Goal: Information Seeking & Learning: Learn about a topic

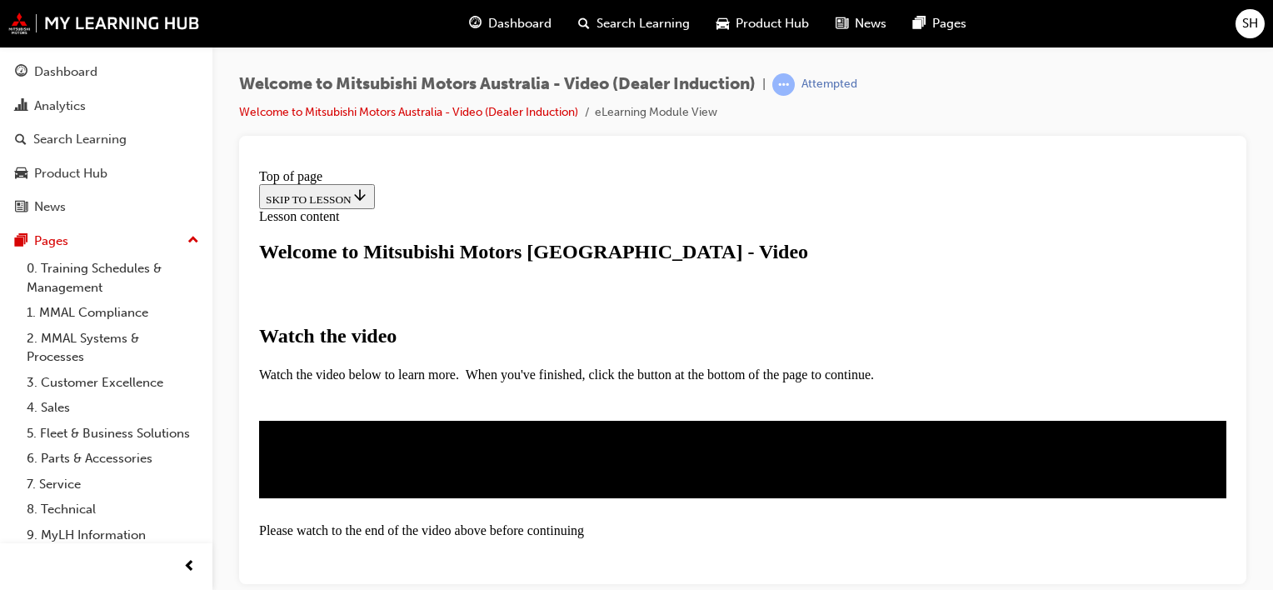
scroll to position [333, 0]
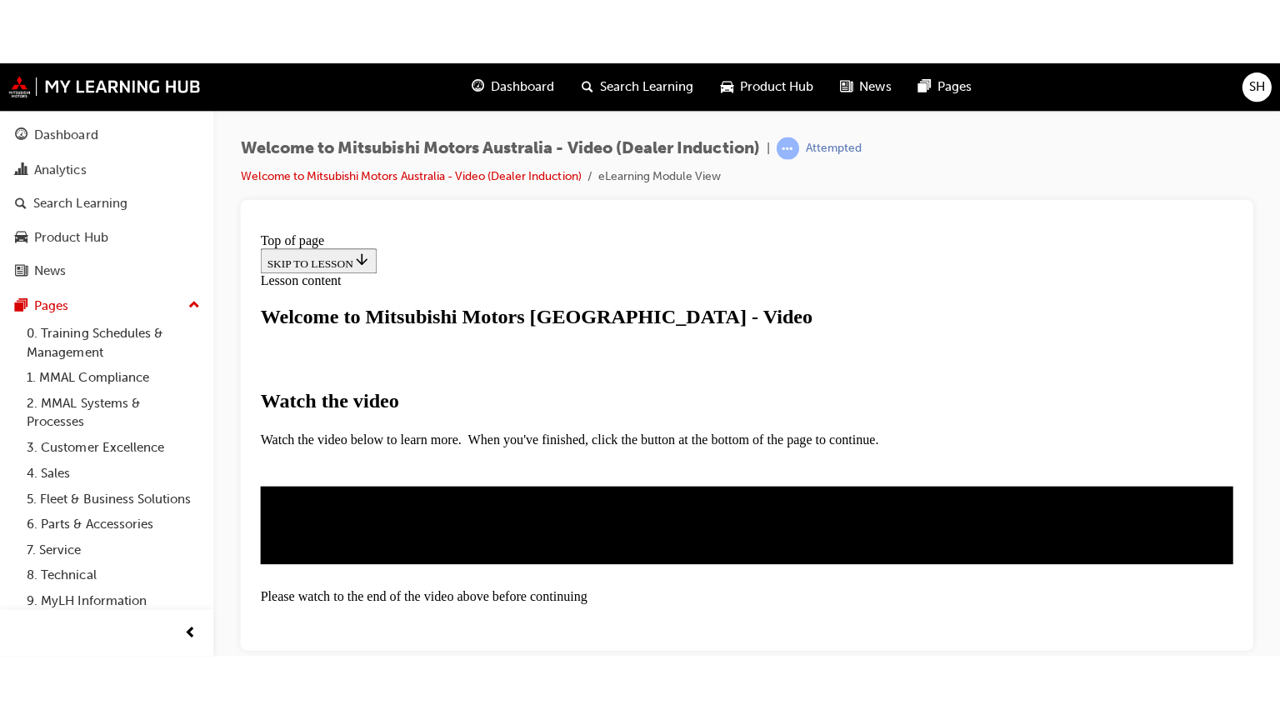
scroll to position [479, 0]
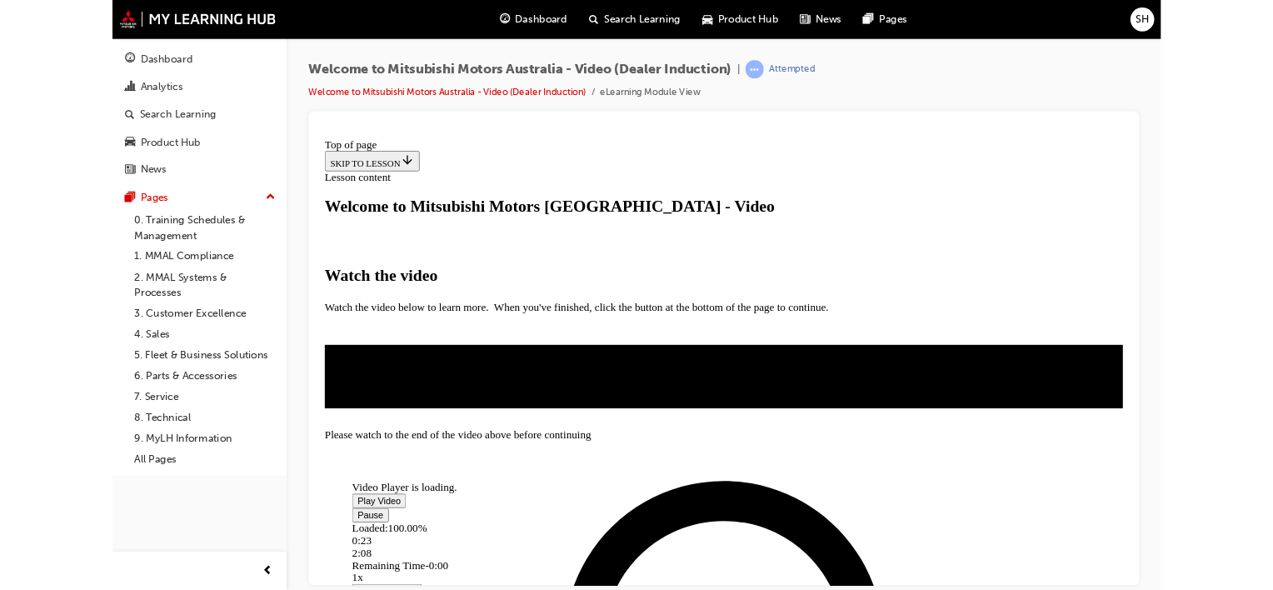
scroll to position [262, 0]
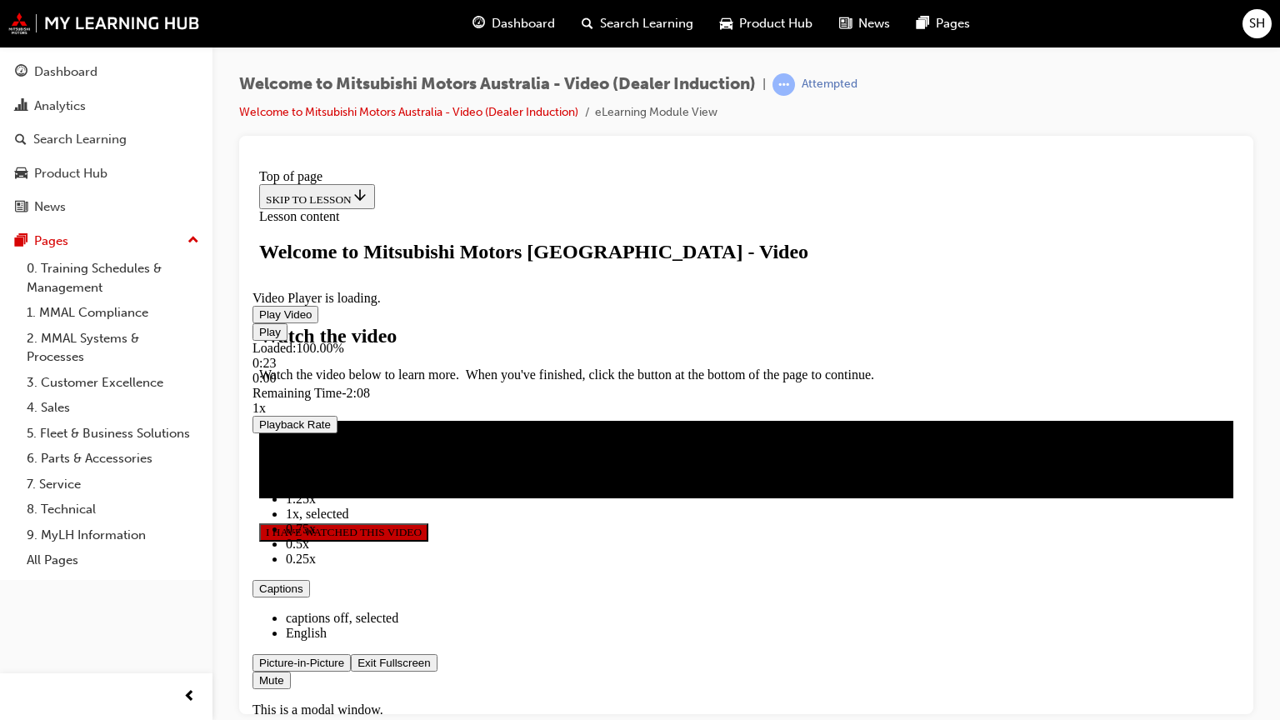
click at [357, 589] on span "Video player" at bounding box center [357, 662] width 0 height 12
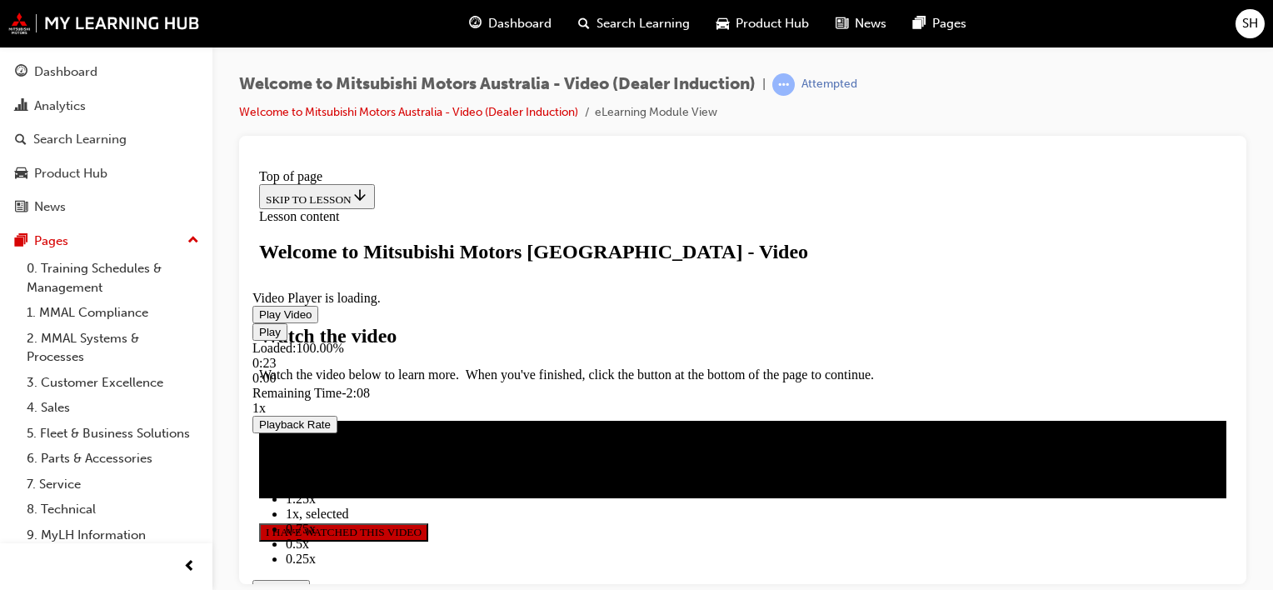
scroll to position [512, 0]
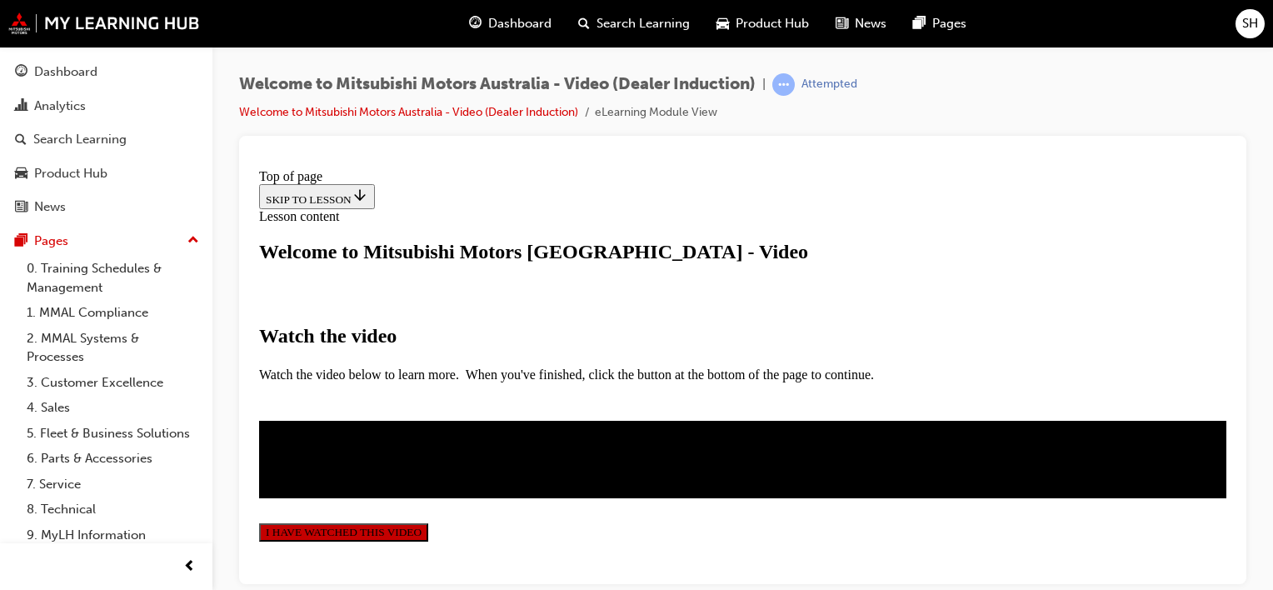
click at [428, 522] on button "I HAVE WATCHED THIS VIDEO" at bounding box center [343, 531] width 169 height 18
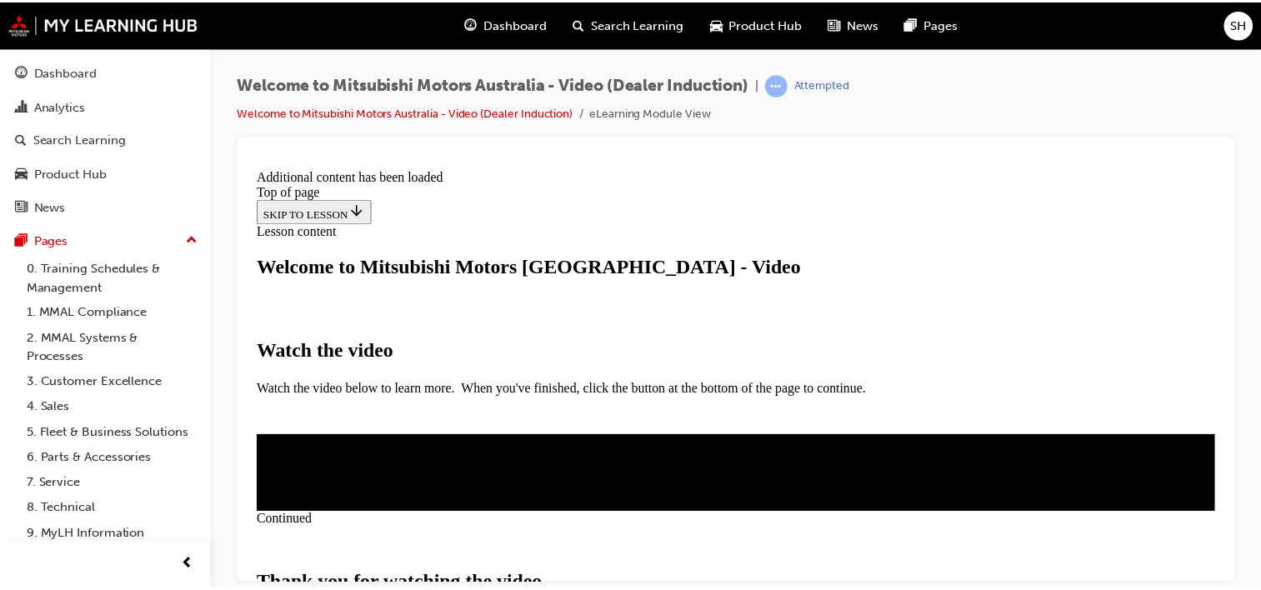
scroll to position [697, 0]
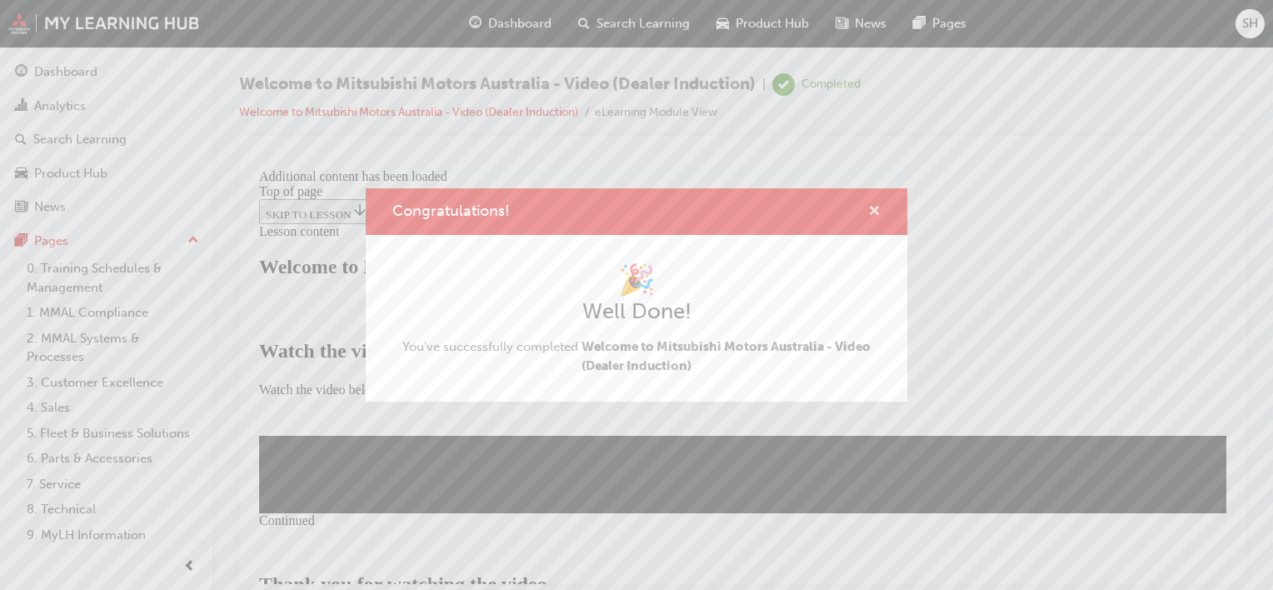
click at [870, 207] on span "cross-icon" at bounding box center [874, 212] width 12 height 15
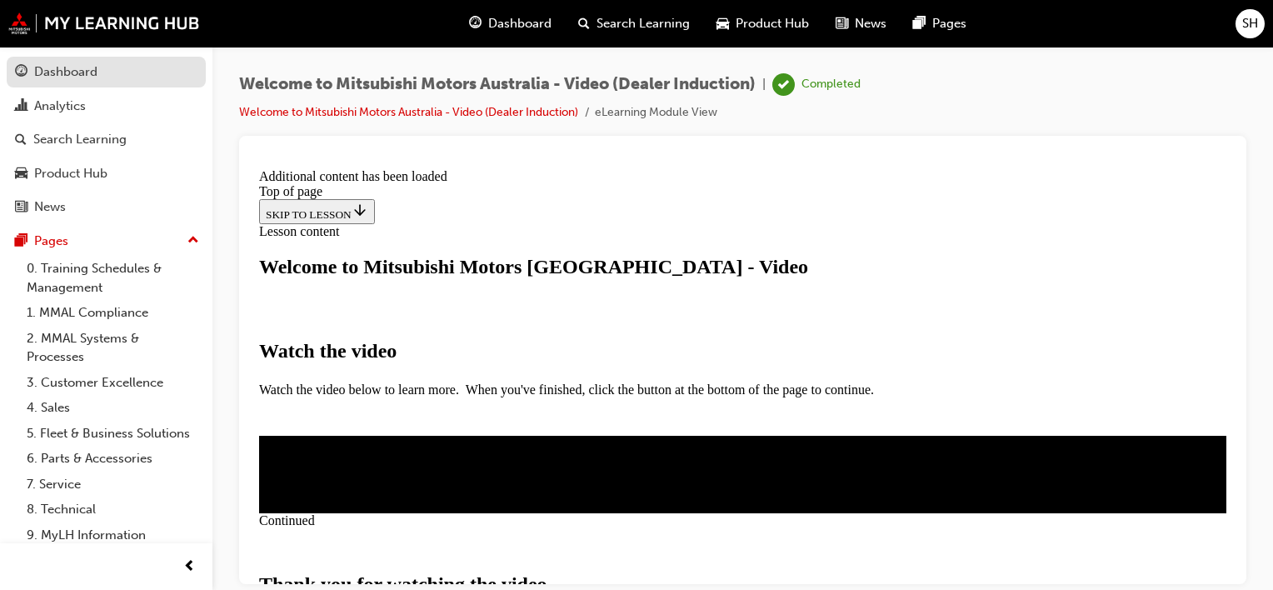
click at [62, 76] on div "Dashboard" at bounding box center [65, 71] width 63 height 19
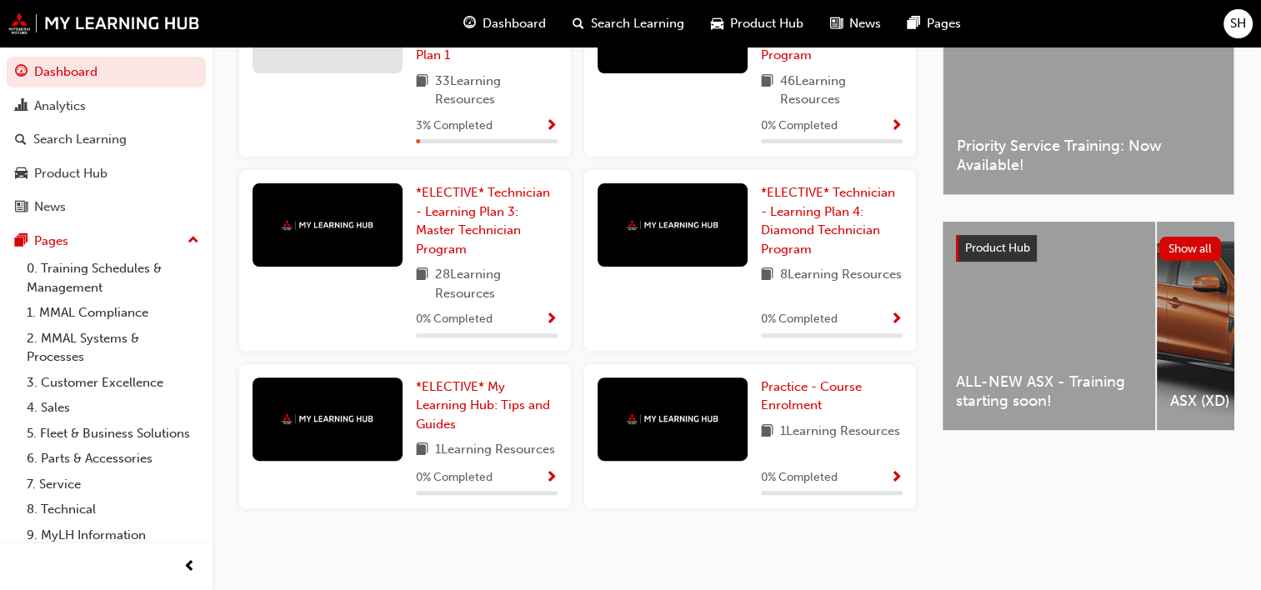
click at [980, 312] on div "ALL-NEW ASX - Training starting soon!" at bounding box center [1048, 326] width 212 height 208
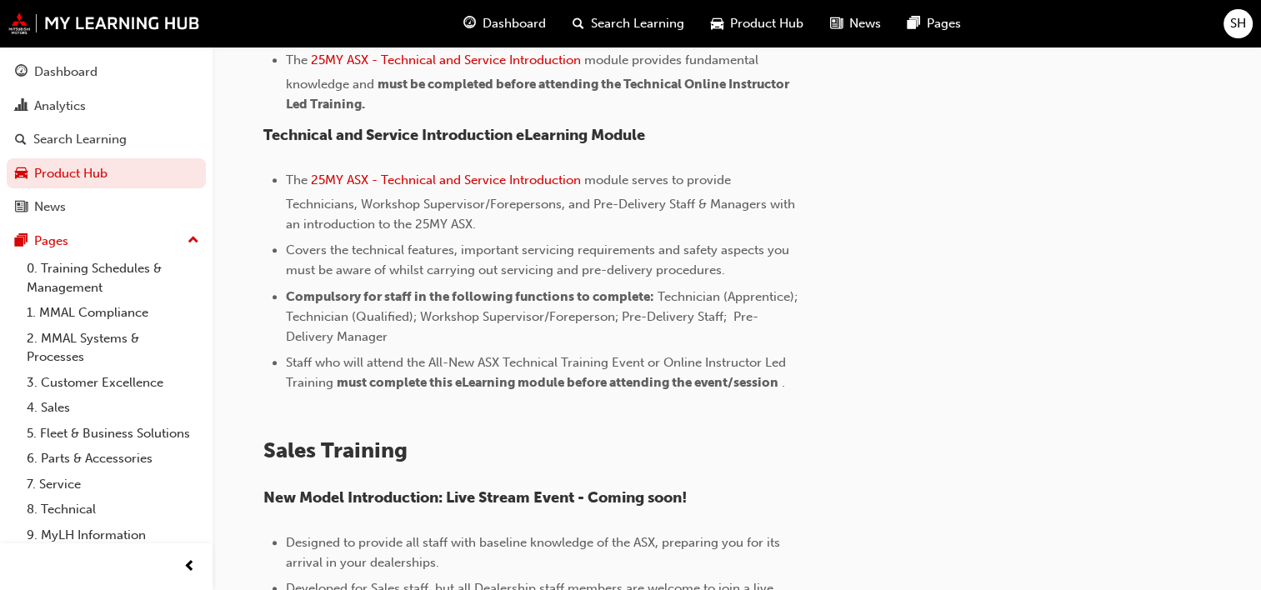
scroll to position [1000, 0]
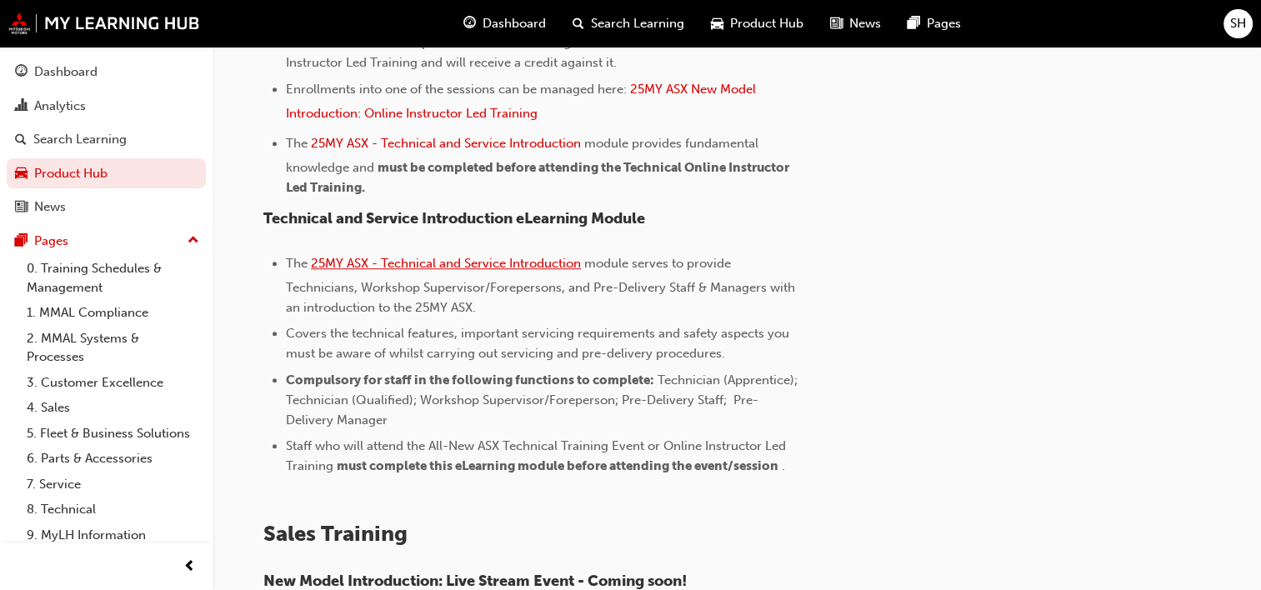
click at [563, 260] on span "25MY ASX - Technical and Service Introduction" at bounding box center [446, 263] width 270 height 15
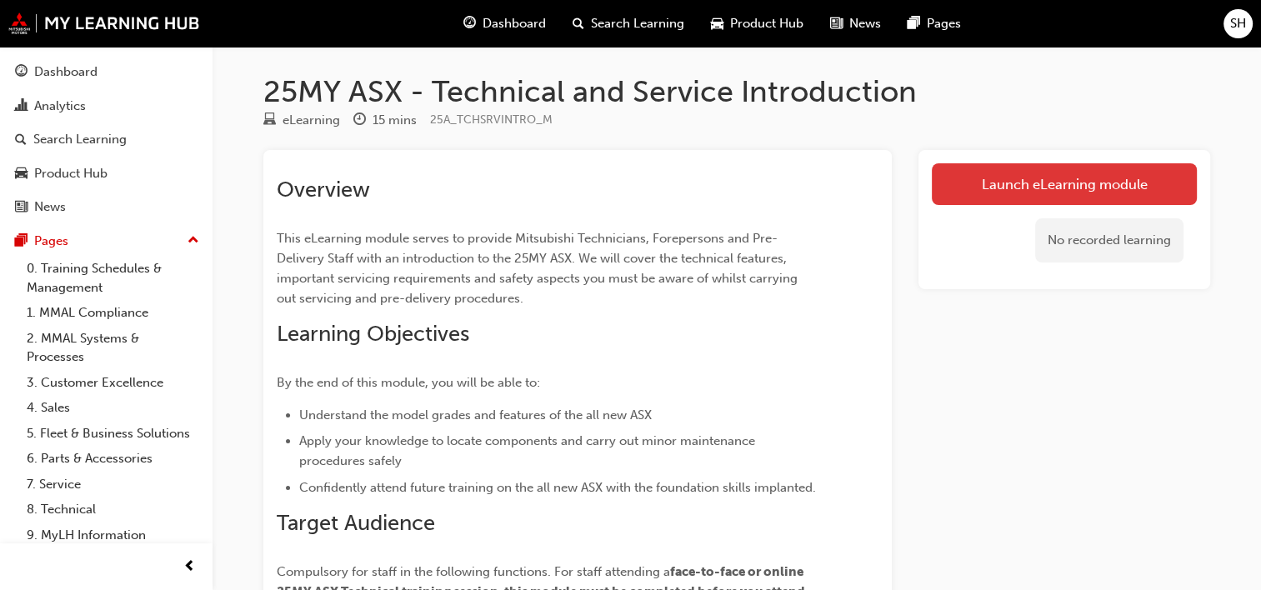
click at [980, 190] on link "Launch eLearning module" at bounding box center [1064, 184] width 265 height 42
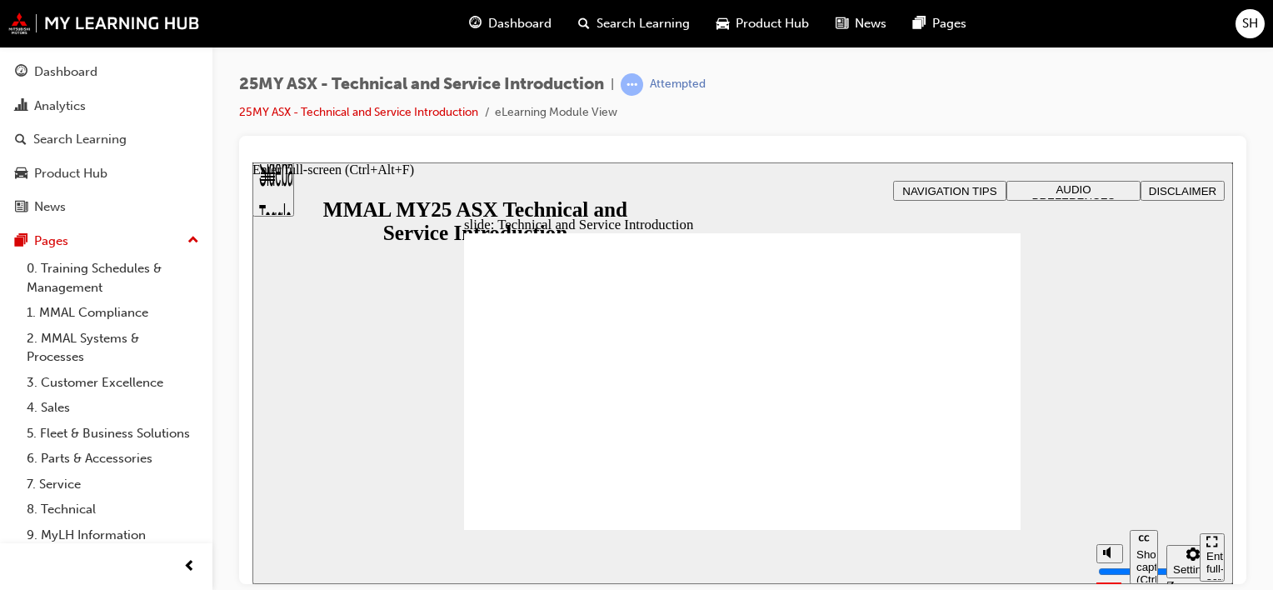
click at [1218, 557] on div "Enter full-screen (Ctrl+Alt+F)" at bounding box center [1212, 574] width 12 height 50
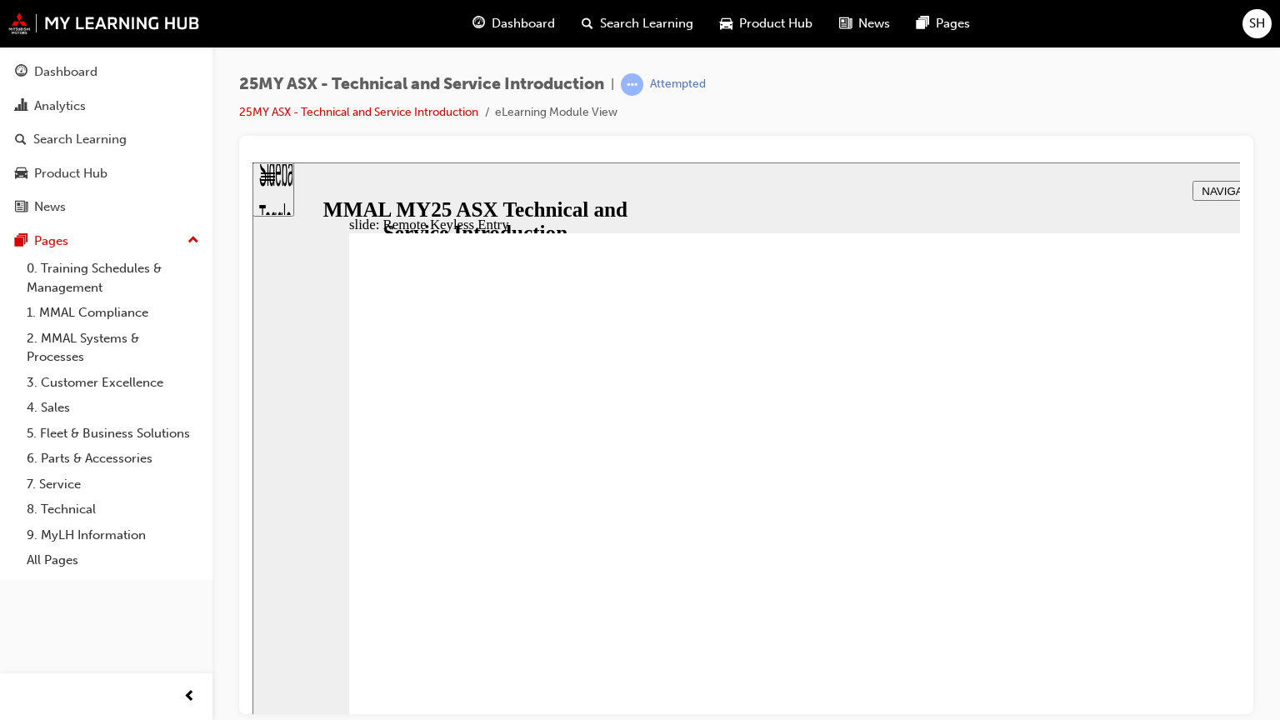
type input "21"
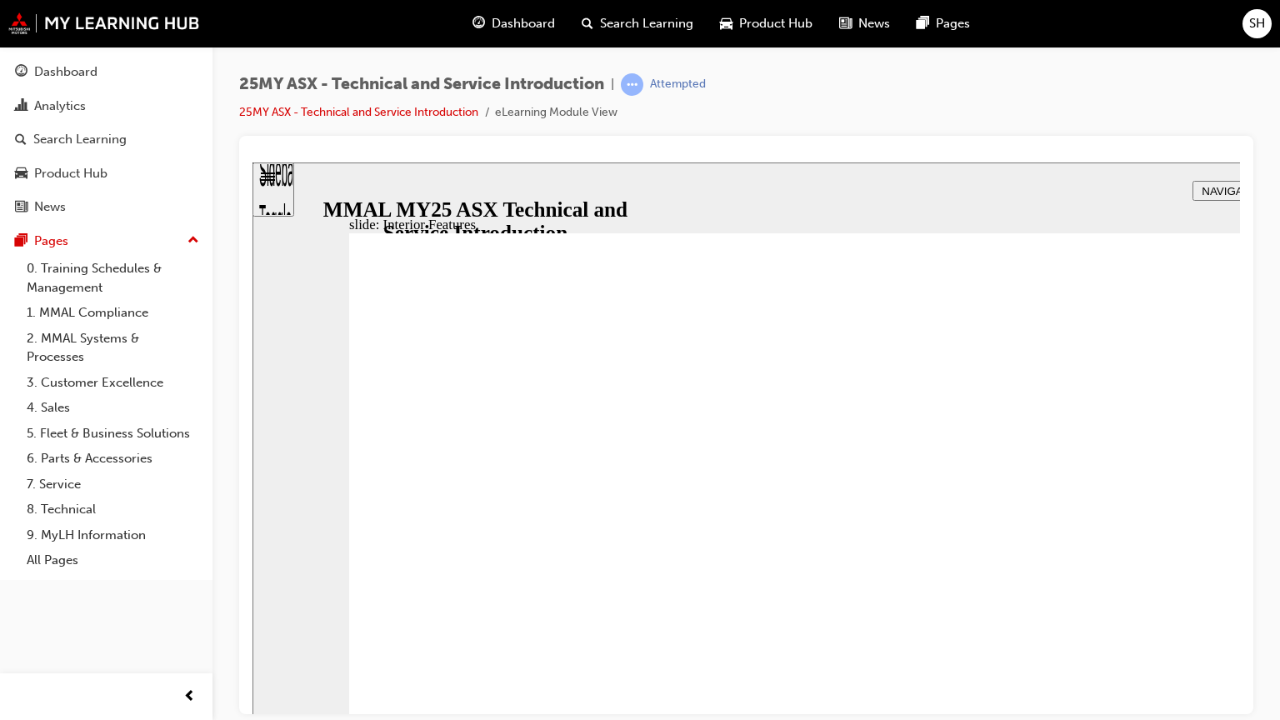
type input "17"
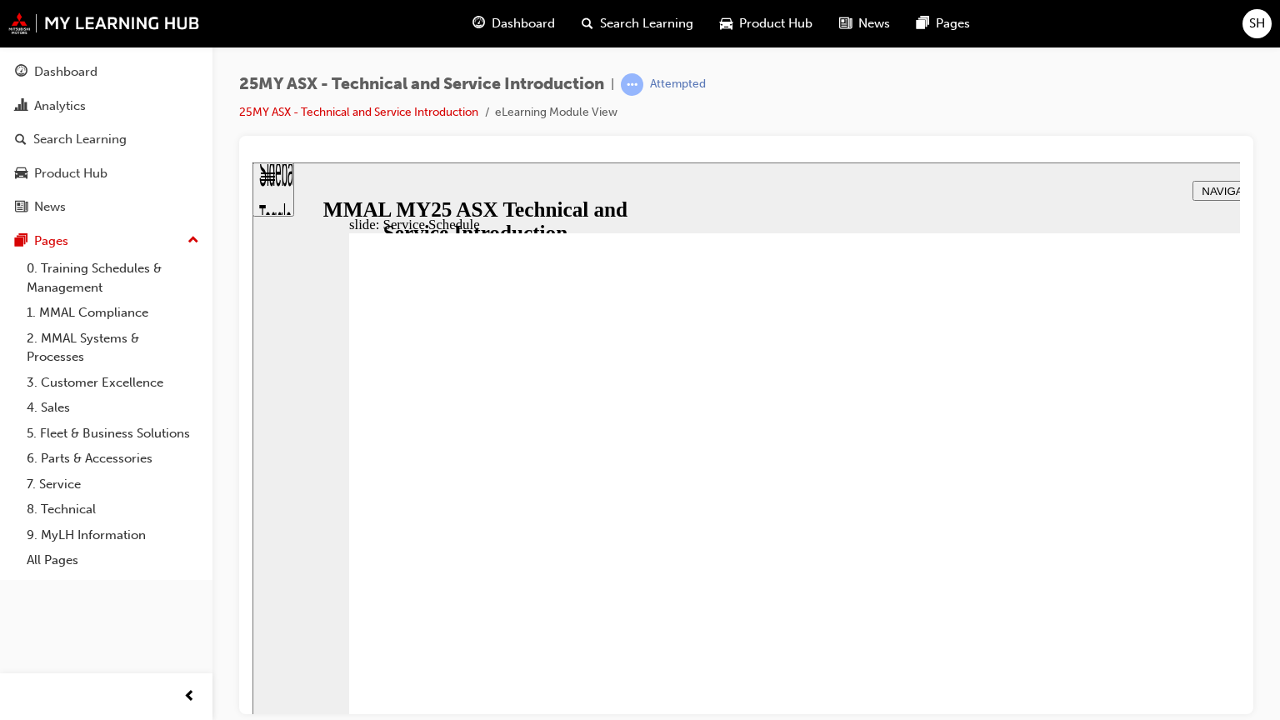
radio input "true"
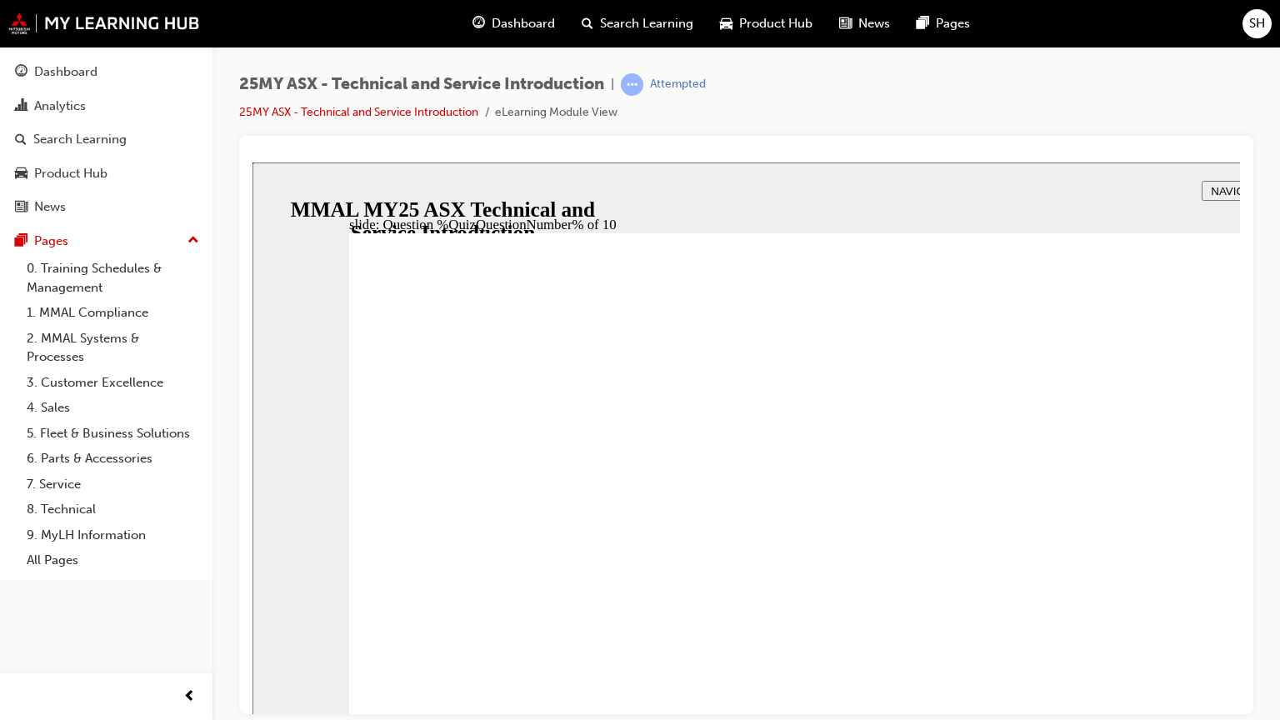
radio input "true"
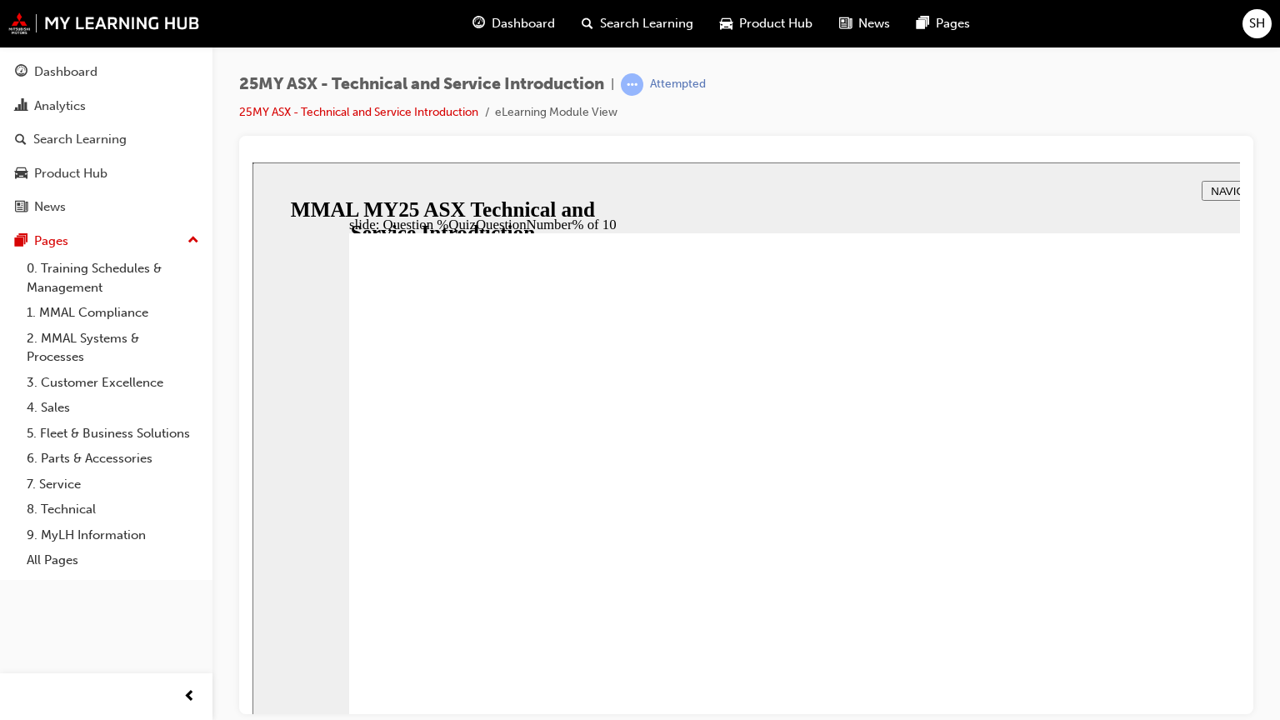
radio input "true"
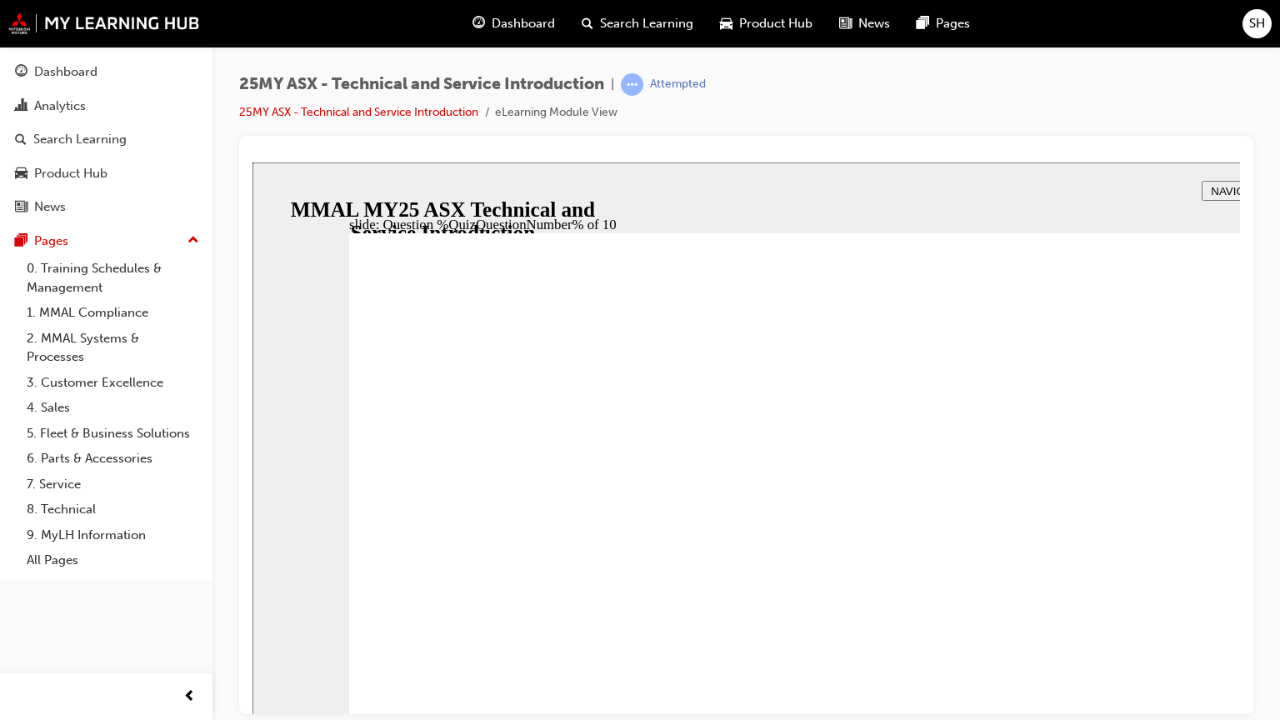
radio input "true"
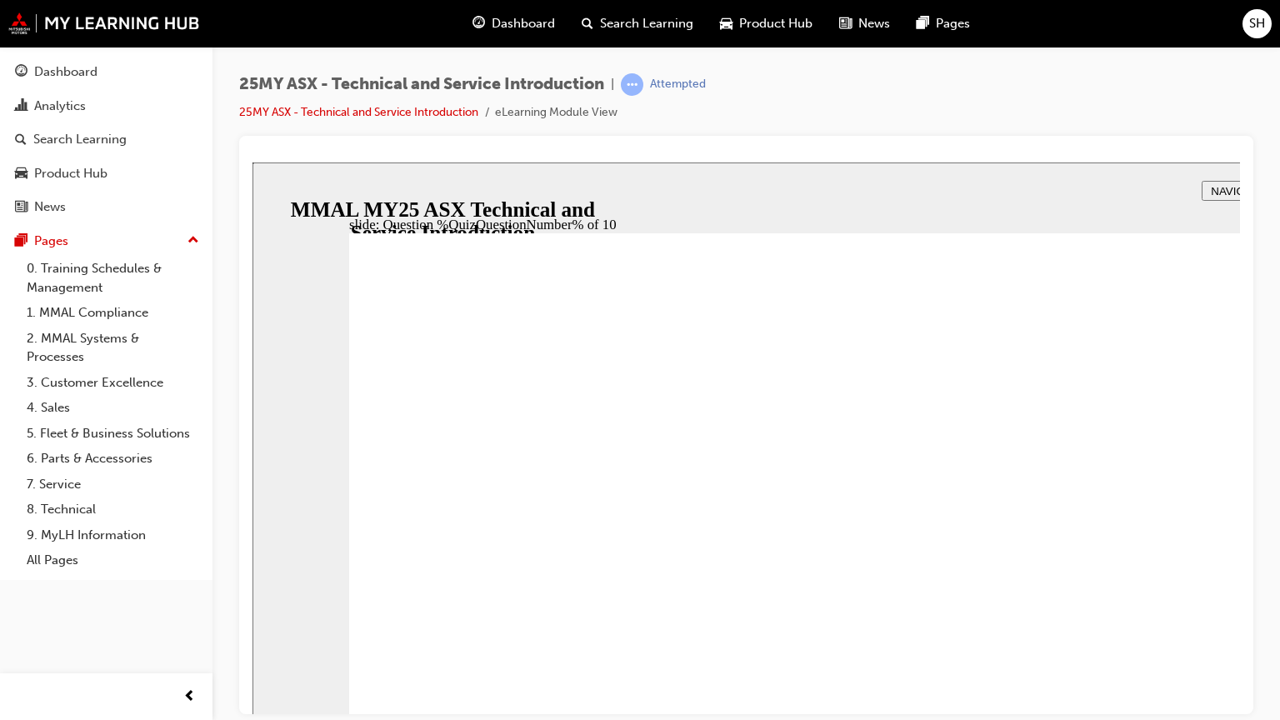
radio input "true"
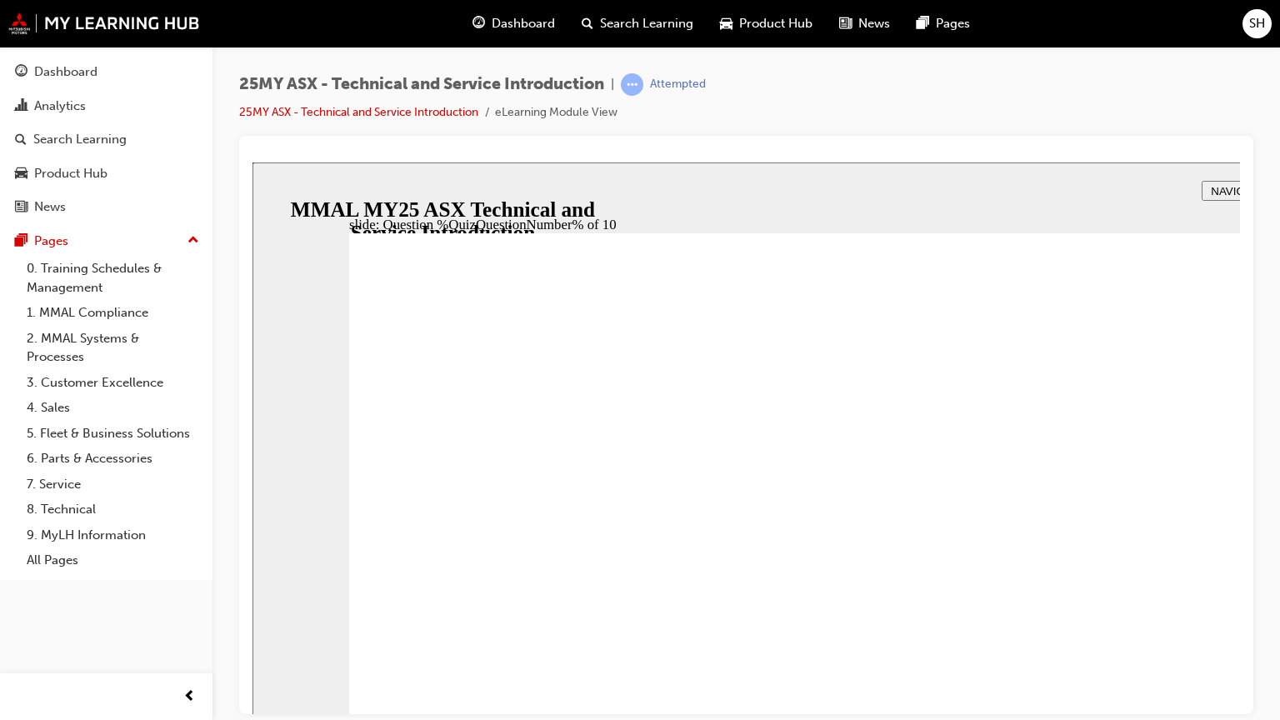
radio input "true"
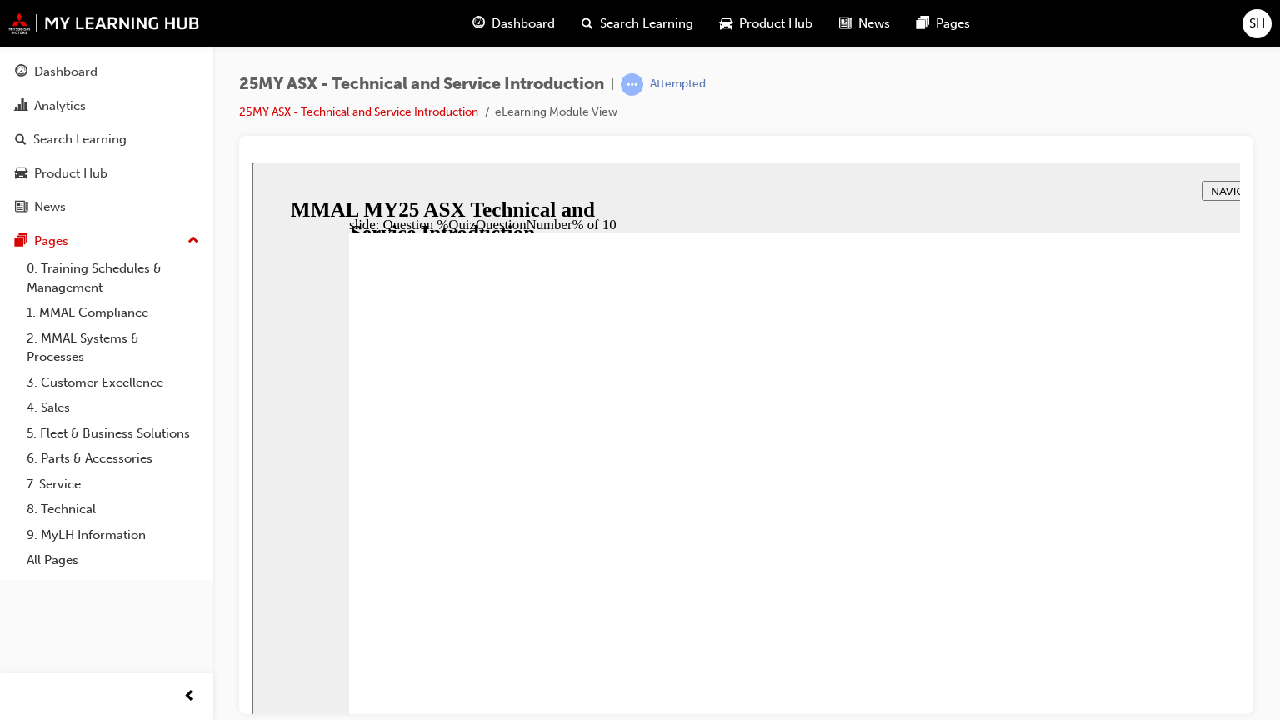
radio input "true"
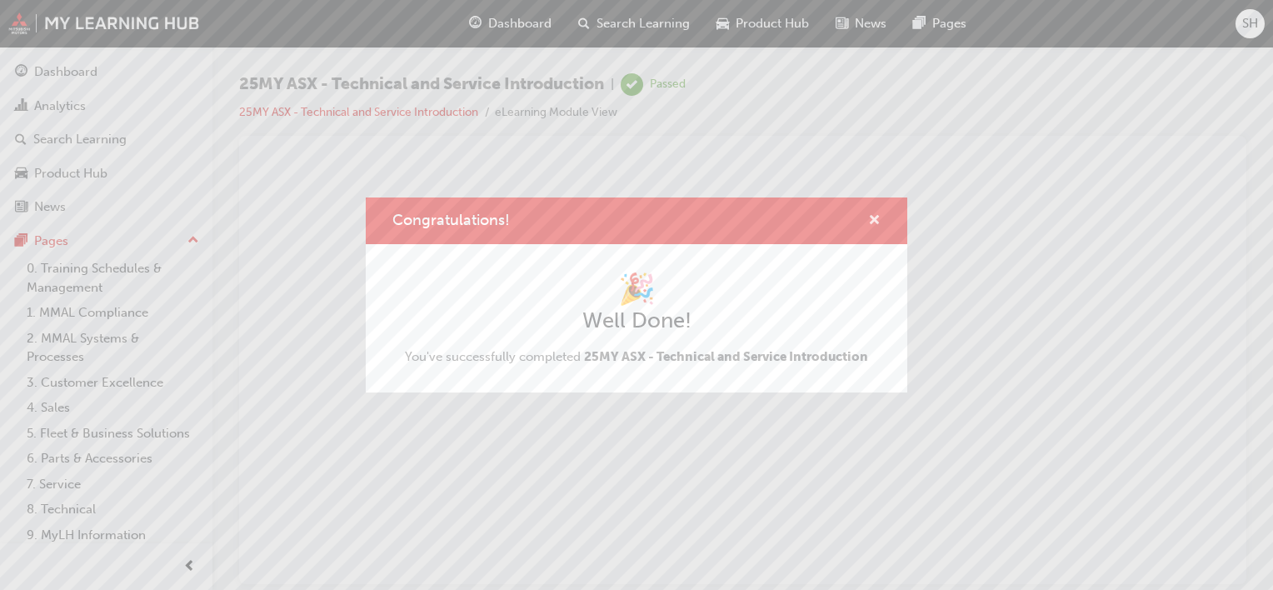
click at [873, 221] on span "cross-icon" at bounding box center [874, 221] width 12 height 15
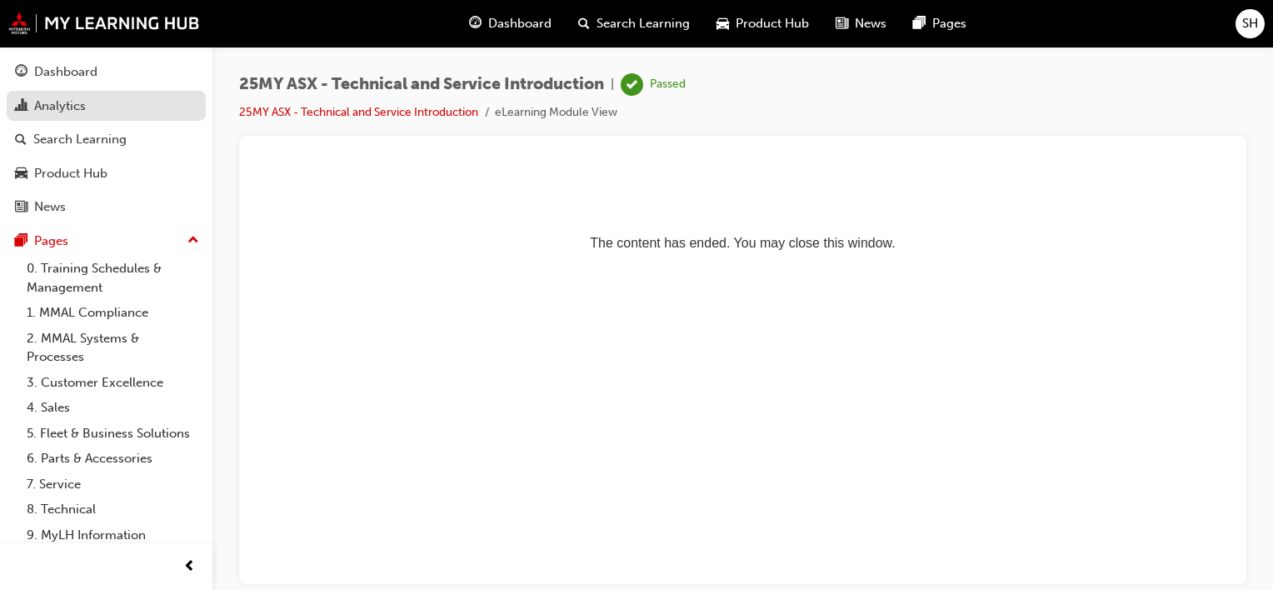
click at [72, 107] on div "Analytics" at bounding box center [60, 106] width 52 height 19
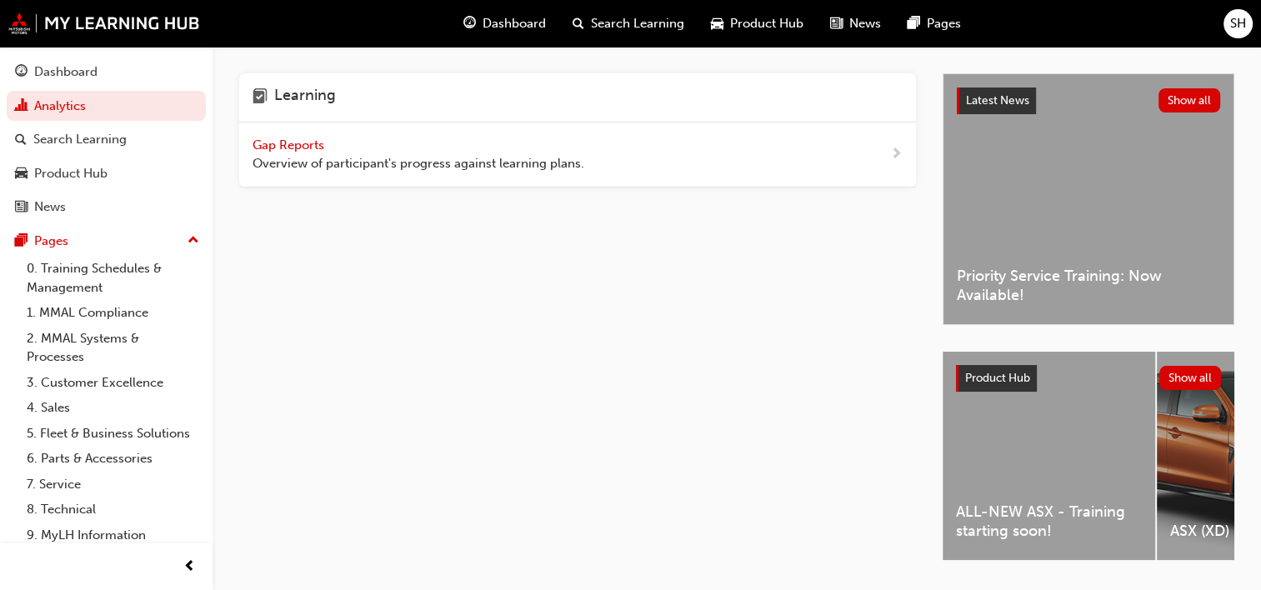
click at [512, 22] on span "Dashboard" at bounding box center [513, 23] width 63 height 19
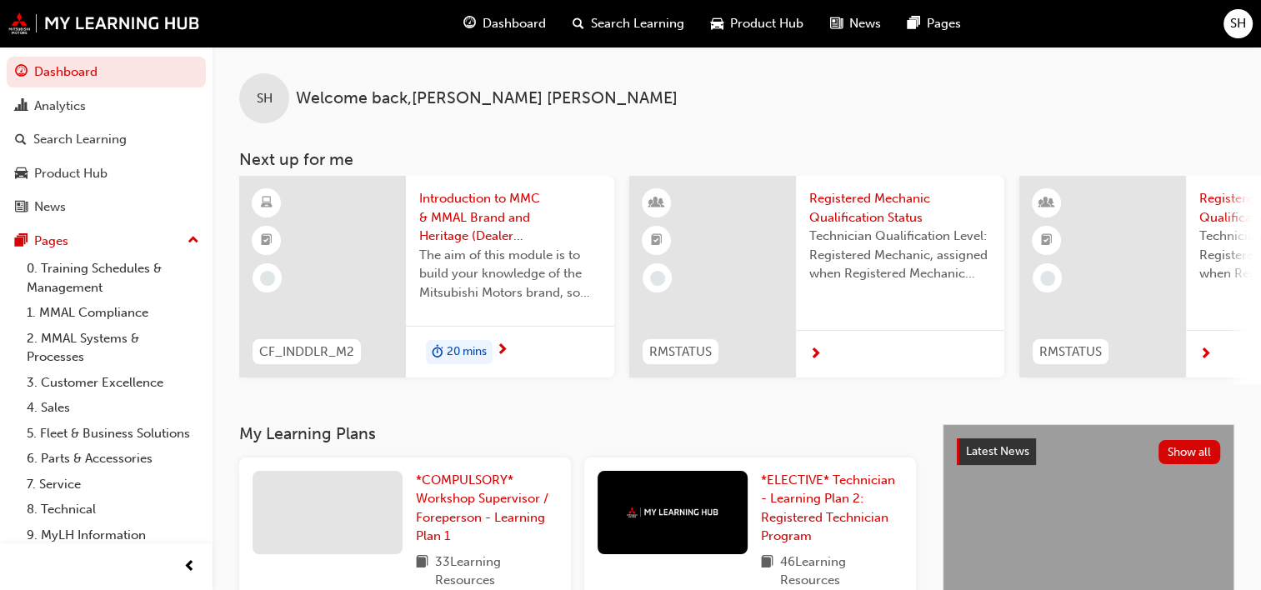
click at [771, 26] on span "Product Hub" at bounding box center [766, 23] width 73 height 19
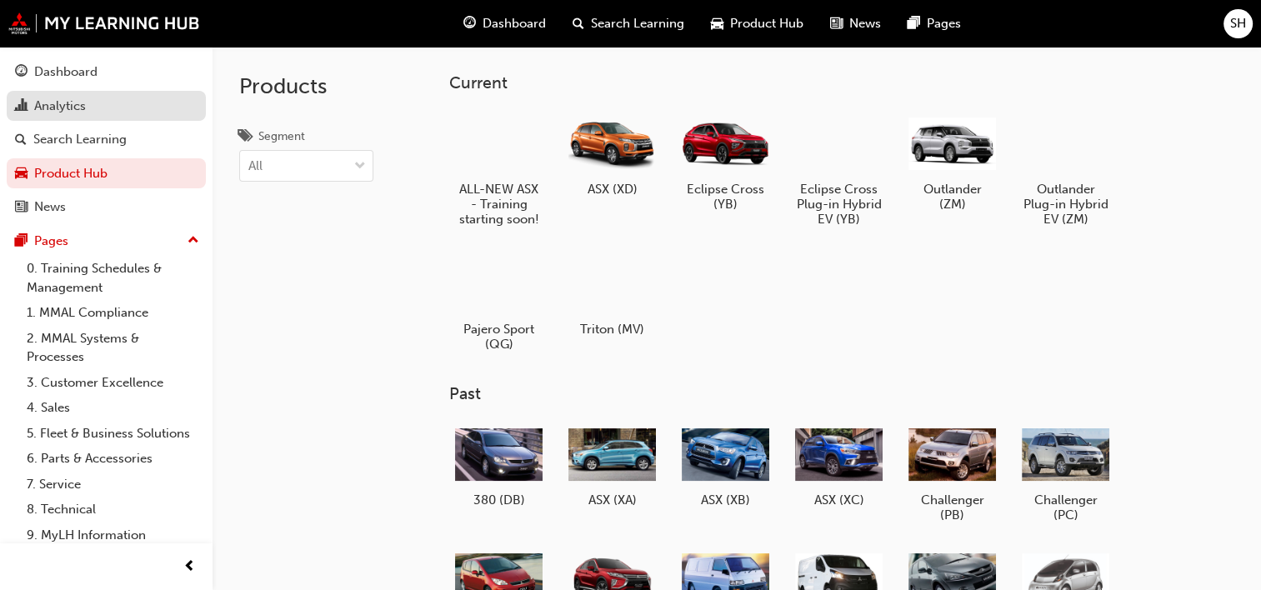
click at [73, 100] on div "Analytics" at bounding box center [60, 106] width 52 height 19
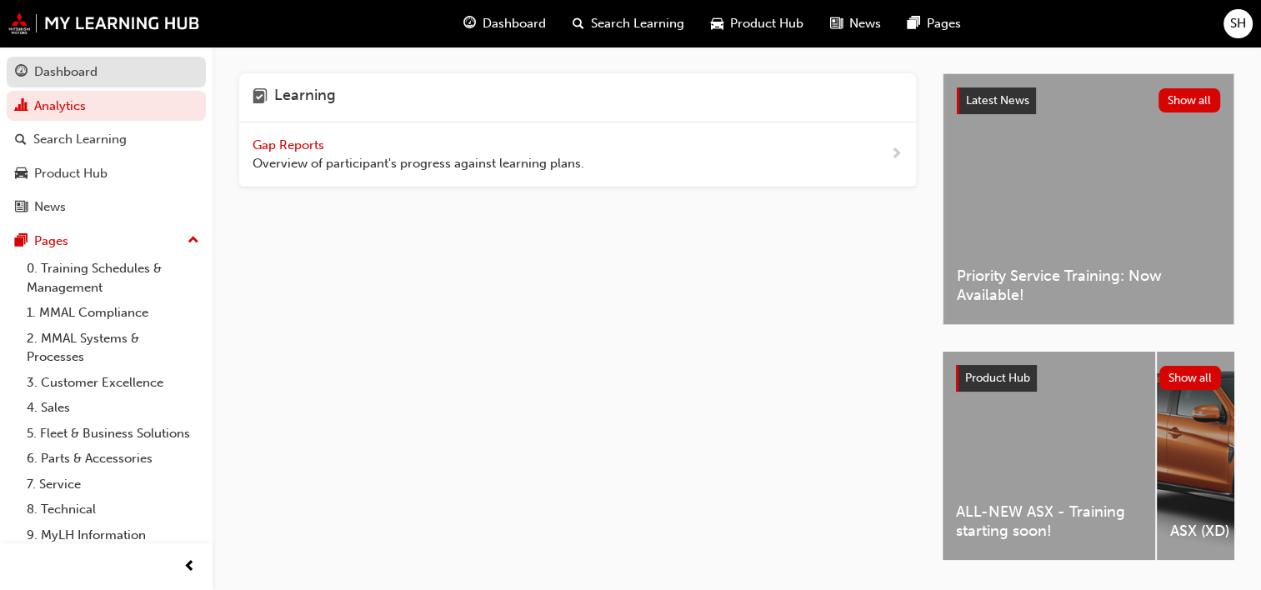
click at [73, 77] on div "Dashboard" at bounding box center [65, 71] width 63 height 19
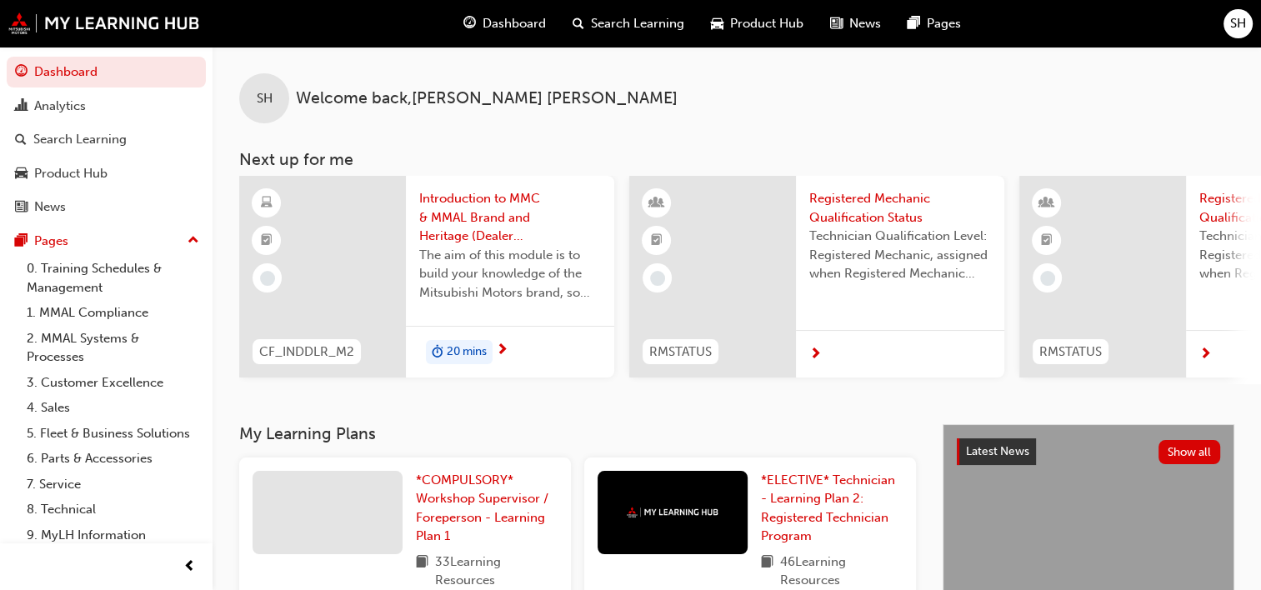
click at [813, 352] on span "next-icon" at bounding box center [815, 354] width 12 height 15
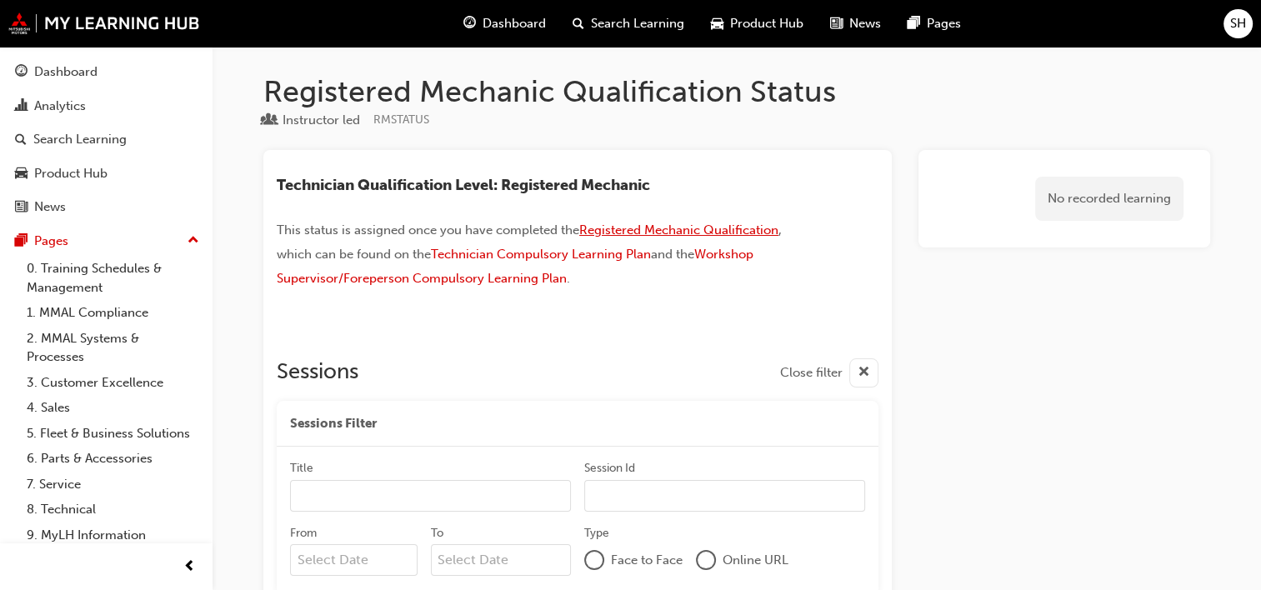
click at [602, 227] on span "Registered Mechanic Qualification" at bounding box center [678, 229] width 199 height 15
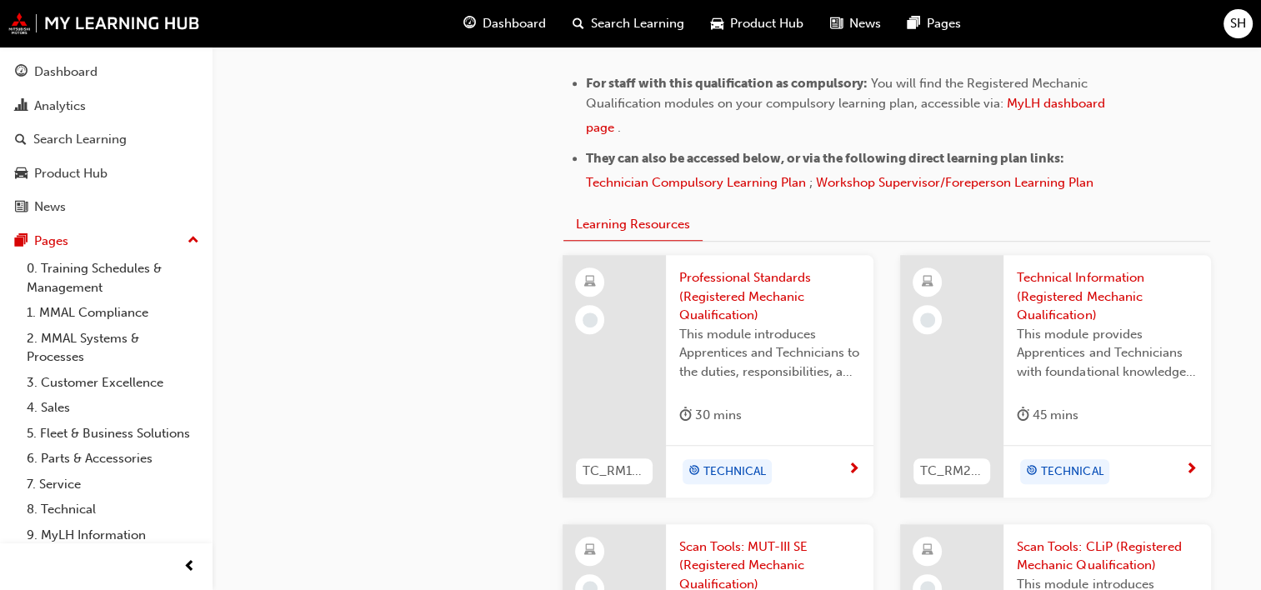
scroll to position [1167, 0]
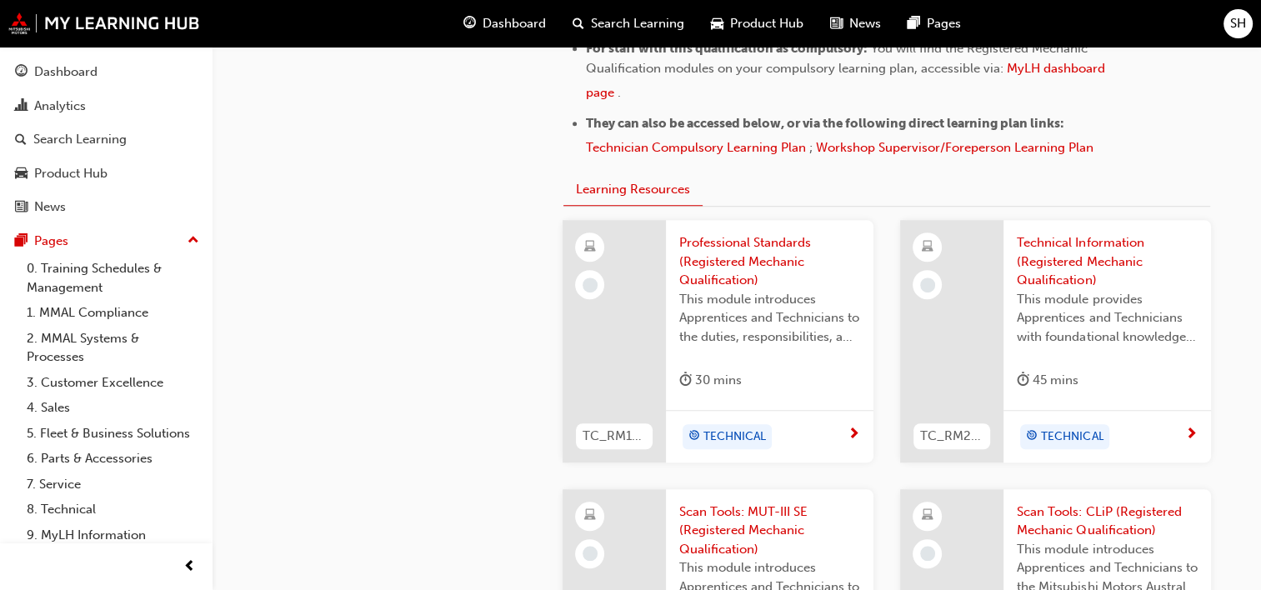
click at [726, 240] on span "Professional Standards (Registered Mechanic Qualification)" at bounding box center [769, 261] width 181 height 57
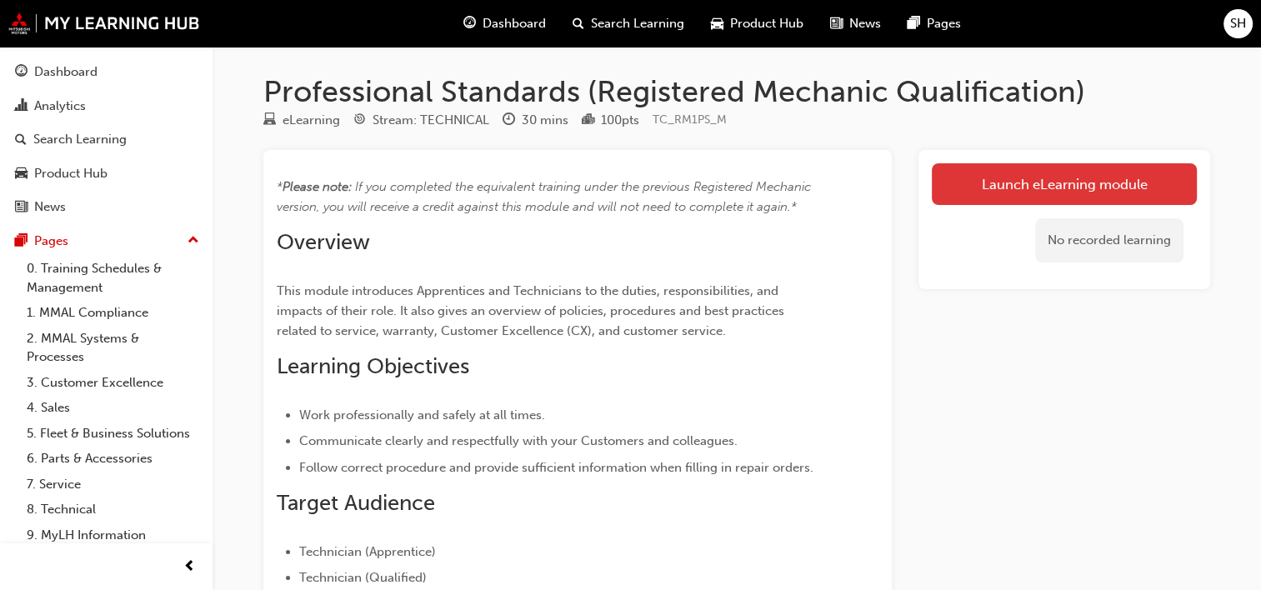
click at [963, 185] on link "Launch eLearning module" at bounding box center [1064, 184] width 265 height 42
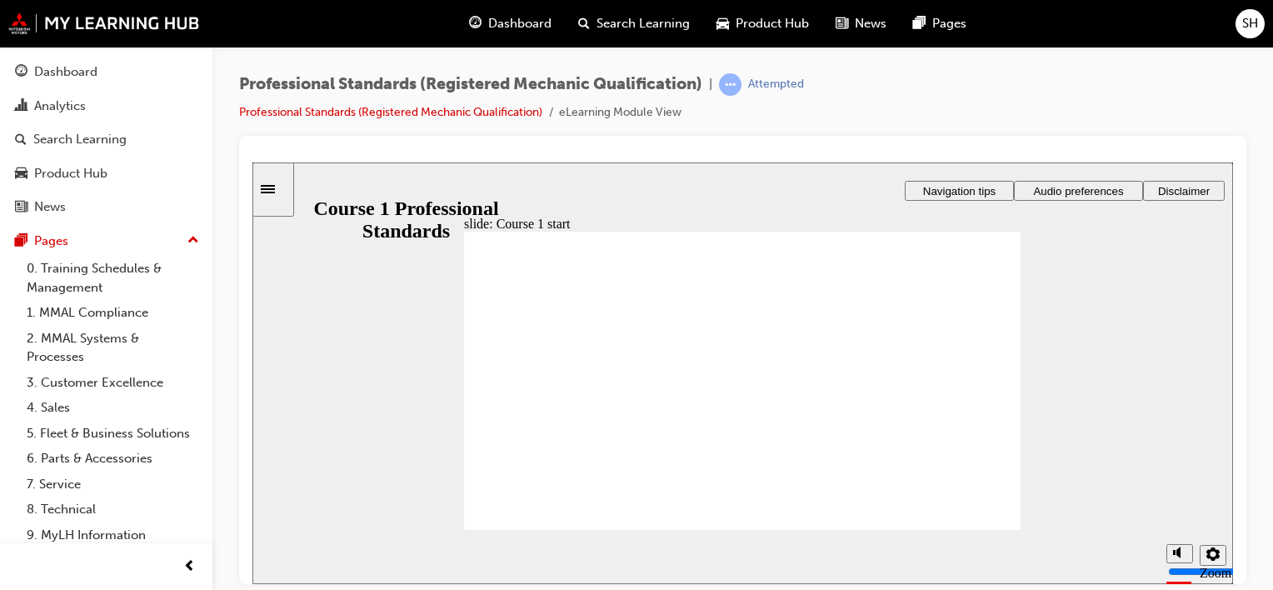
drag, startPoint x: 952, startPoint y: 405, endPoint x: 1059, endPoint y: 362, distance: 114.8
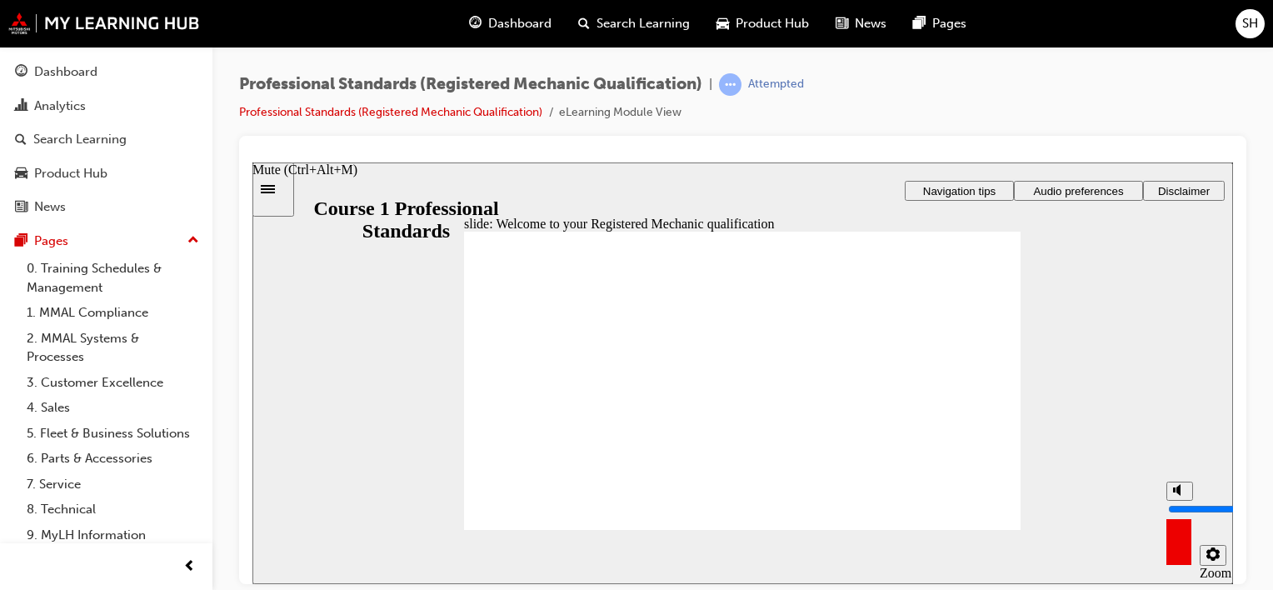
drag, startPoint x: 1178, startPoint y: 491, endPoint x: 1178, endPoint y: 469, distance: 21.7
type input "10"
click at [1178, 502] on input "volume" at bounding box center [1221, 508] width 107 height 13
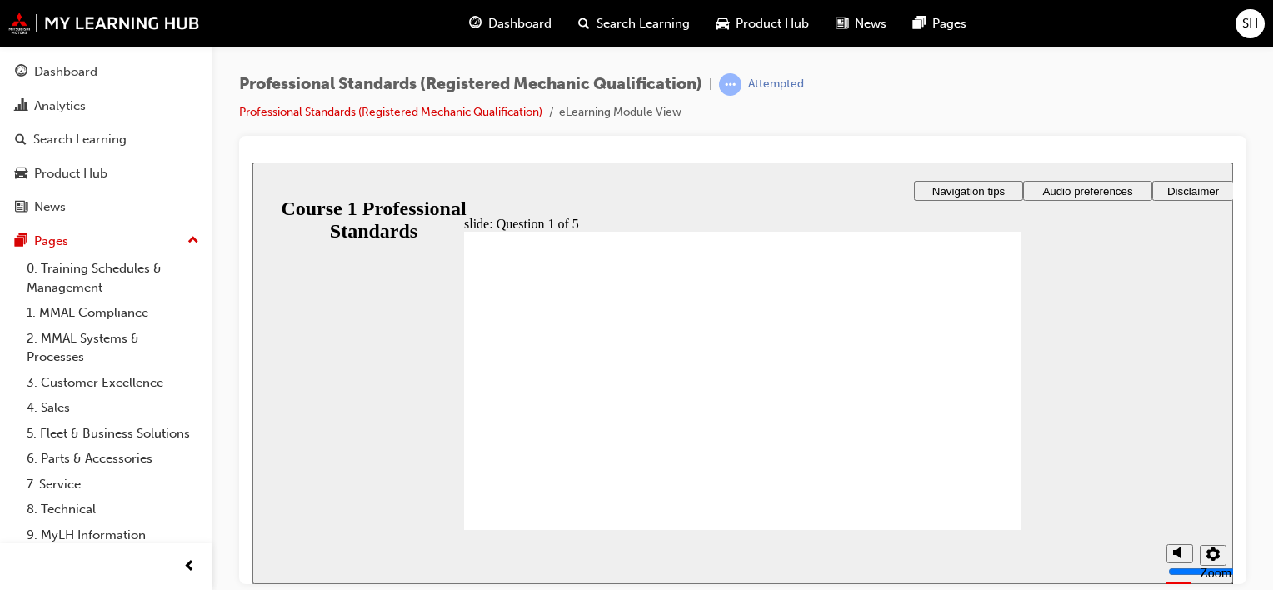
radio input "true"
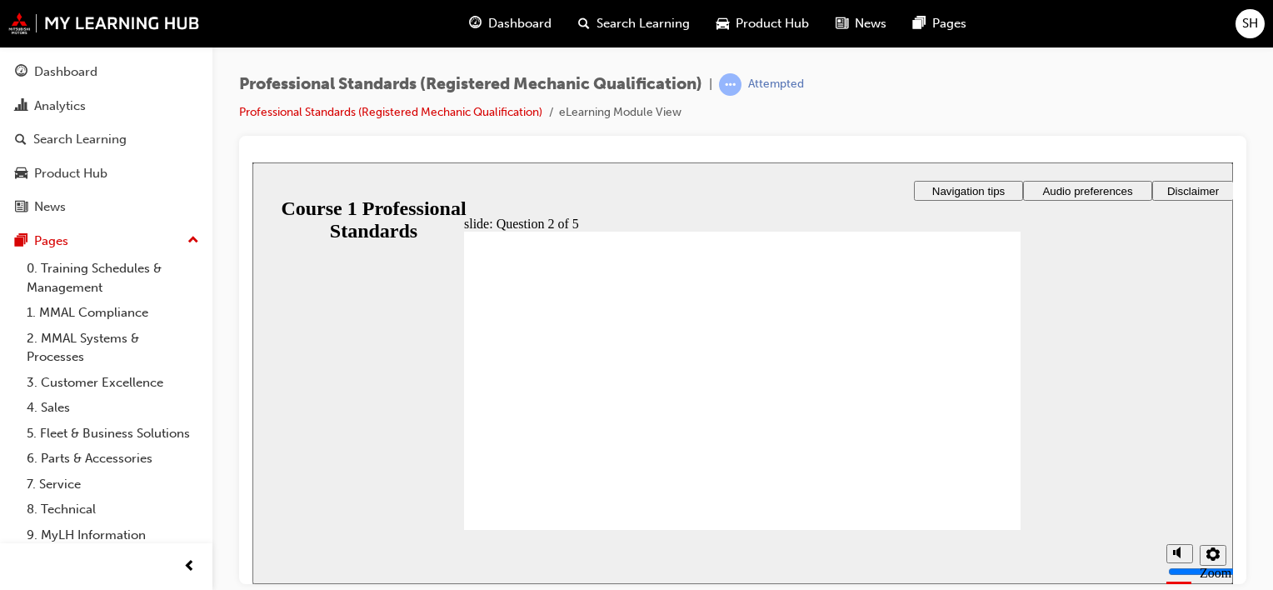
radio input "true"
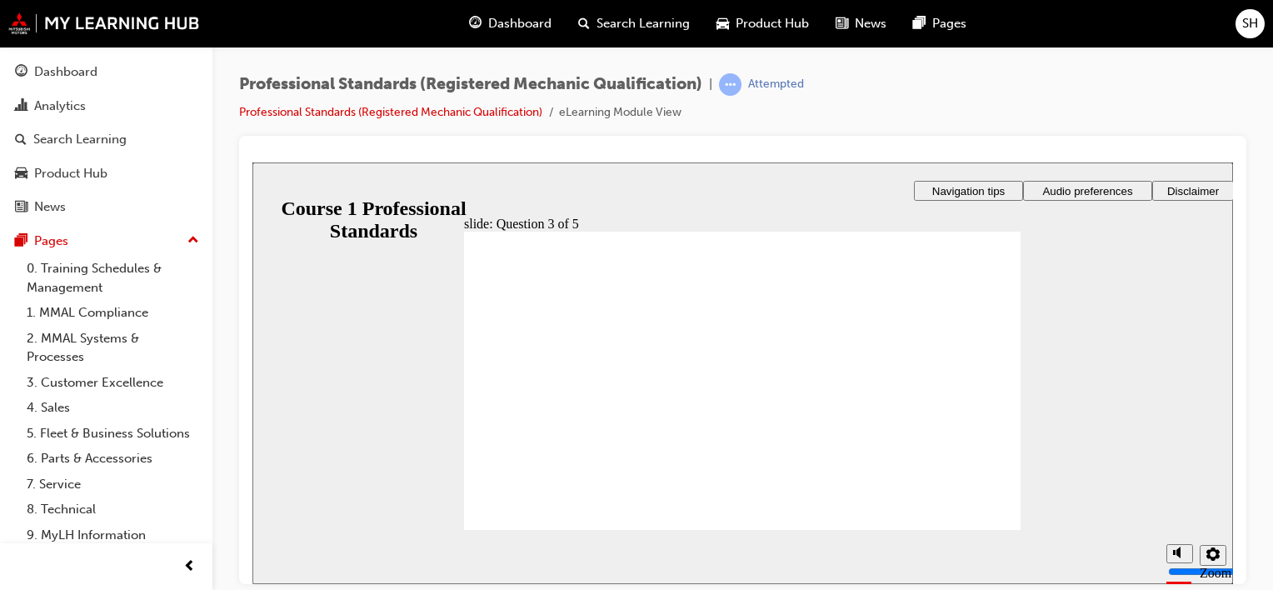
radio input "true"
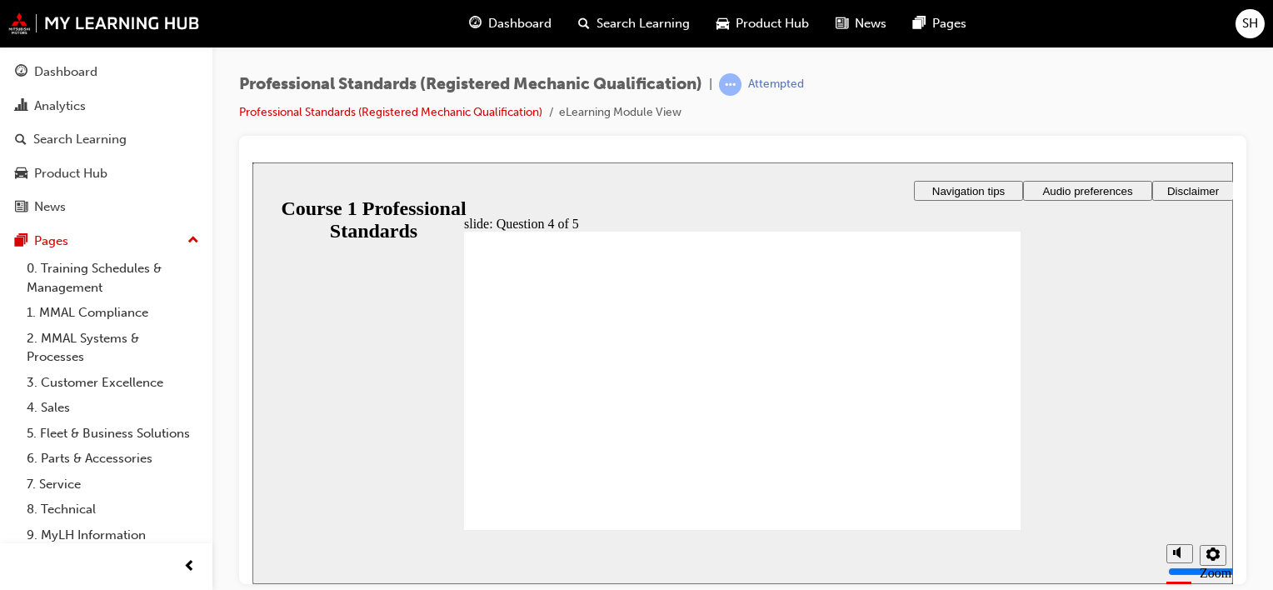
checkbox input "true"
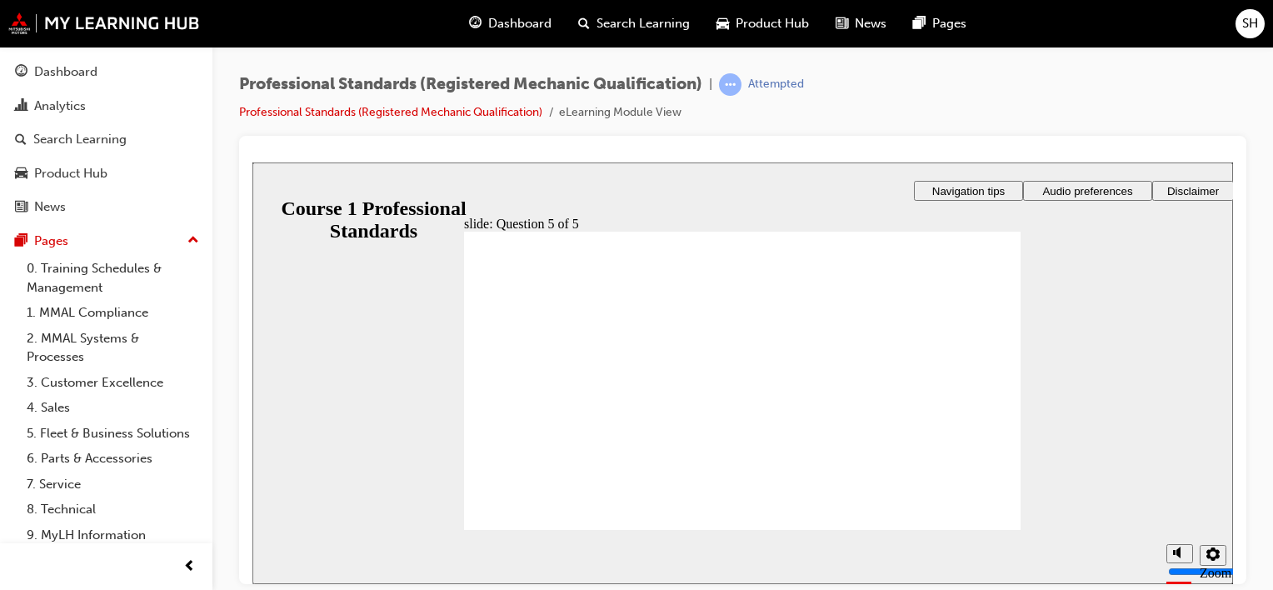
drag, startPoint x: 970, startPoint y: 517, endPoint x: 1038, endPoint y: 482, distance: 76.8
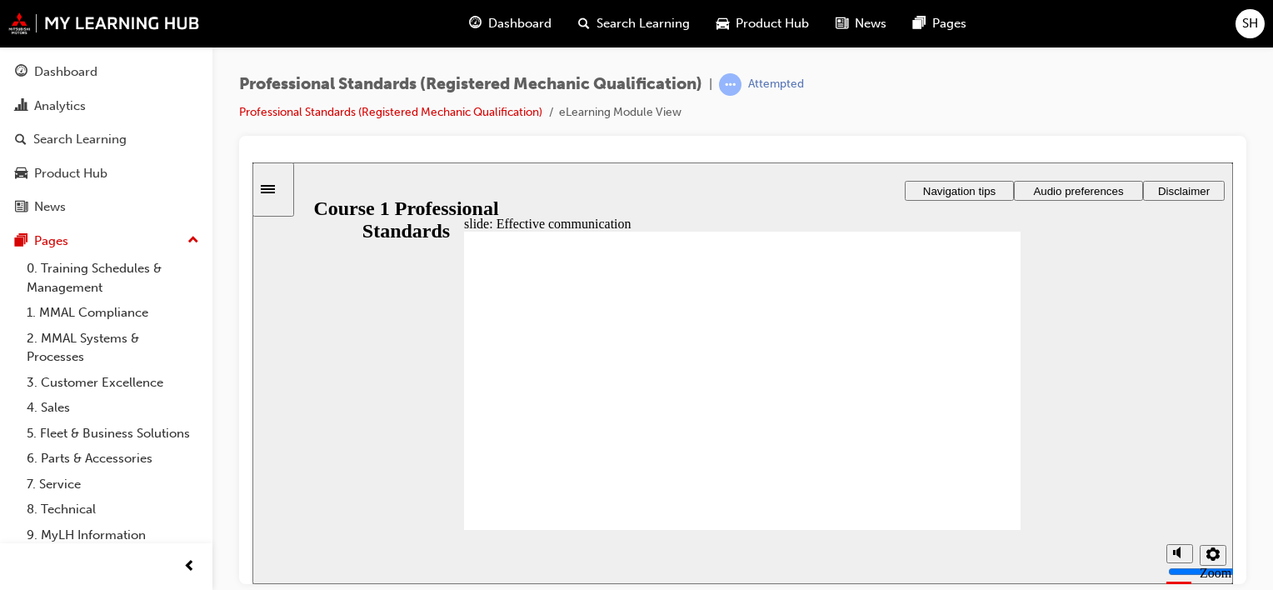
radio input "true"
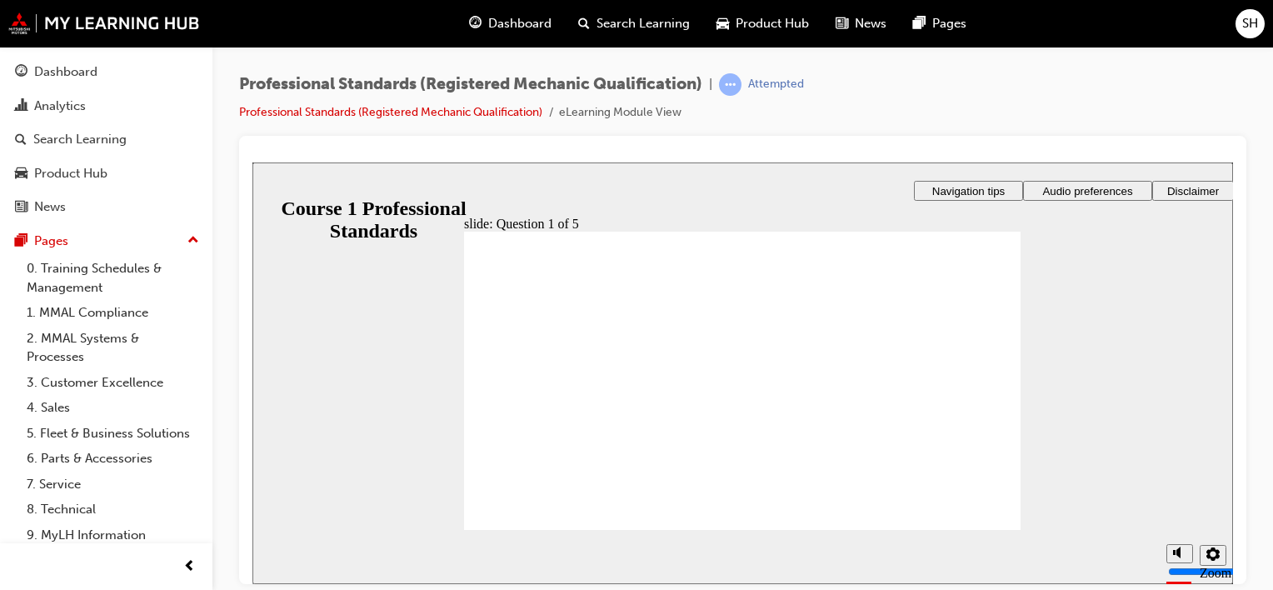
radio input "true"
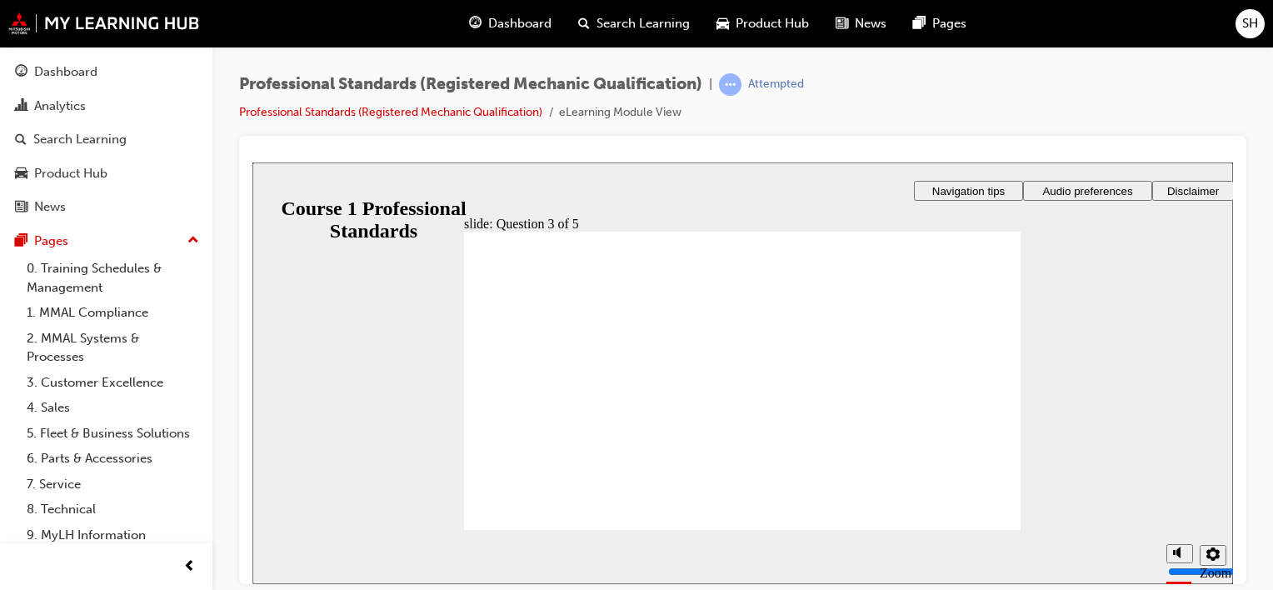
checkbox input "true"
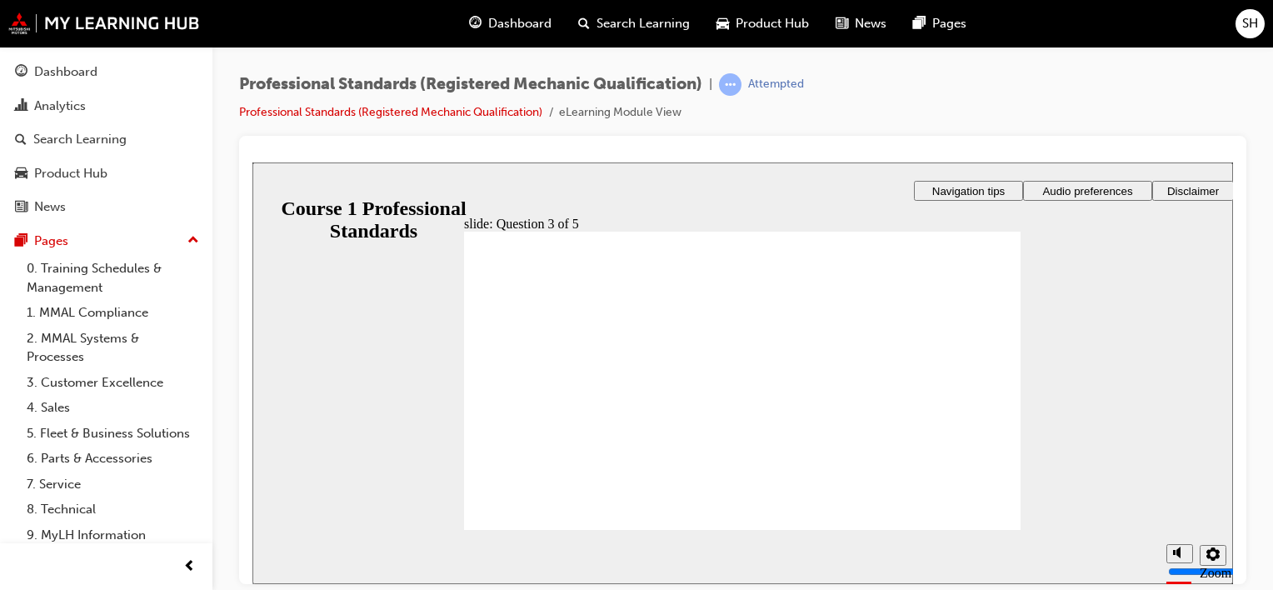
radio input "true"
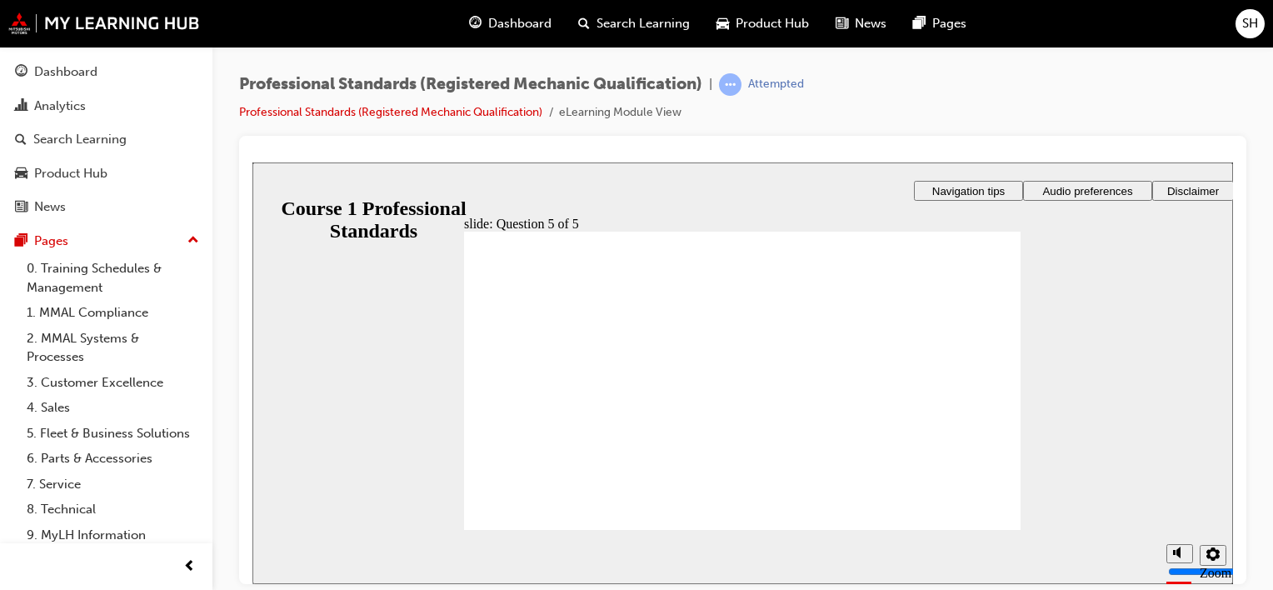
radio input "true"
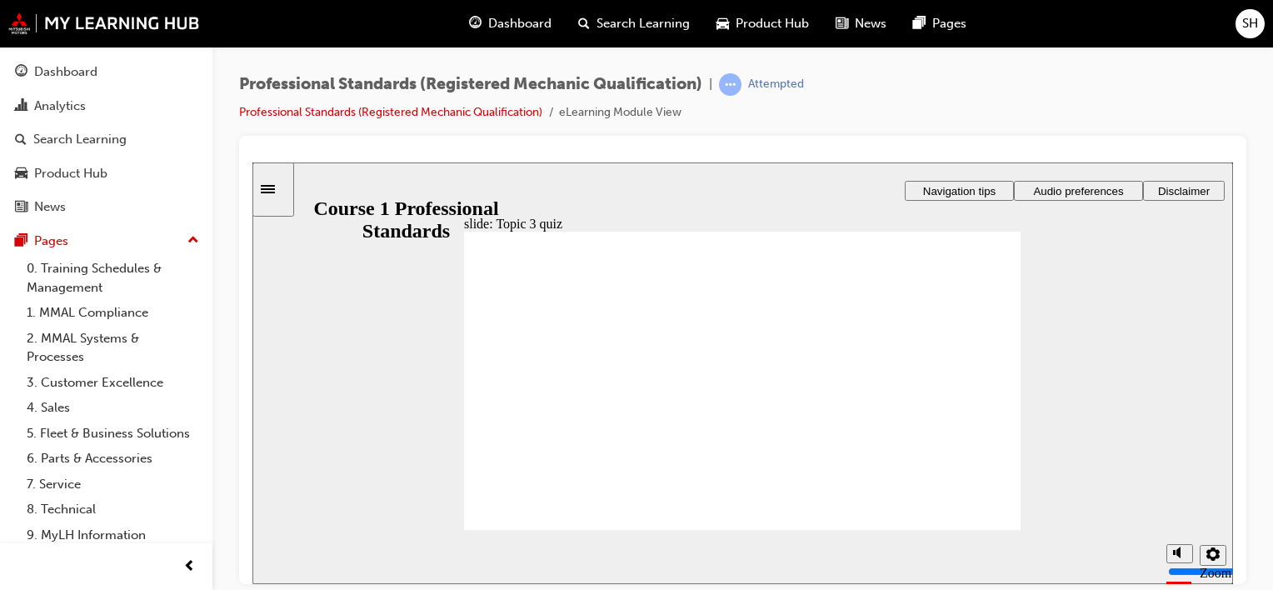
checkbox input "true"
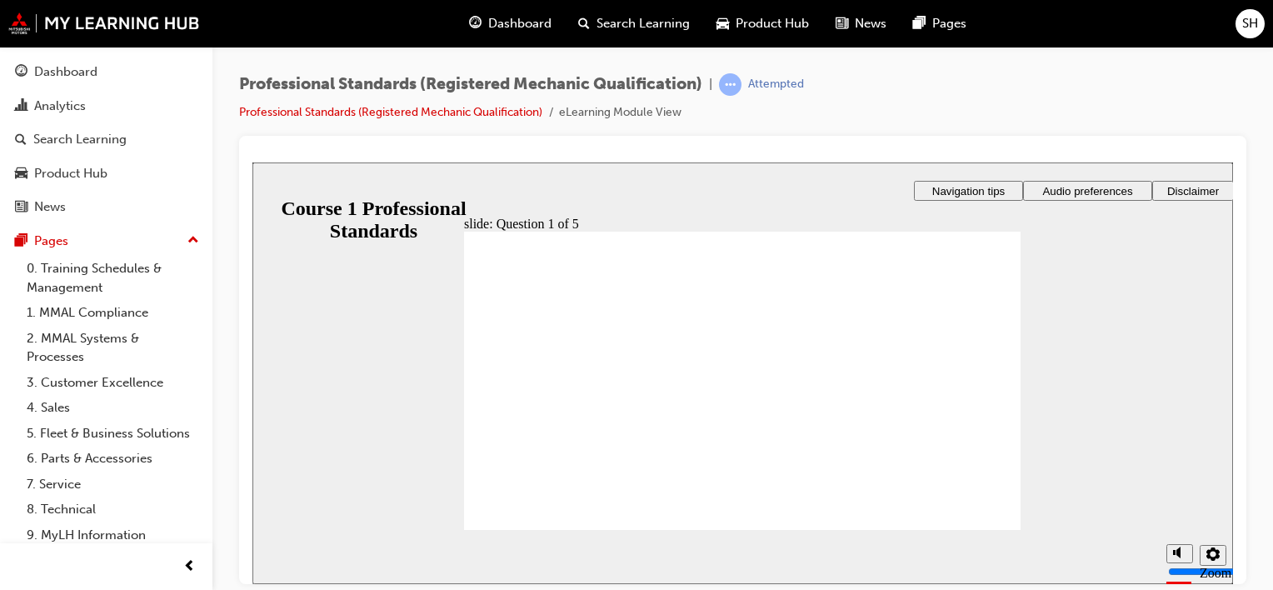
radio input "true"
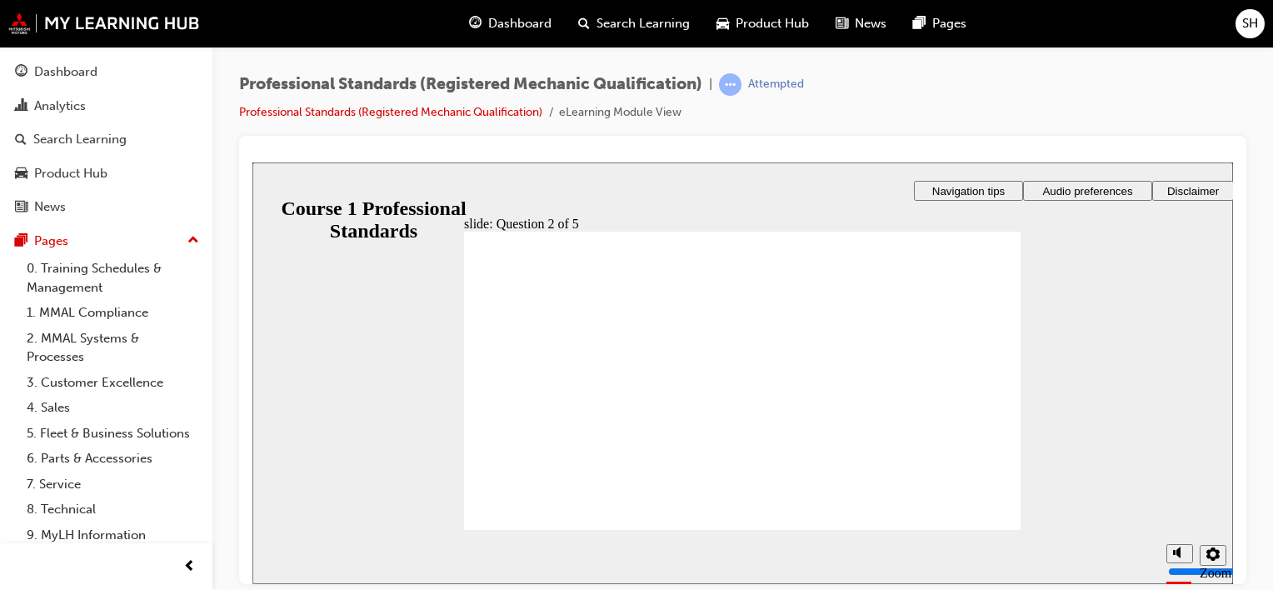
radio input "true"
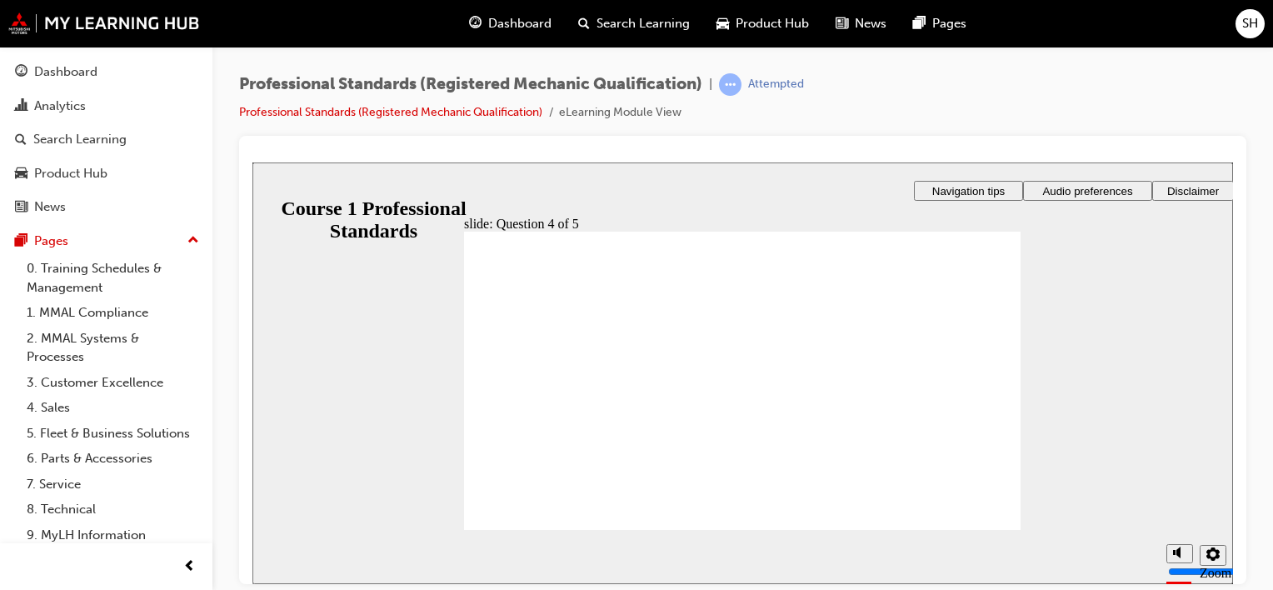
radio input "true"
checkbox input "true"
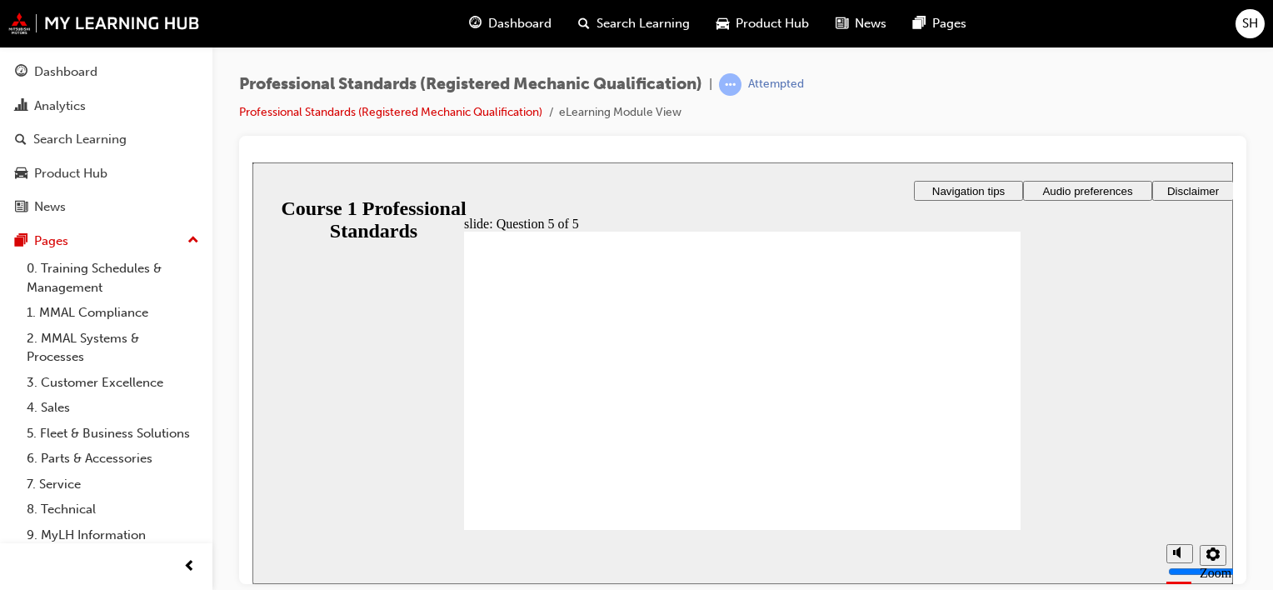
checkbox input "true"
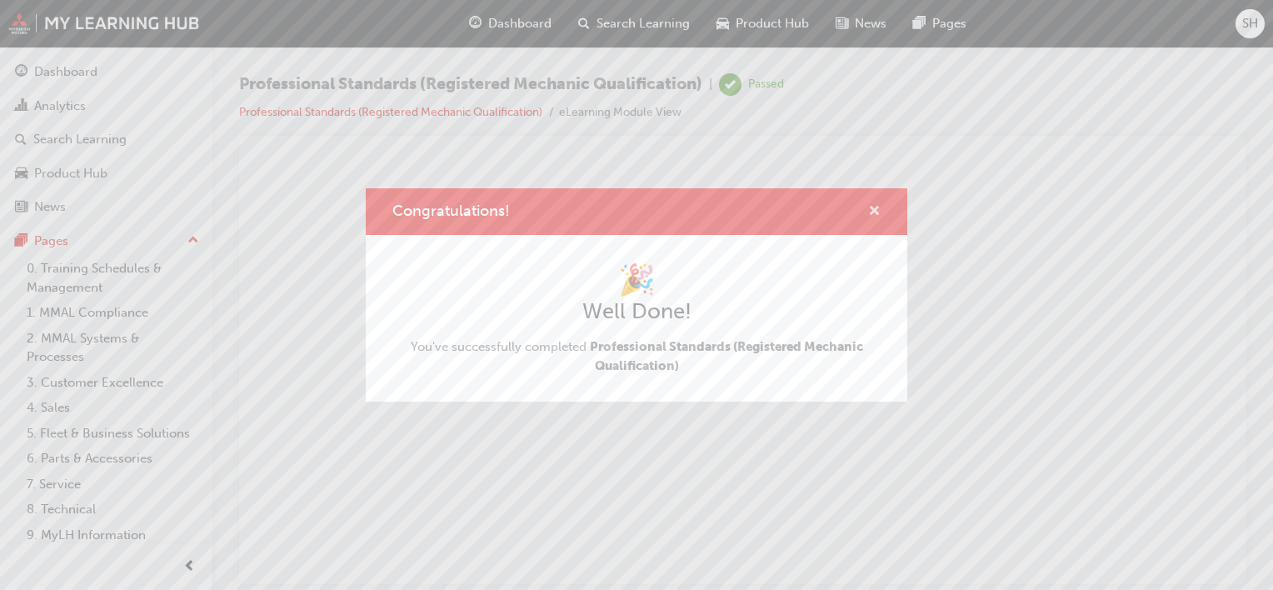
click at [877, 210] on span "cross-icon" at bounding box center [874, 212] width 12 height 15
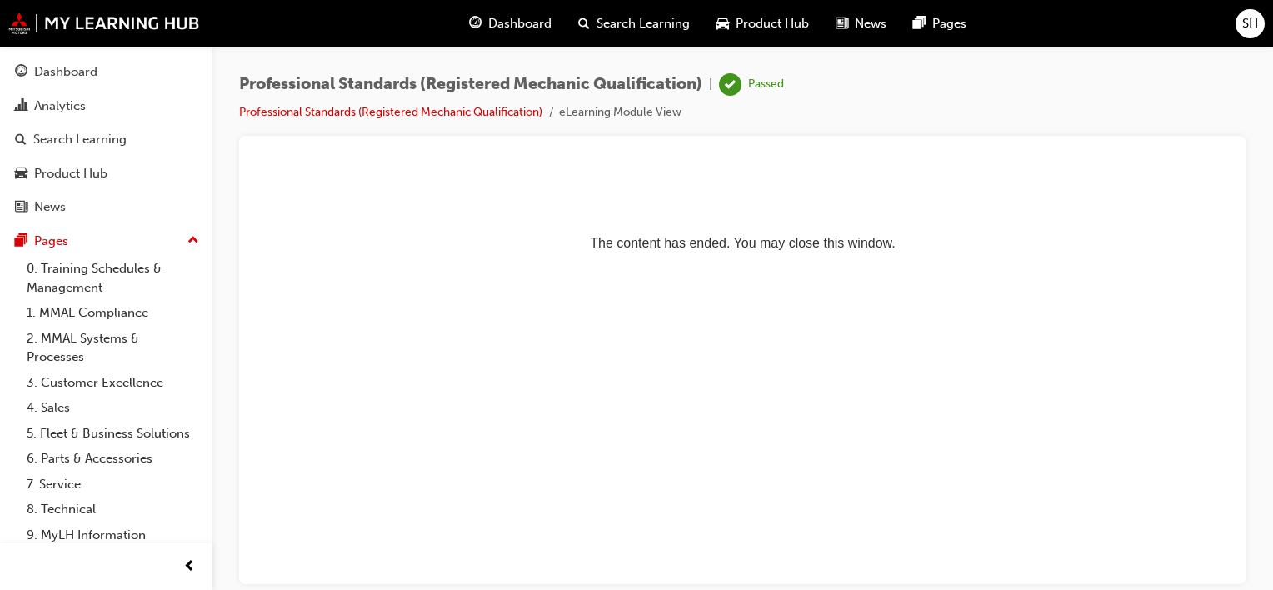
click at [657, 250] on p "The content has ended. You may close this window." at bounding box center [742, 212] width 967 height 75
click at [763, 160] on div at bounding box center [742, 155] width 981 height 13
click at [517, 111] on link "Professional Standards (Registered Mechanic Qualification)" at bounding box center [390, 112] width 303 height 14
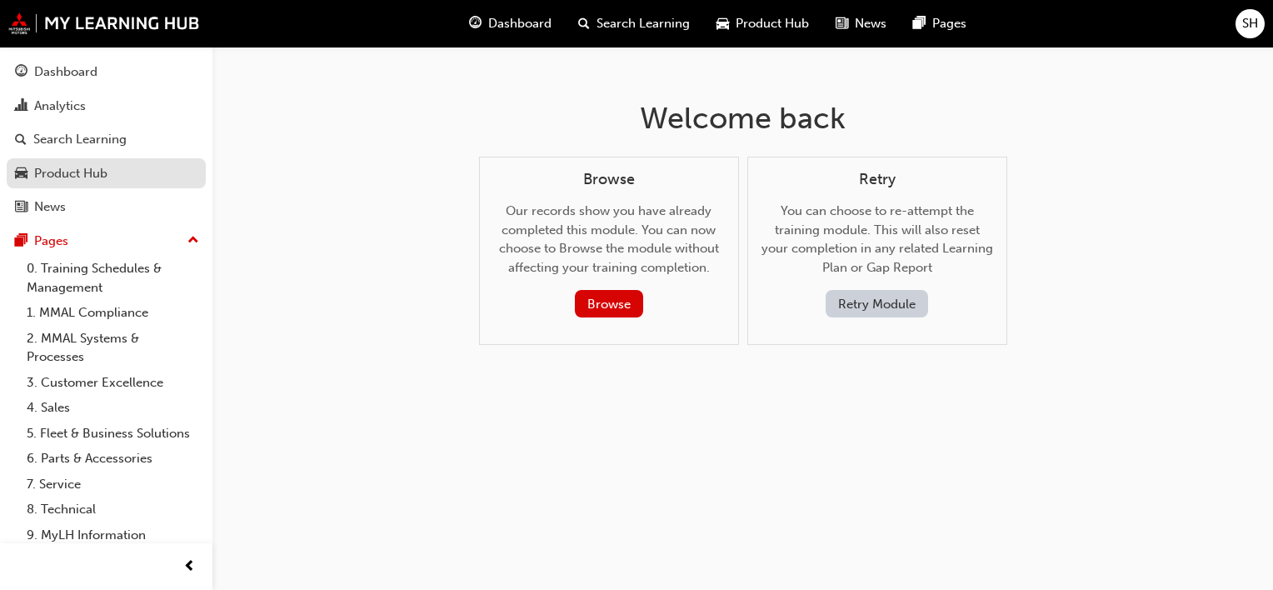
click at [63, 177] on div "Product Hub" at bounding box center [70, 173] width 73 height 19
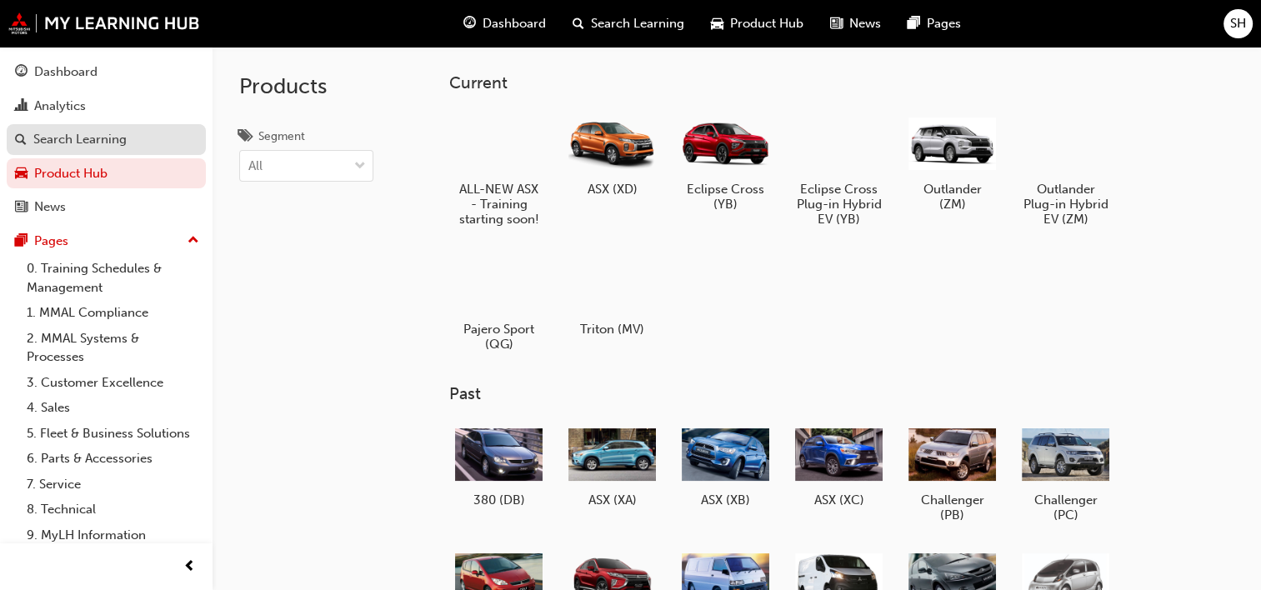
click at [82, 138] on div "Search Learning" at bounding box center [79, 139] width 93 height 19
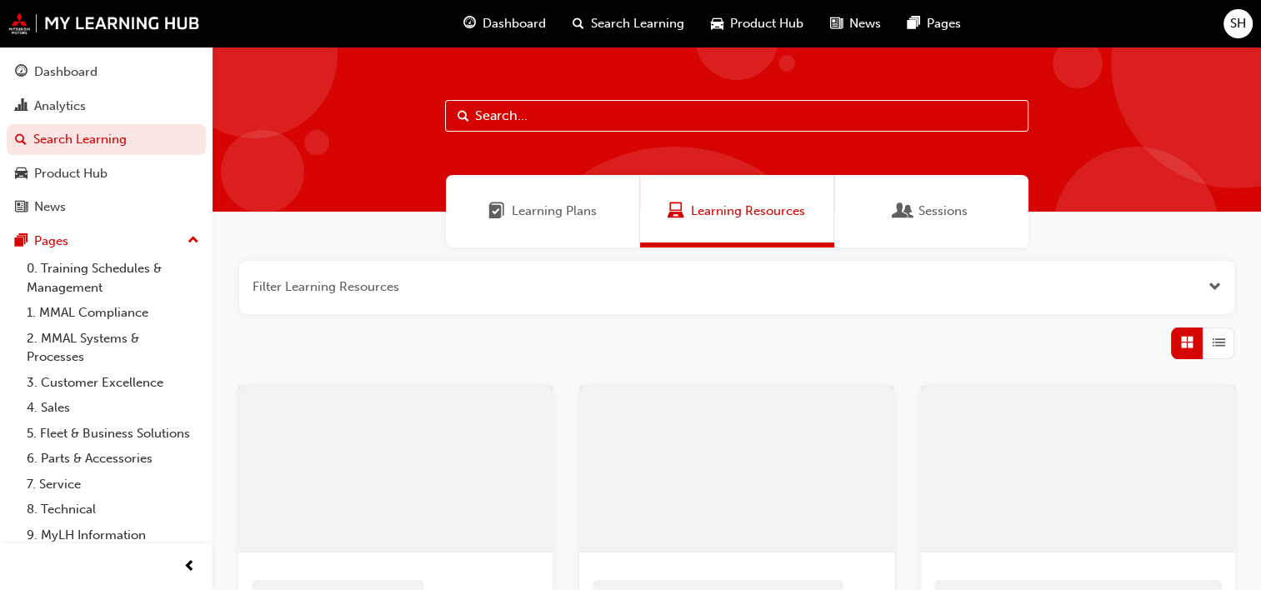
click at [557, 217] on span "Learning Plans" at bounding box center [554, 211] width 85 height 19
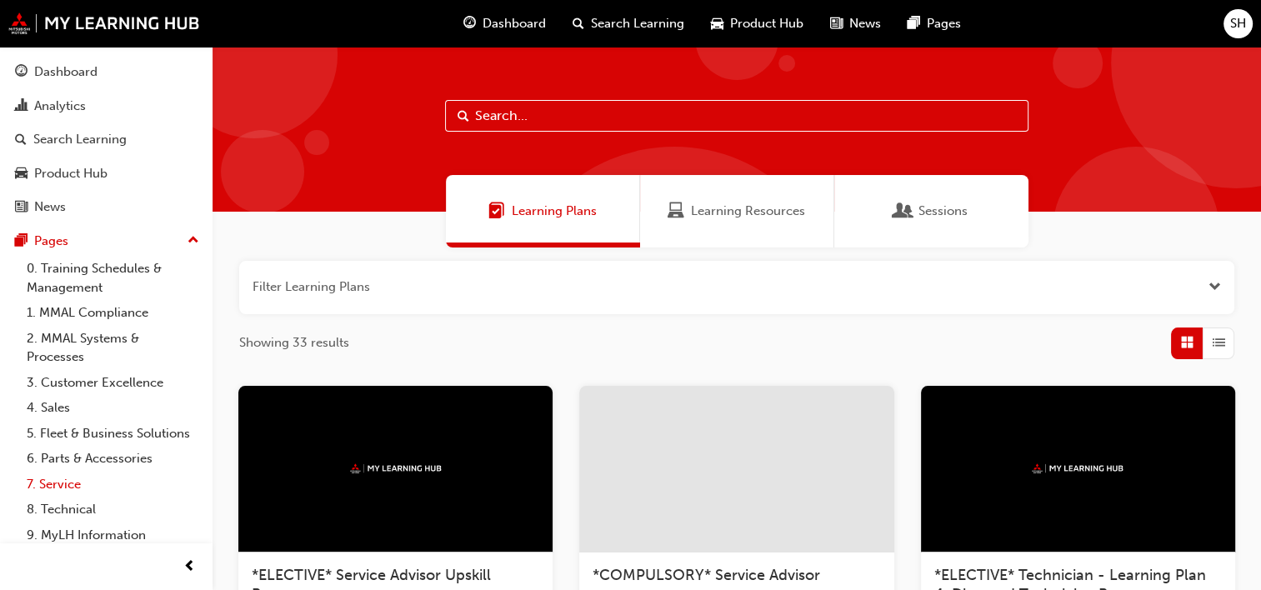
click at [55, 497] on link "7. Service" at bounding box center [113, 485] width 186 height 26
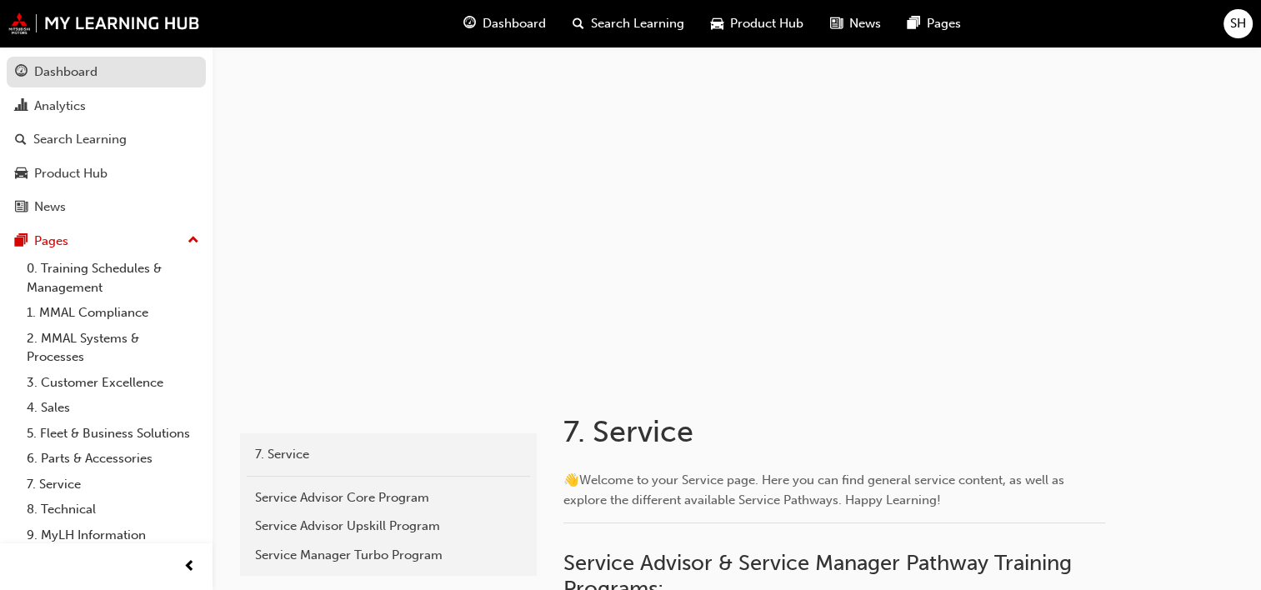
click at [67, 67] on div "Dashboard" at bounding box center [65, 71] width 63 height 19
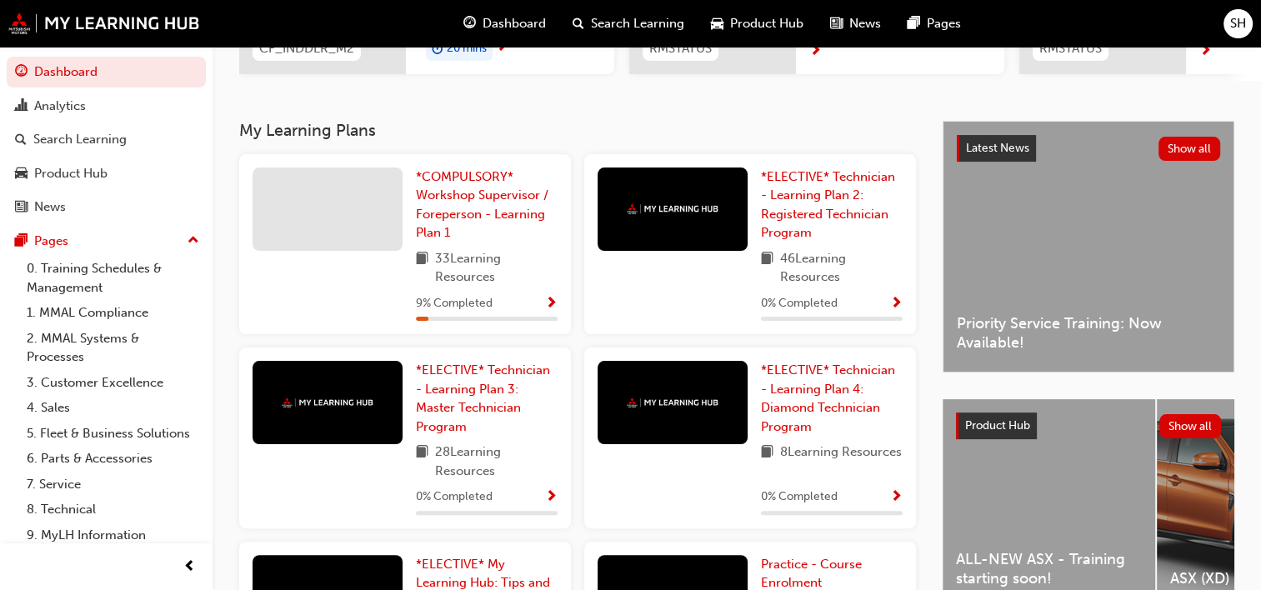
scroll to position [333, 0]
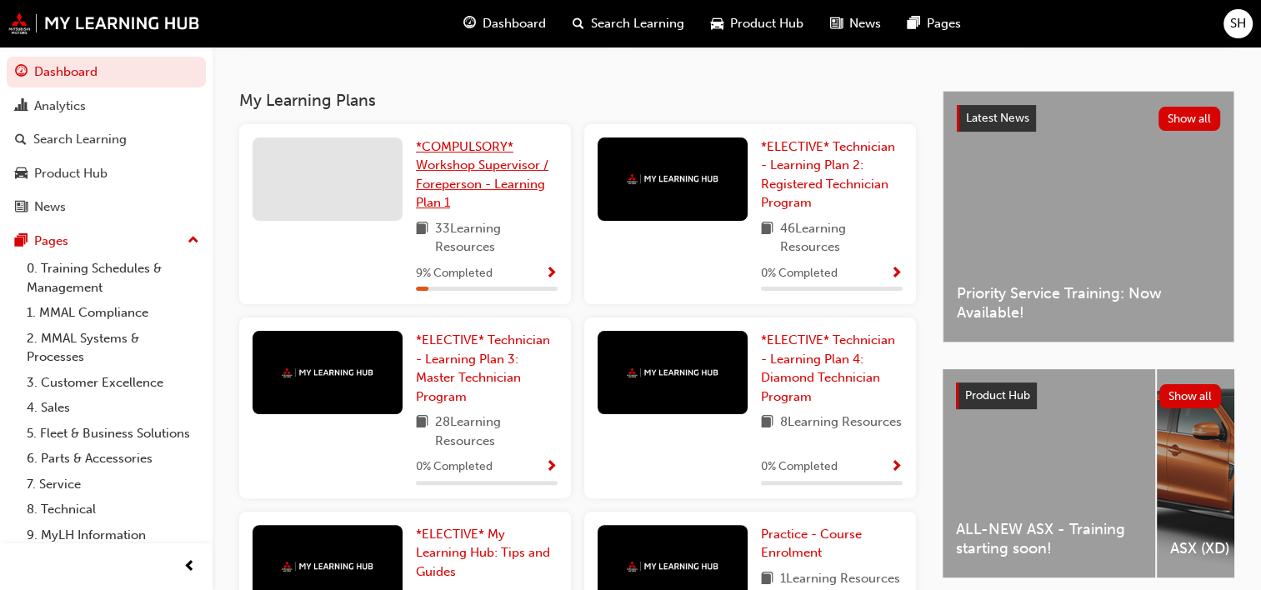
click at [464, 188] on span "*COMPULSORY* Workshop Supervisor / Foreperson - Learning Plan 1" at bounding box center [482, 175] width 132 height 72
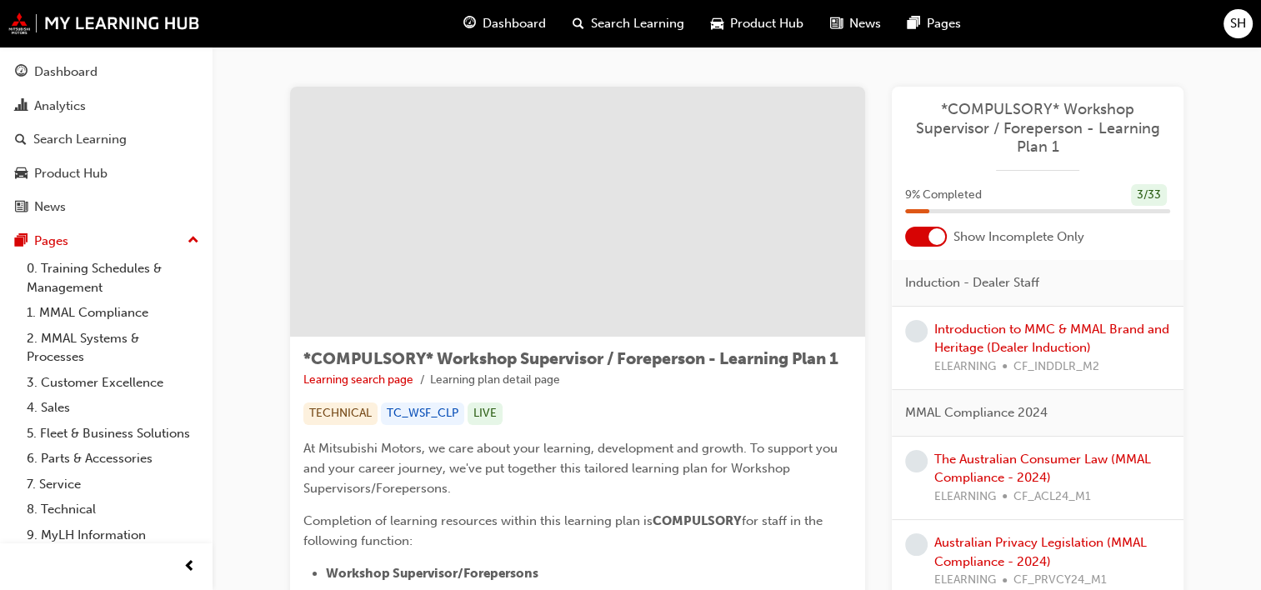
click at [514, 23] on span "Dashboard" at bounding box center [513, 23] width 63 height 19
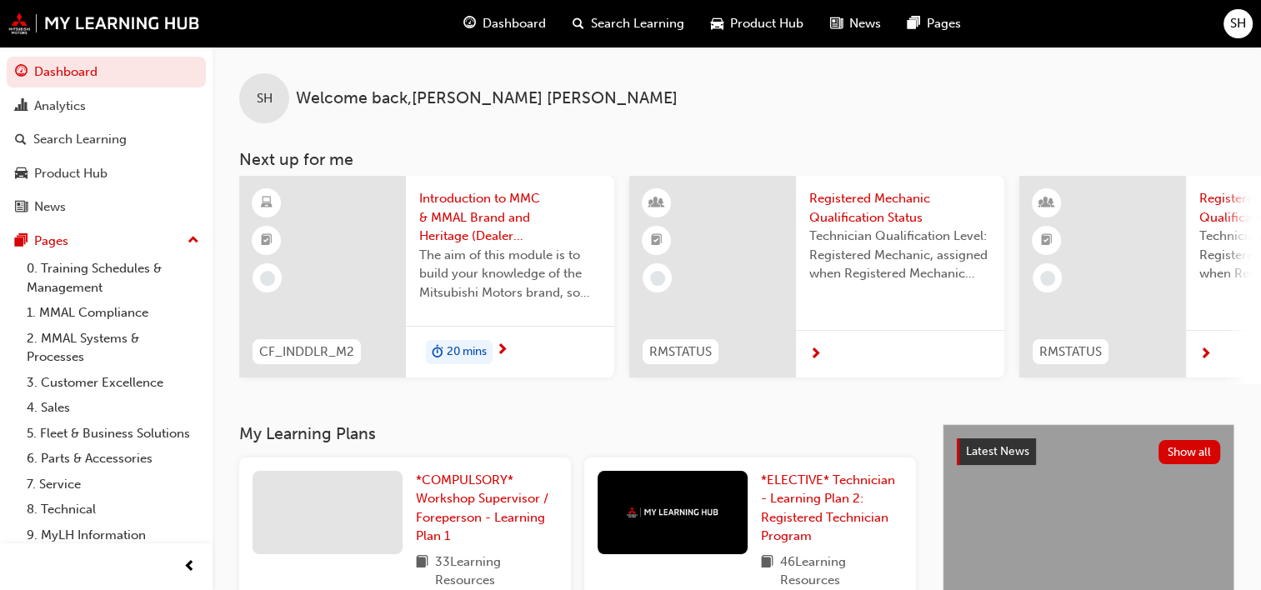
click at [863, 198] on span "Registered Mechanic Qualification Status" at bounding box center [900, 207] width 182 height 37
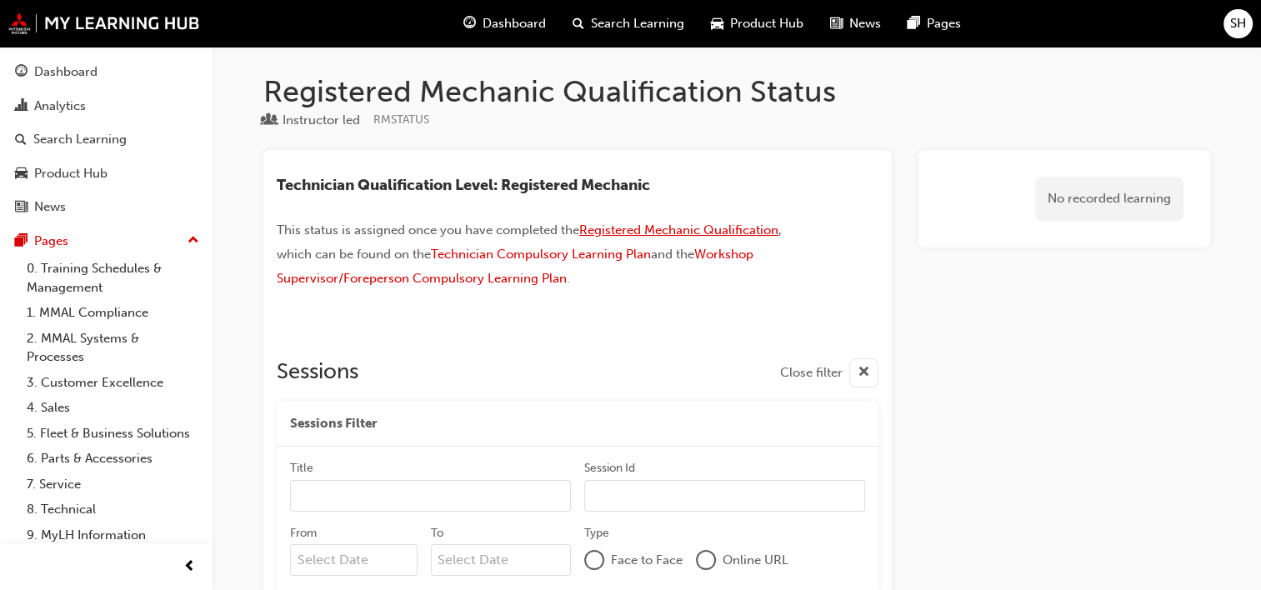
click at [720, 227] on span "Registered Mechanic Qualification" at bounding box center [678, 229] width 199 height 15
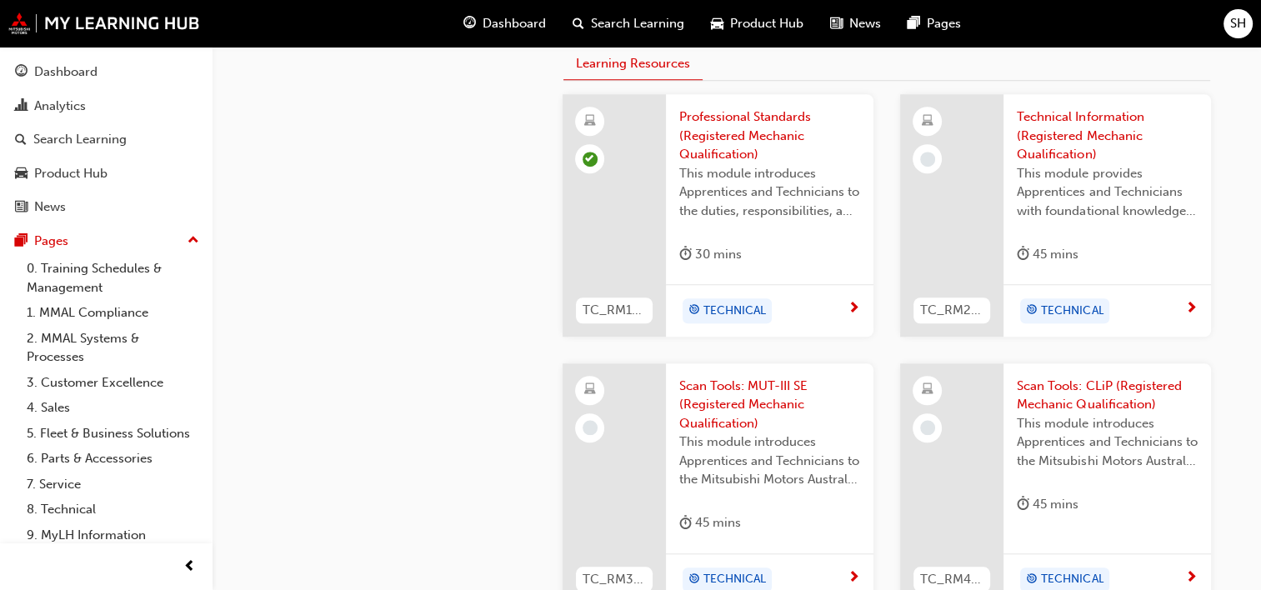
scroll to position [1334, 0]
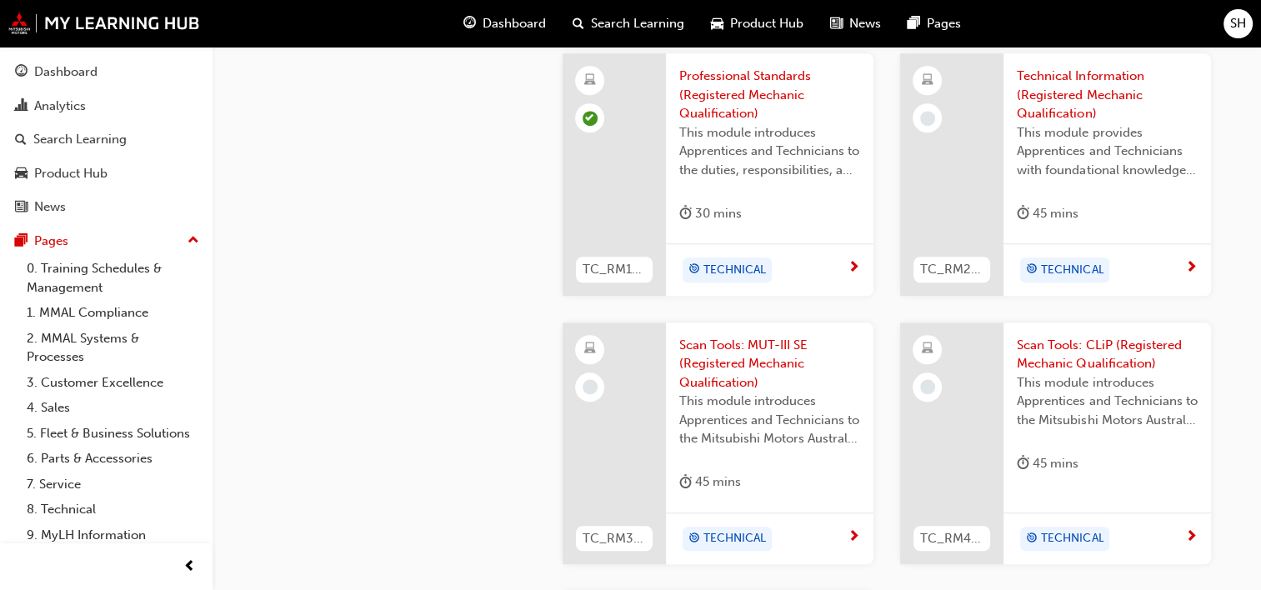
click at [1190, 264] on span "next-icon" at bounding box center [1191, 268] width 12 height 15
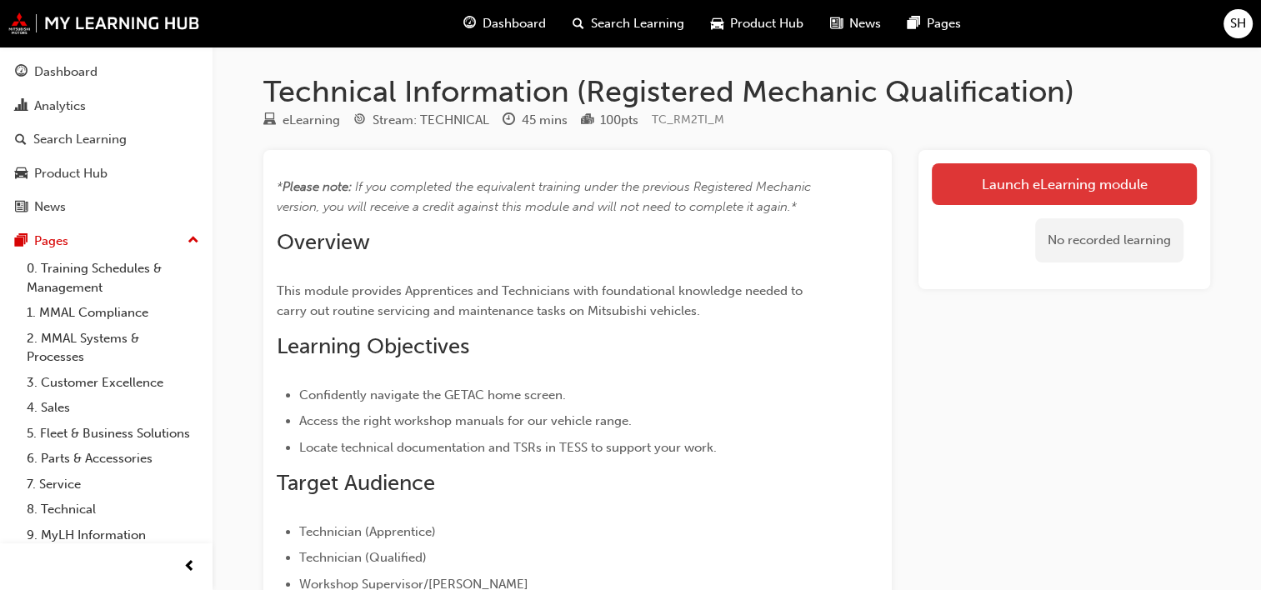
click at [957, 189] on link "Launch eLearning module" at bounding box center [1064, 184] width 265 height 42
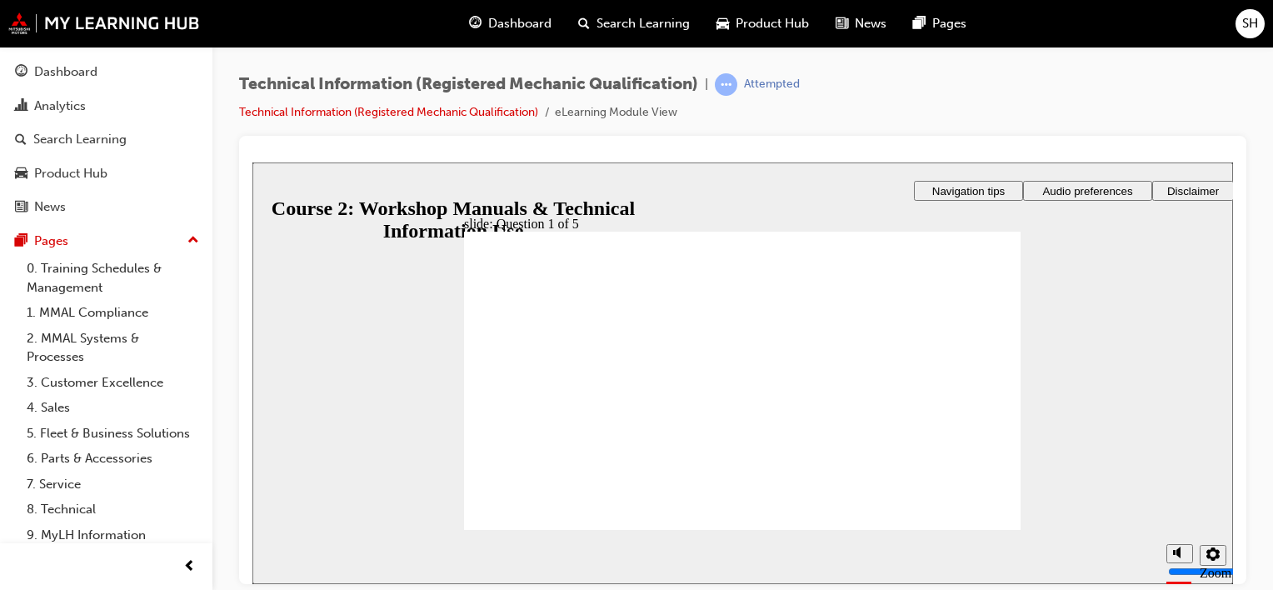
drag, startPoint x: 762, startPoint y: 462, endPoint x: 907, endPoint y: 402, distance: 156.1
drag, startPoint x: 827, startPoint y: 457, endPoint x: 907, endPoint y: 345, distance: 137.3
drag, startPoint x: 660, startPoint y: 467, endPoint x: 714, endPoint y: 408, distance: 80.2
drag, startPoint x: 712, startPoint y: 473, endPoint x: 713, endPoint y: 355, distance: 118.3
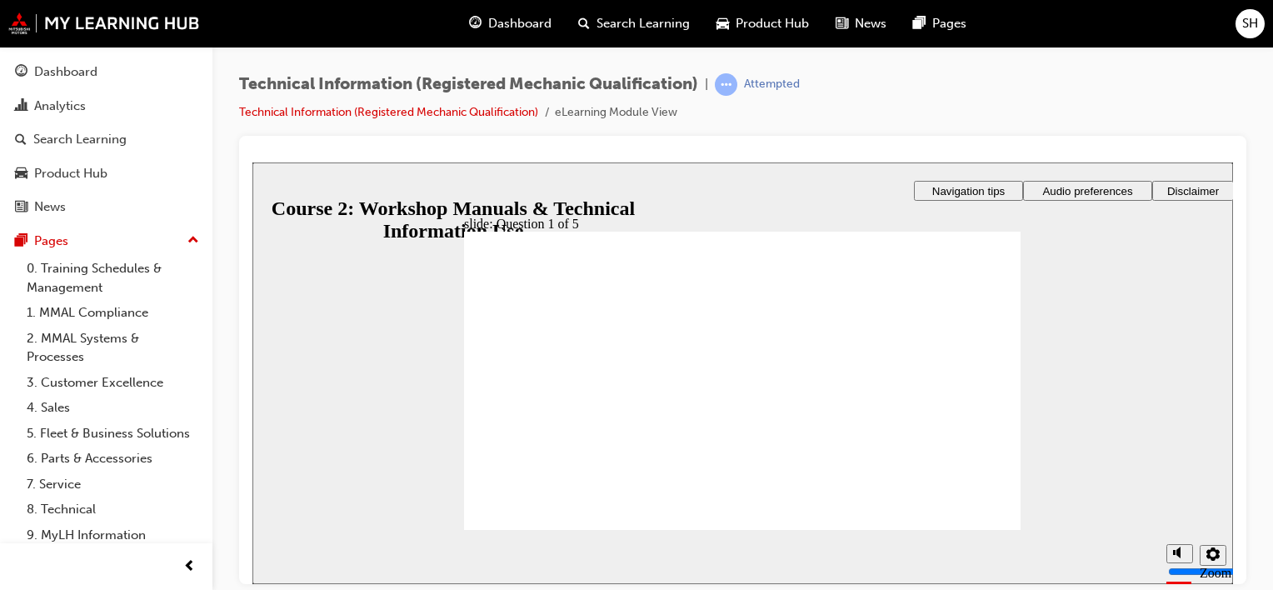
radio input "true"
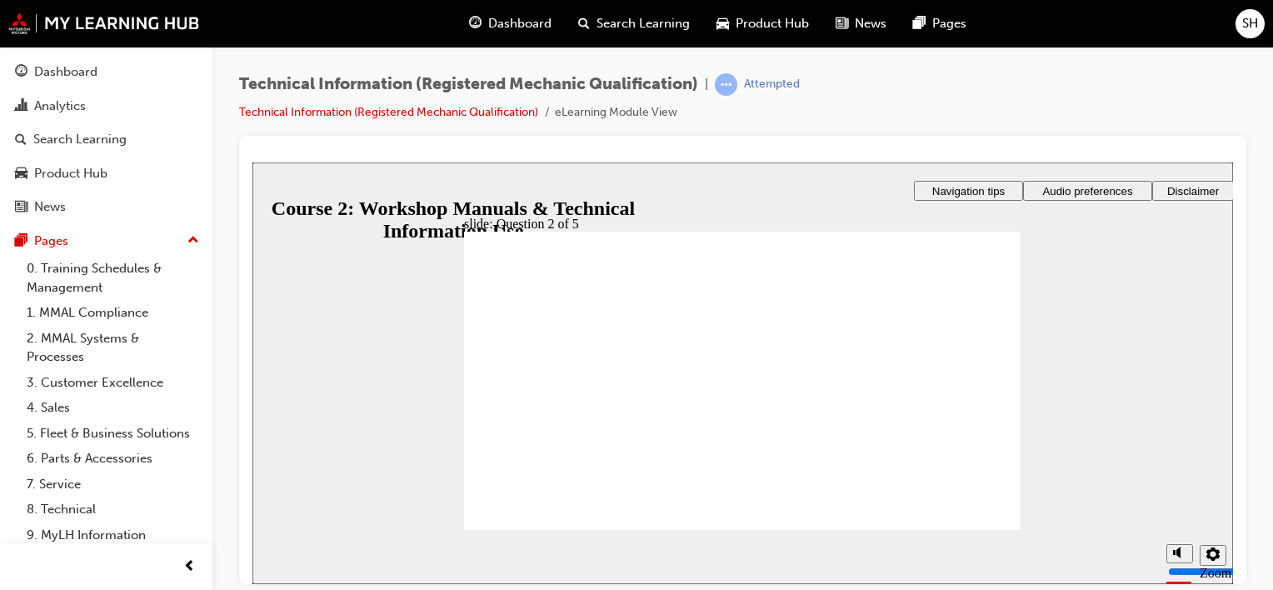
radio input "true"
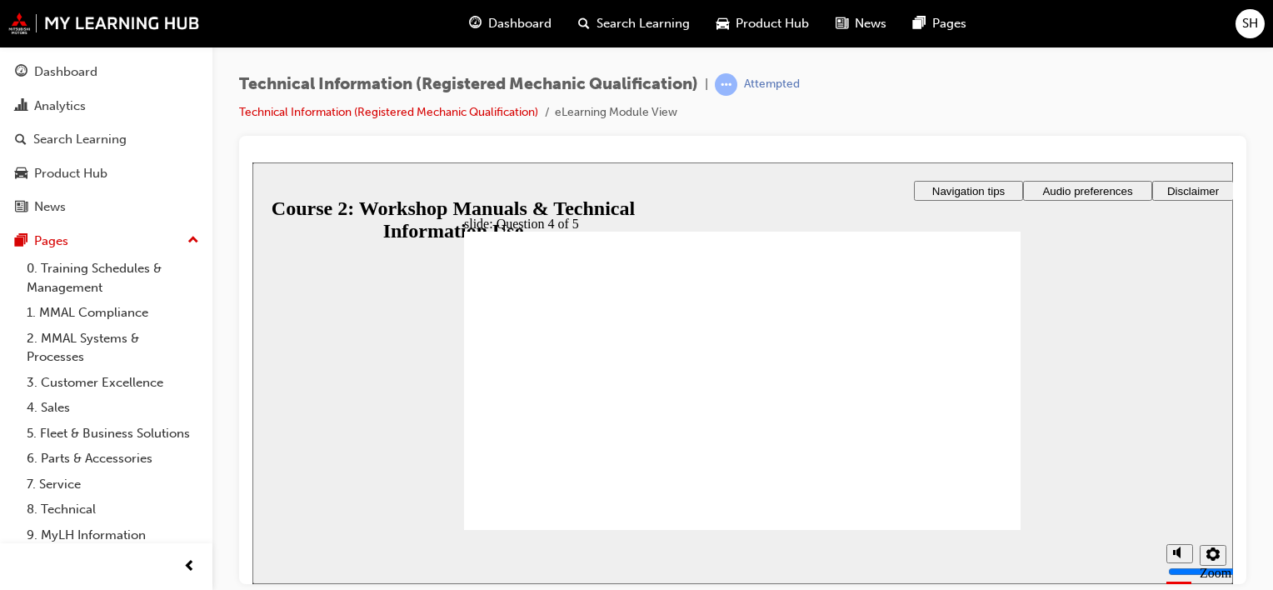
radio input "true"
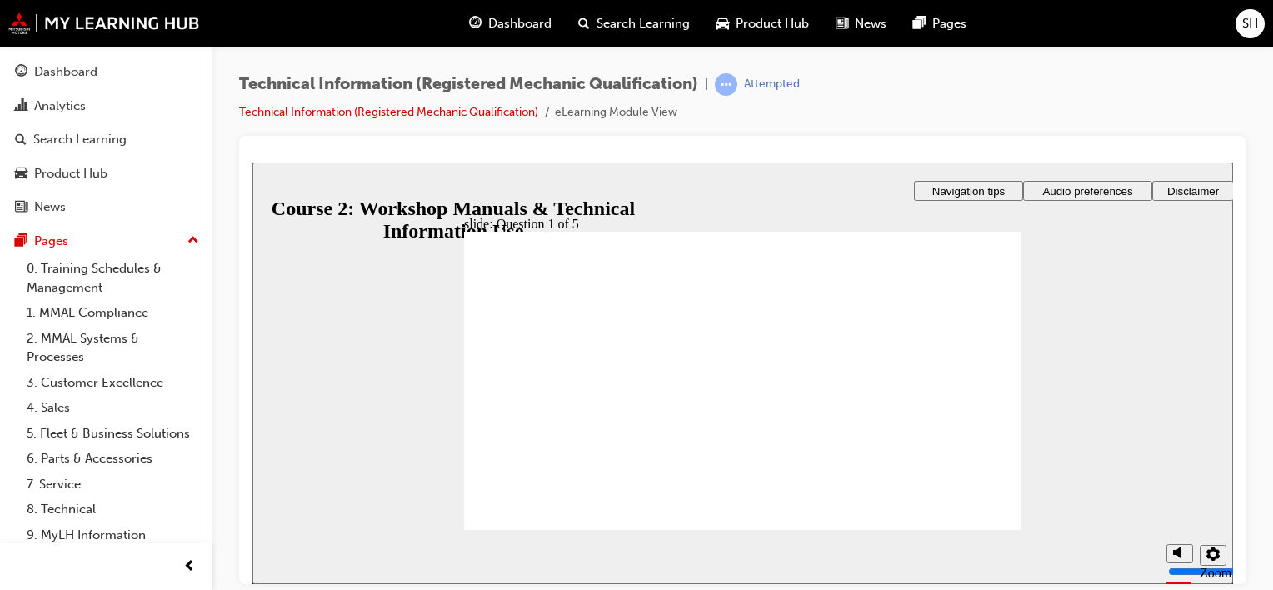
checkbox input "true"
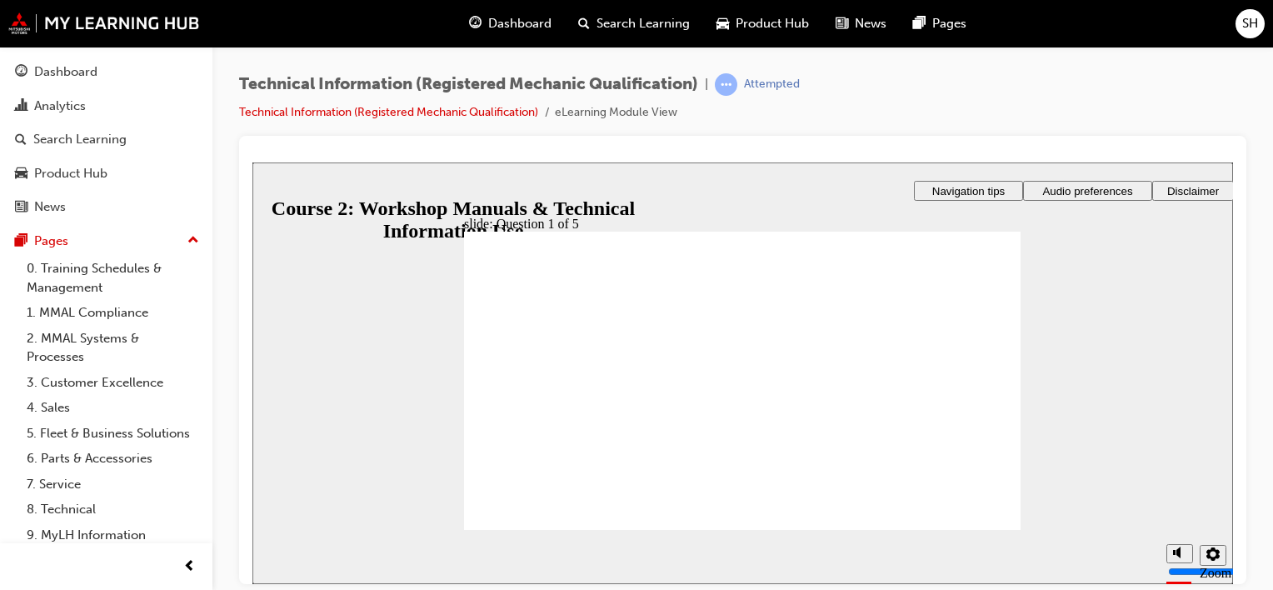
checkbox input "true"
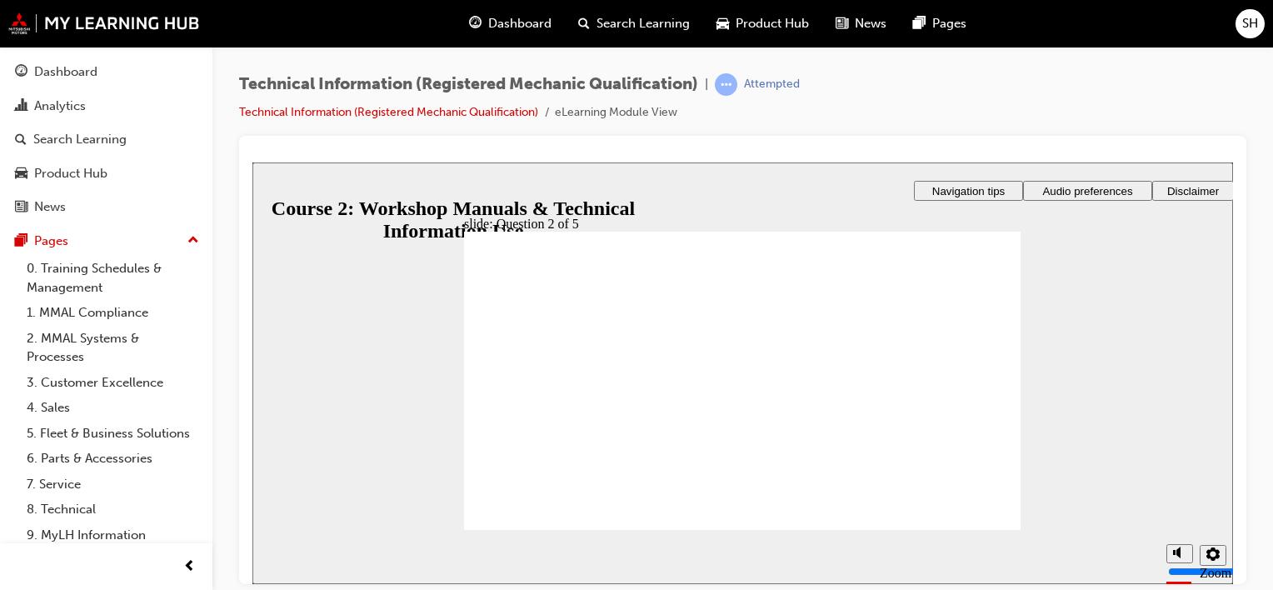
drag, startPoint x: 752, startPoint y: 461, endPoint x: 751, endPoint y: 452, distance: 8.5
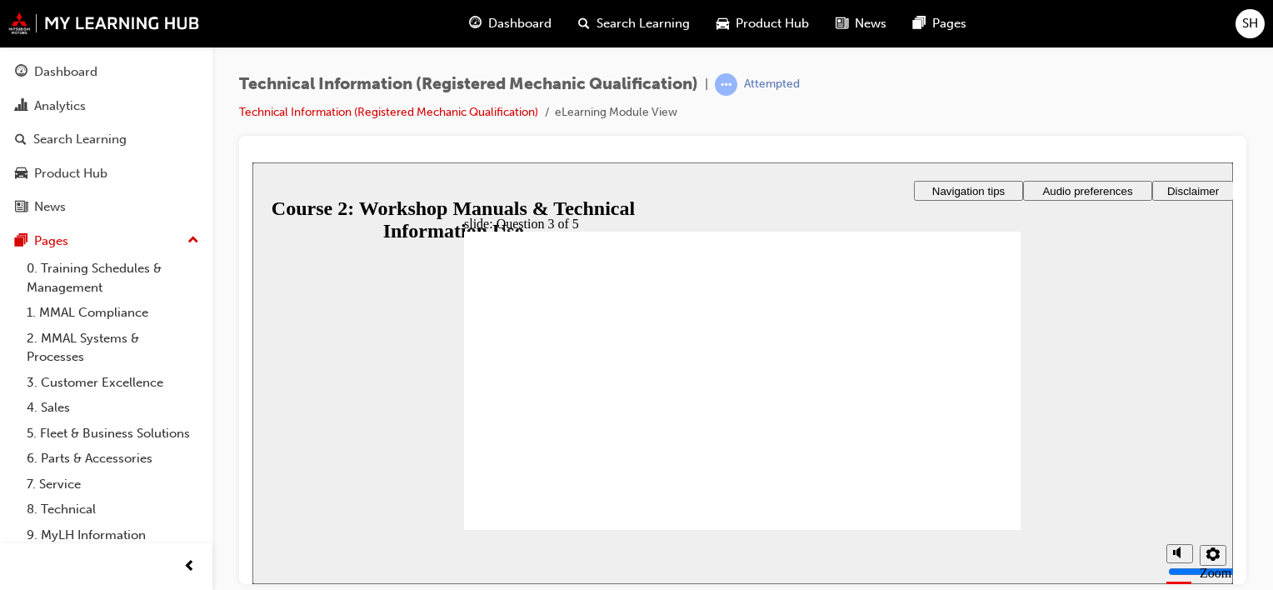
drag, startPoint x: 502, startPoint y: 422, endPoint x: 493, endPoint y: 412, distance: 12.4
radio input "true"
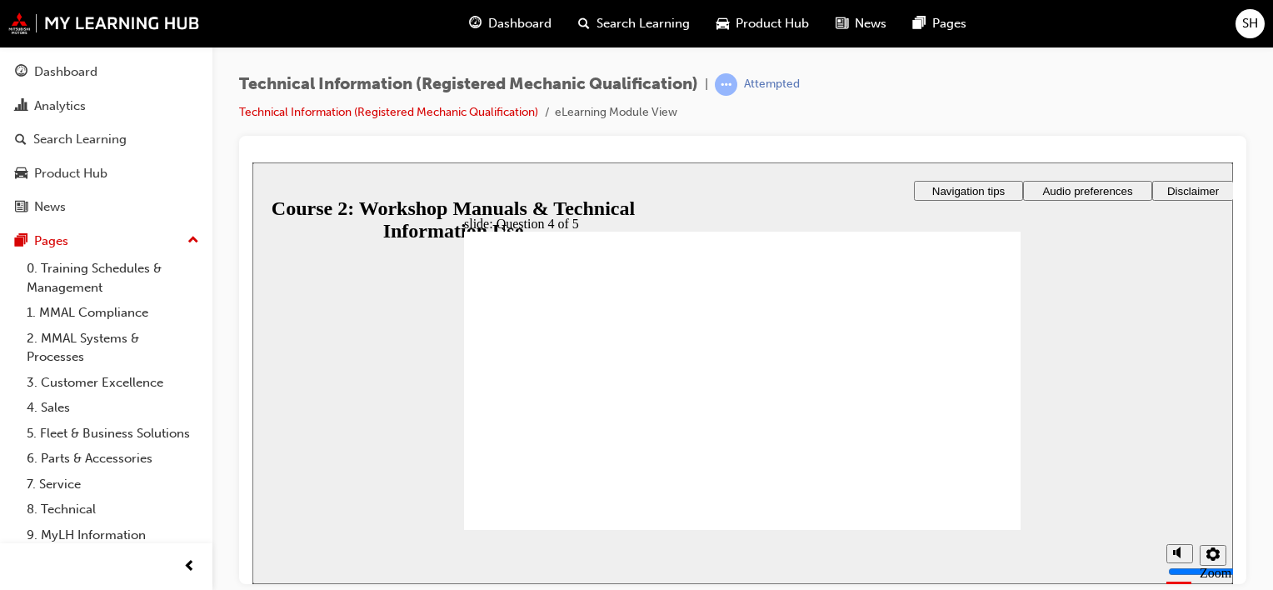
radio input "true"
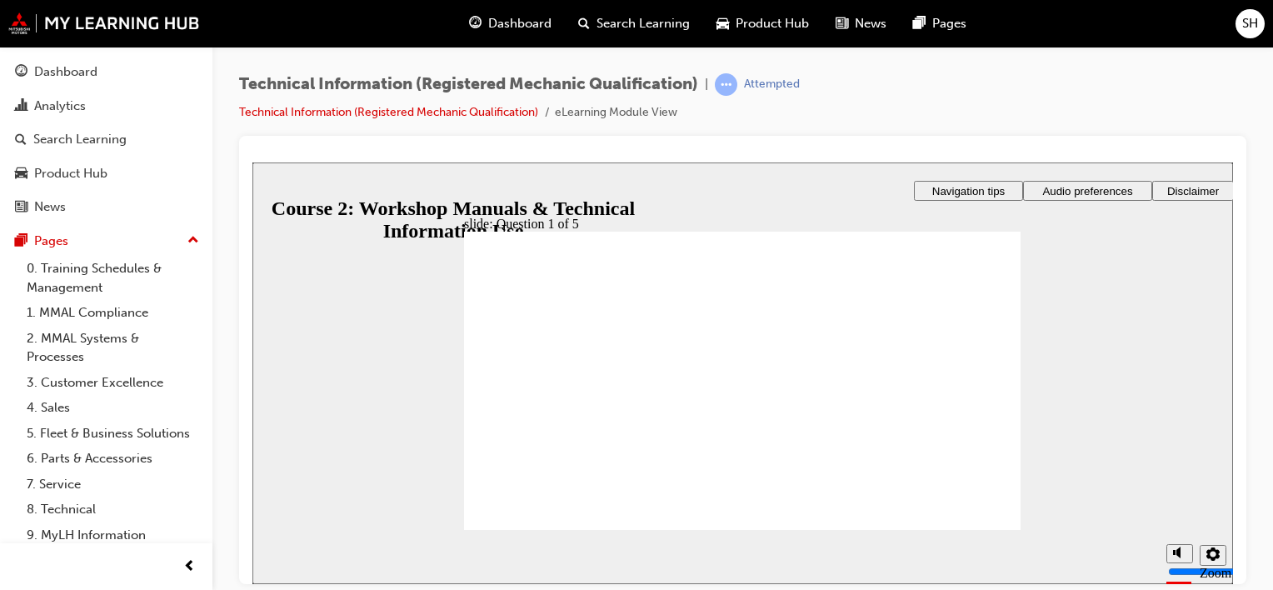
radio input "true"
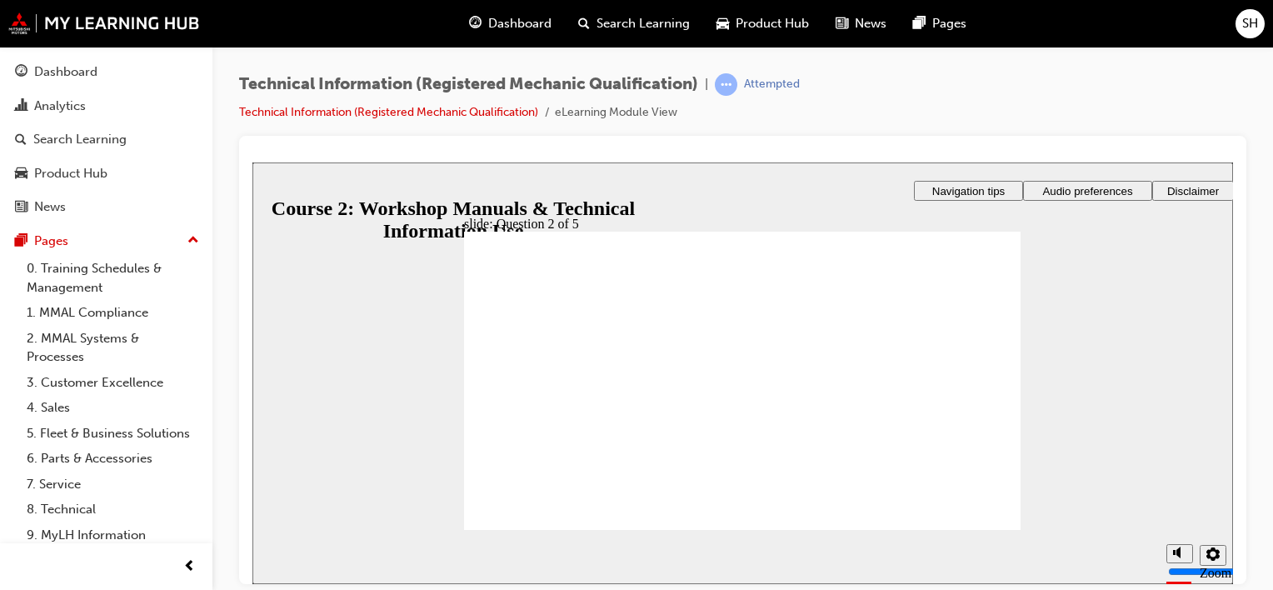
radio input "true"
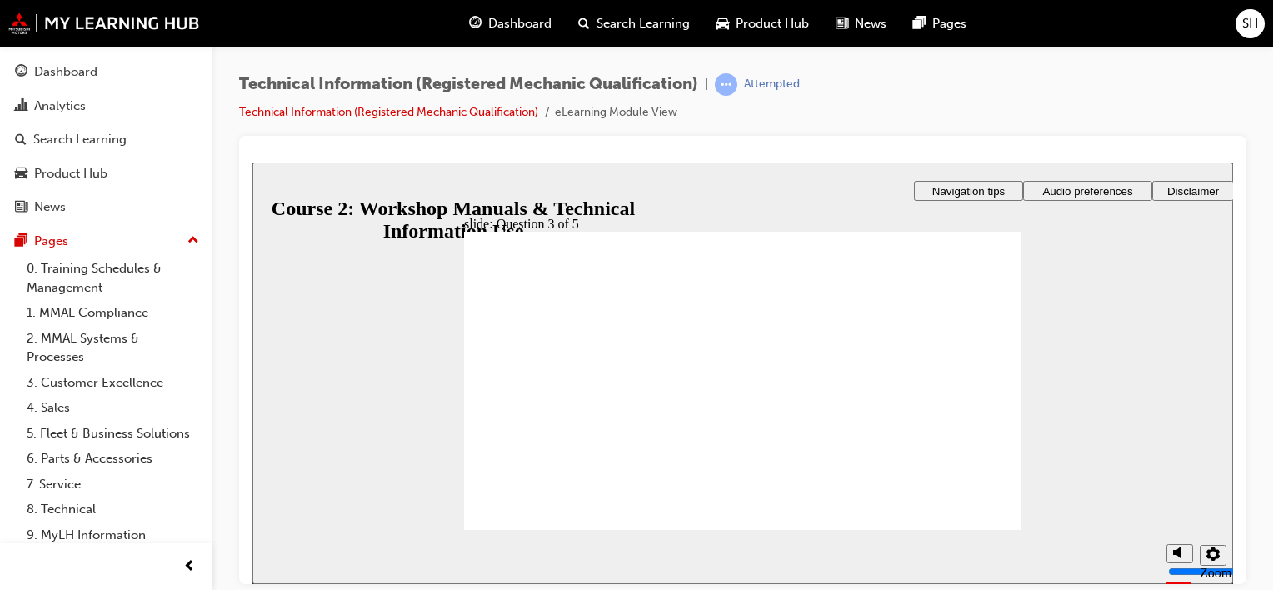
radio input "true"
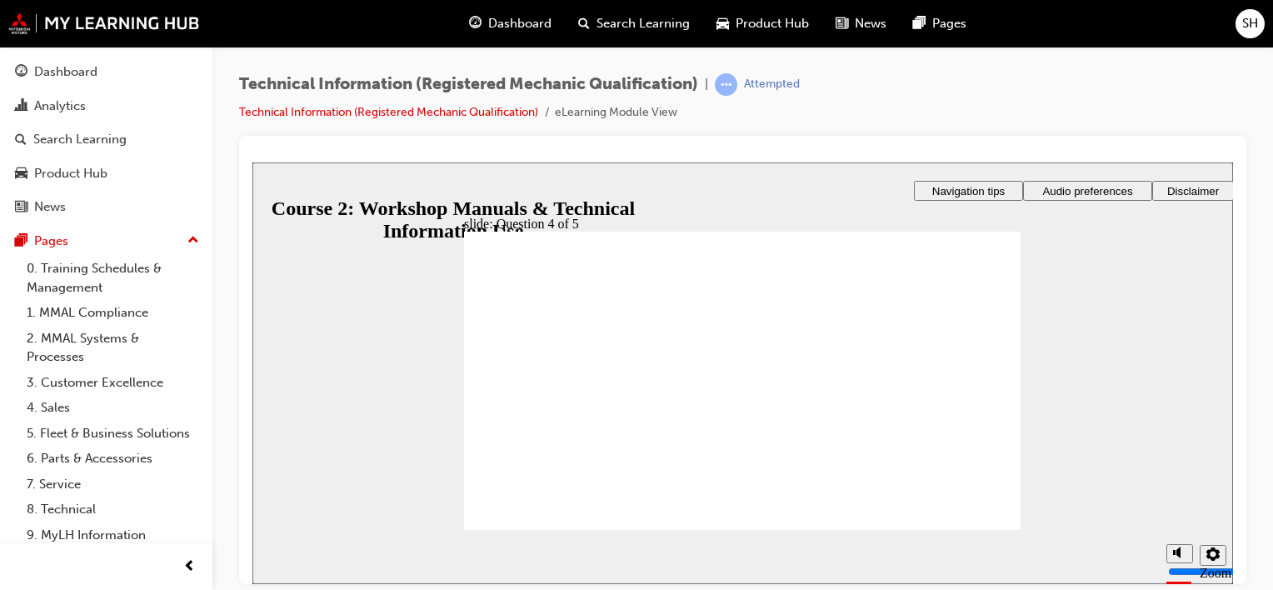
radio input "true"
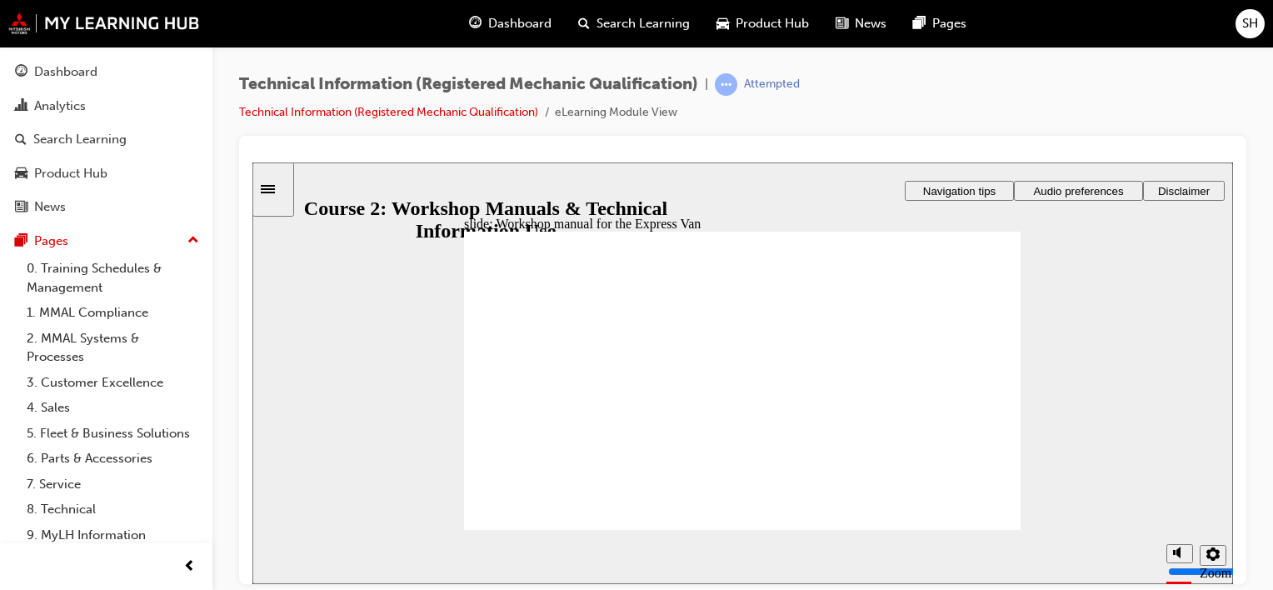
click at [1212, 560] on icon "Settings" at bounding box center [1212, 553] width 13 height 13
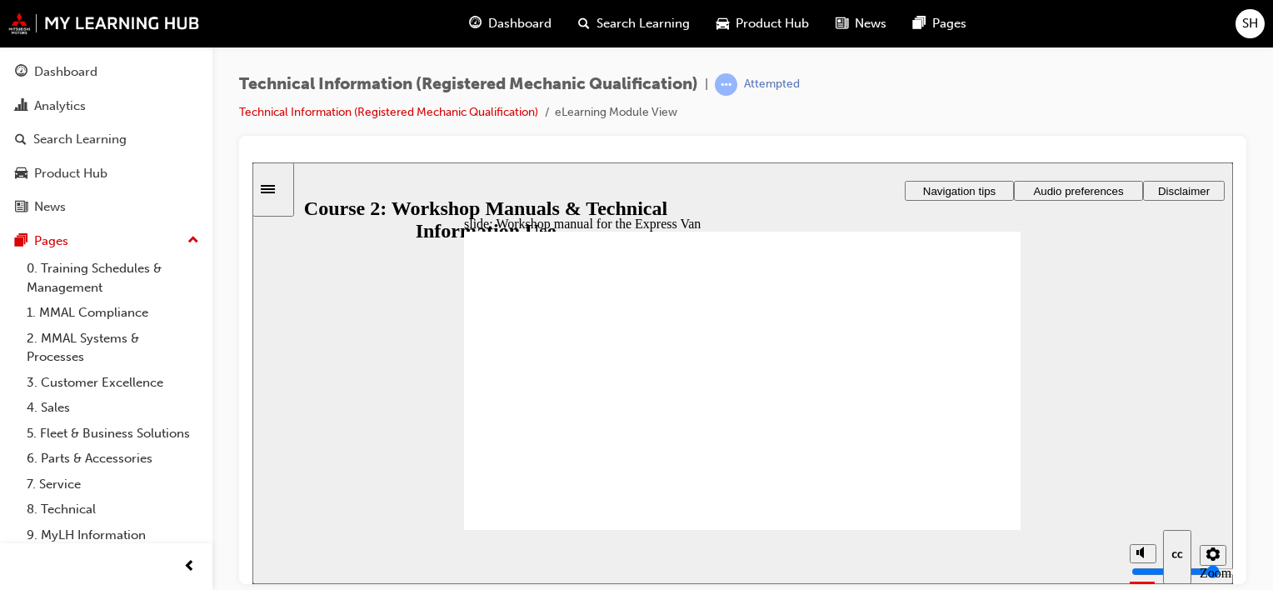
drag, startPoint x: 466, startPoint y: 162, endPoint x: 997, endPoint y: 297, distance: 547.6
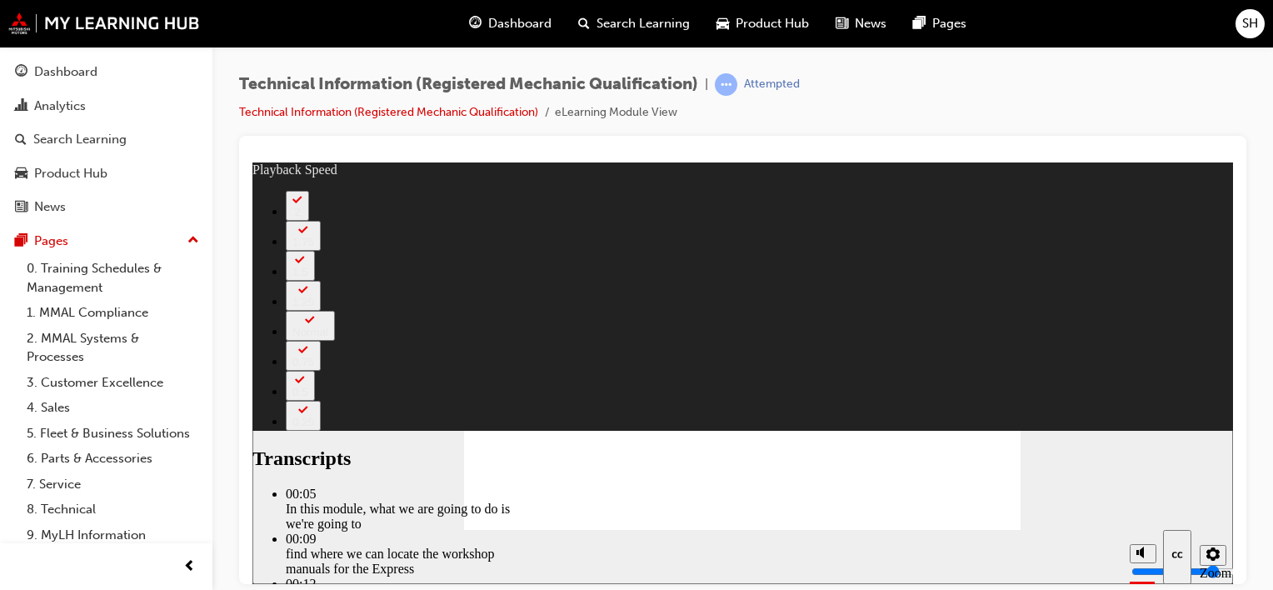
type input "331"
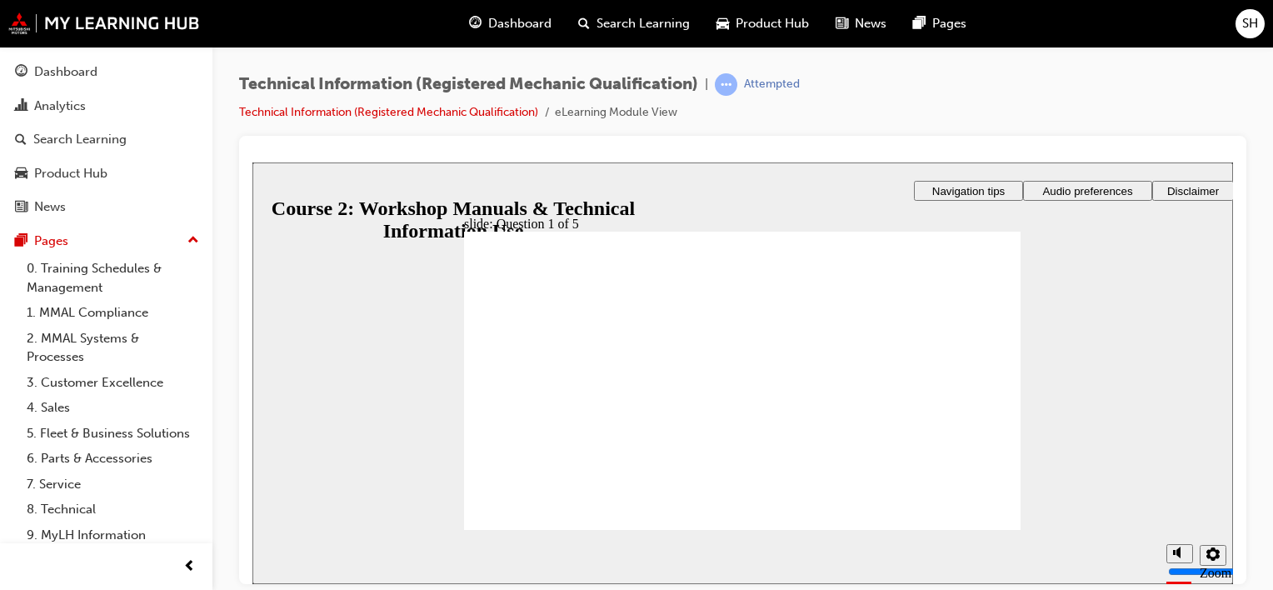
radio input "true"
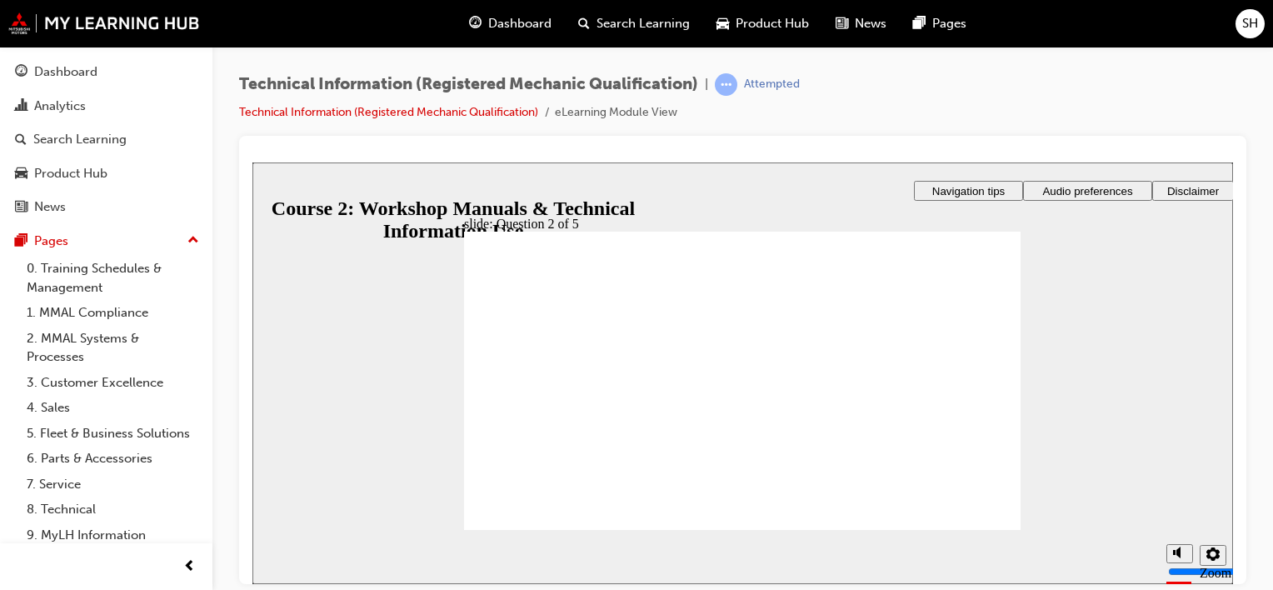
radio input "true"
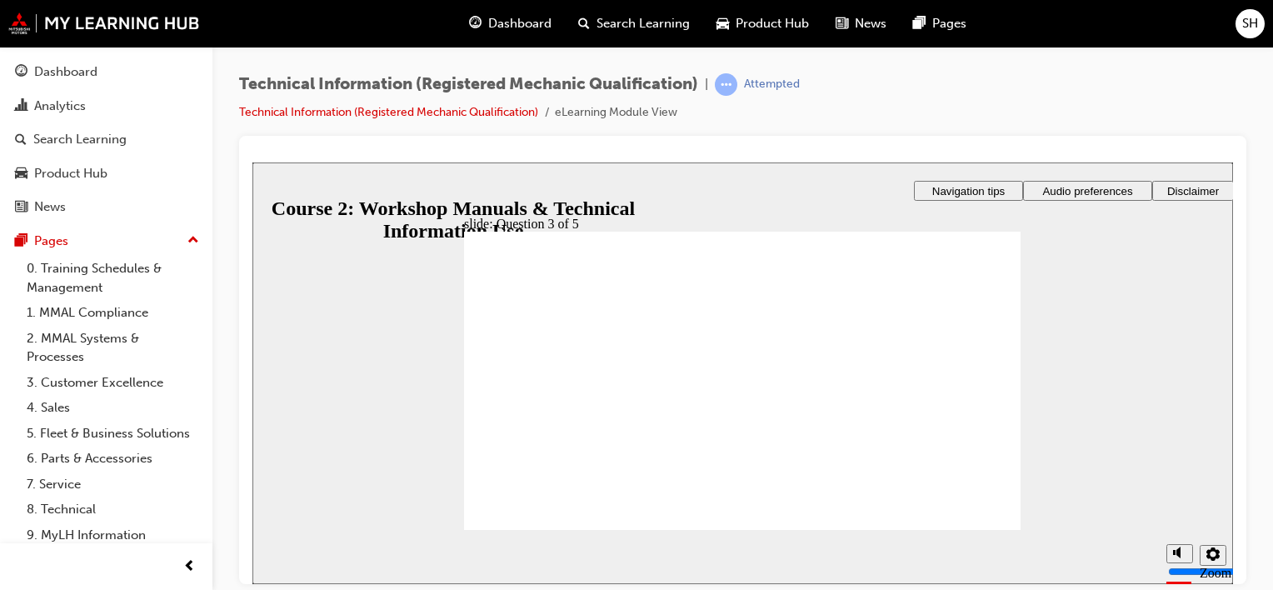
drag, startPoint x: 707, startPoint y: 372, endPoint x: 757, endPoint y: 334, distance: 61.8
drag, startPoint x: 770, startPoint y: 334, endPoint x: 527, endPoint y: 370, distance: 245.9
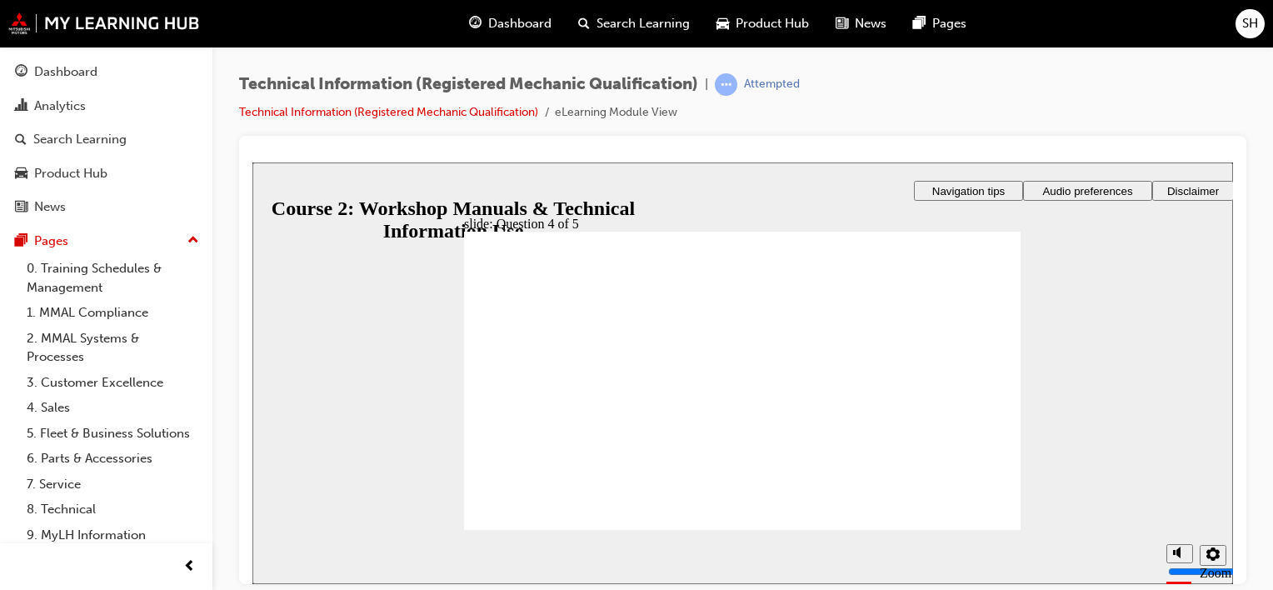
drag, startPoint x: 777, startPoint y: 401, endPoint x: 759, endPoint y: 433, distance: 36.9
drag, startPoint x: 810, startPoint y: 409, endPoint x: 789, endPoint y: 407, distance: 20.9
drag, startPoint x: 798, startPoint y: 328, endPoint x: 767, endPoint y: 328, distance: 30.8
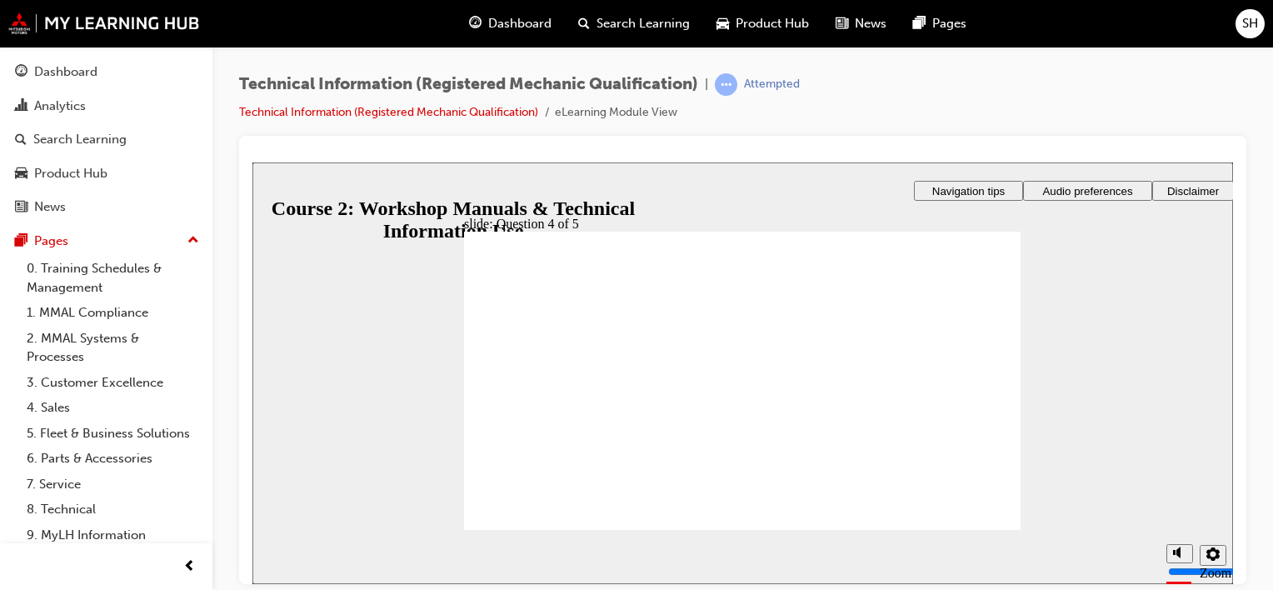
radio input "true"
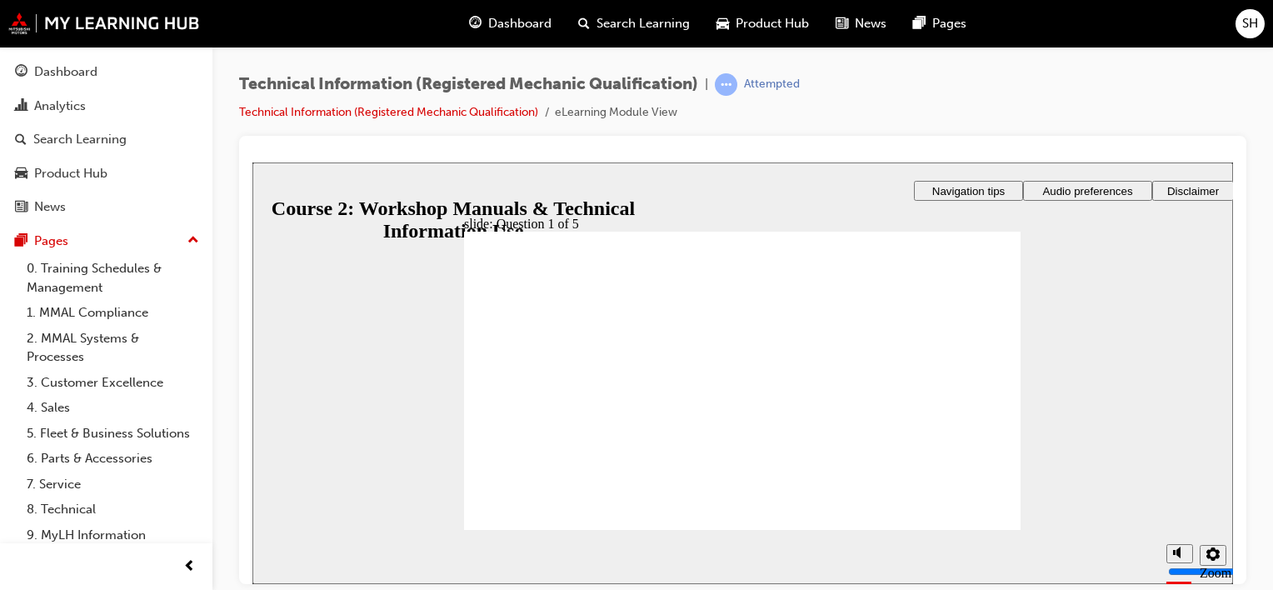
radio input "true"
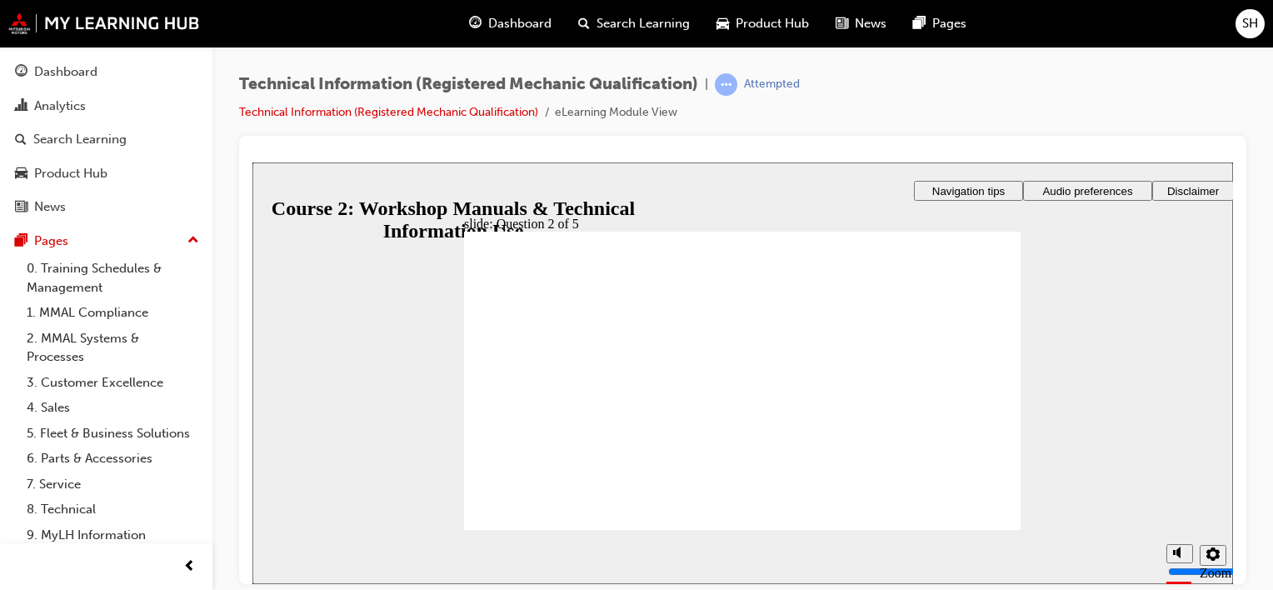
checkbox input "true"
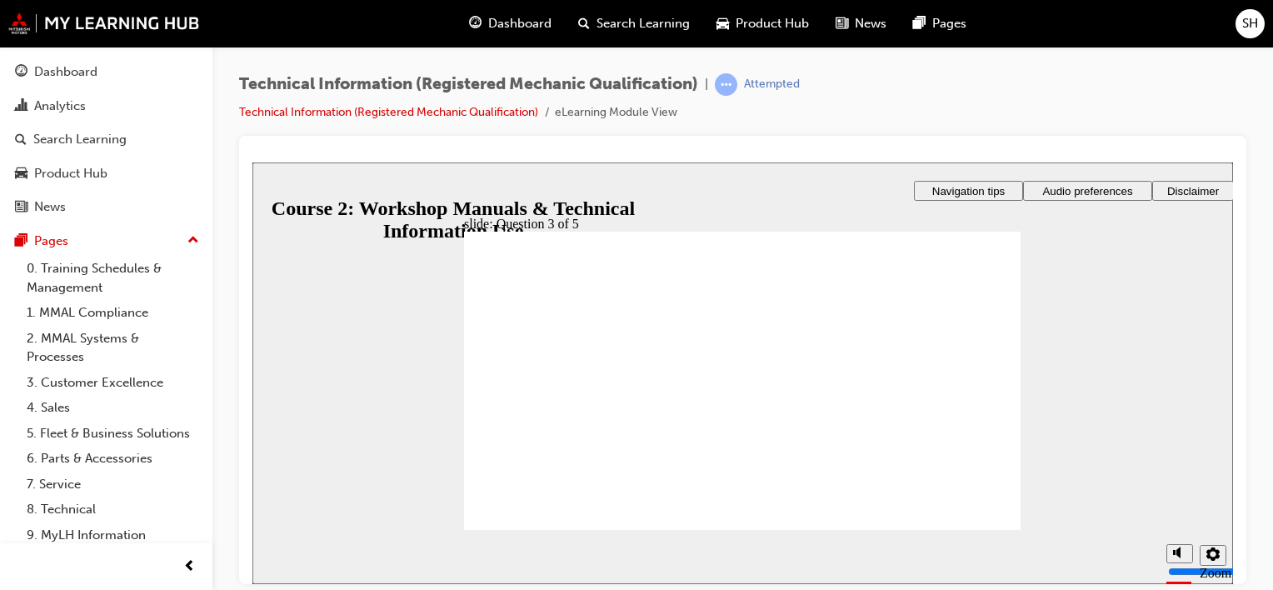
checkbox input "true"
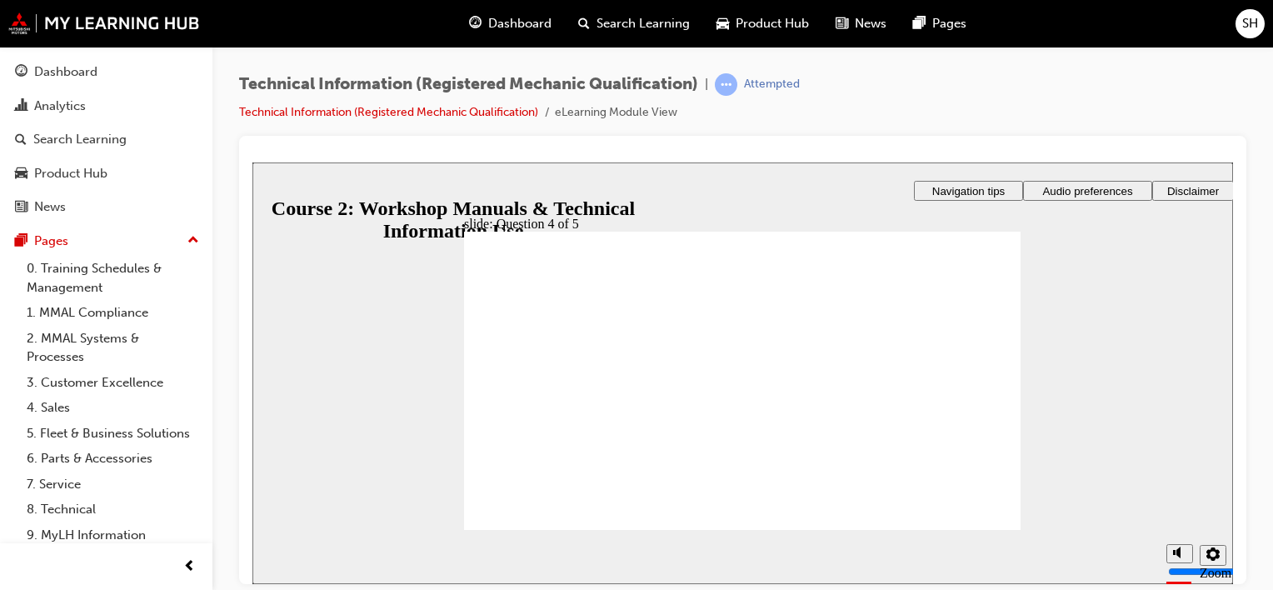
radio input "true"
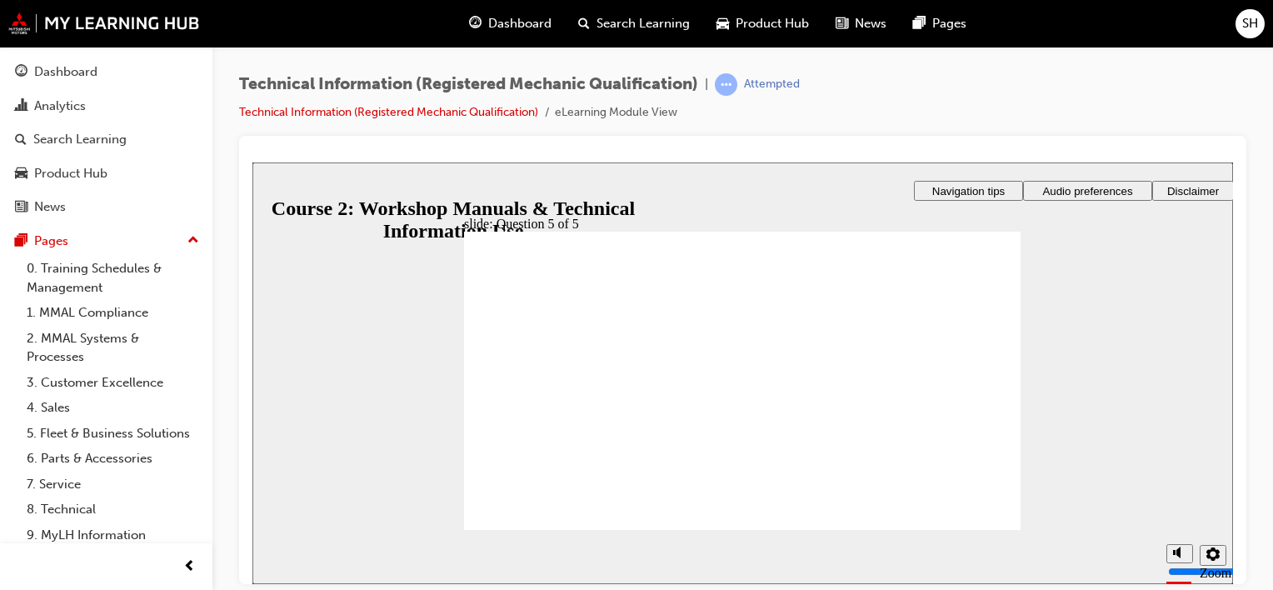
radio input "true"
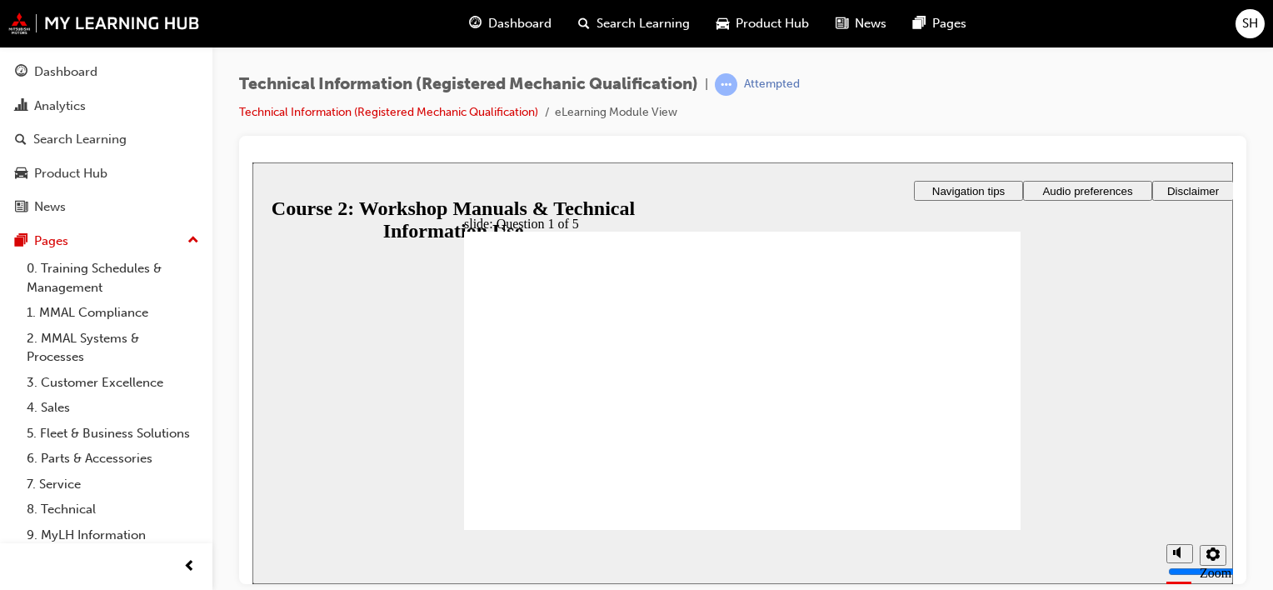
radio input "true"
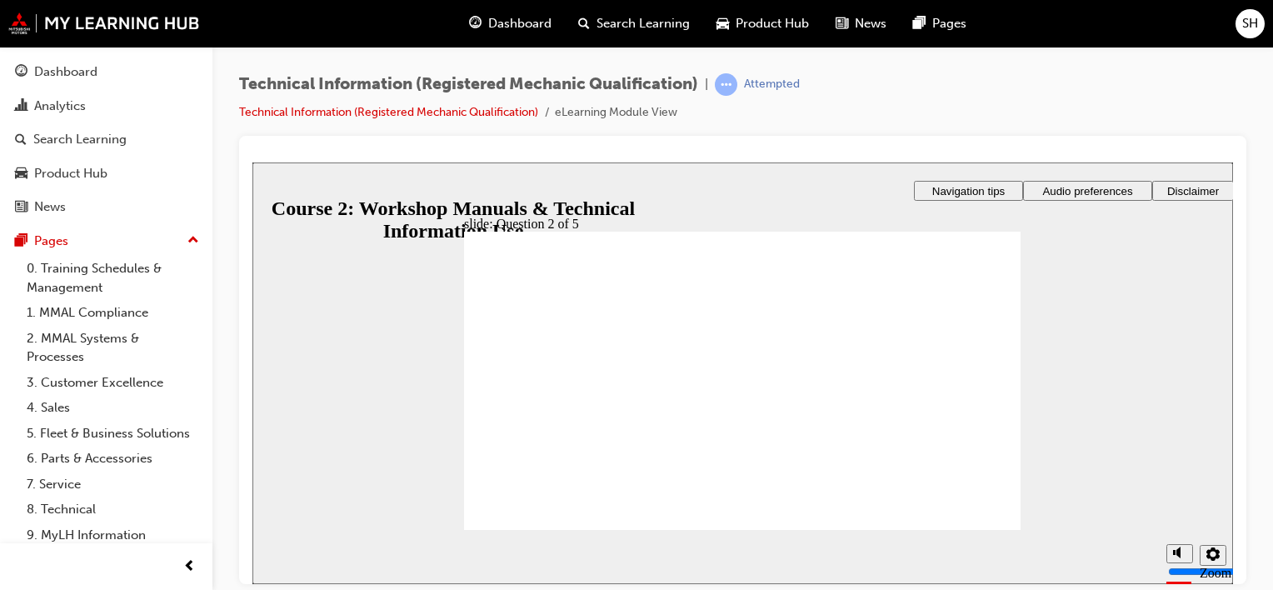
checkbox input "true"
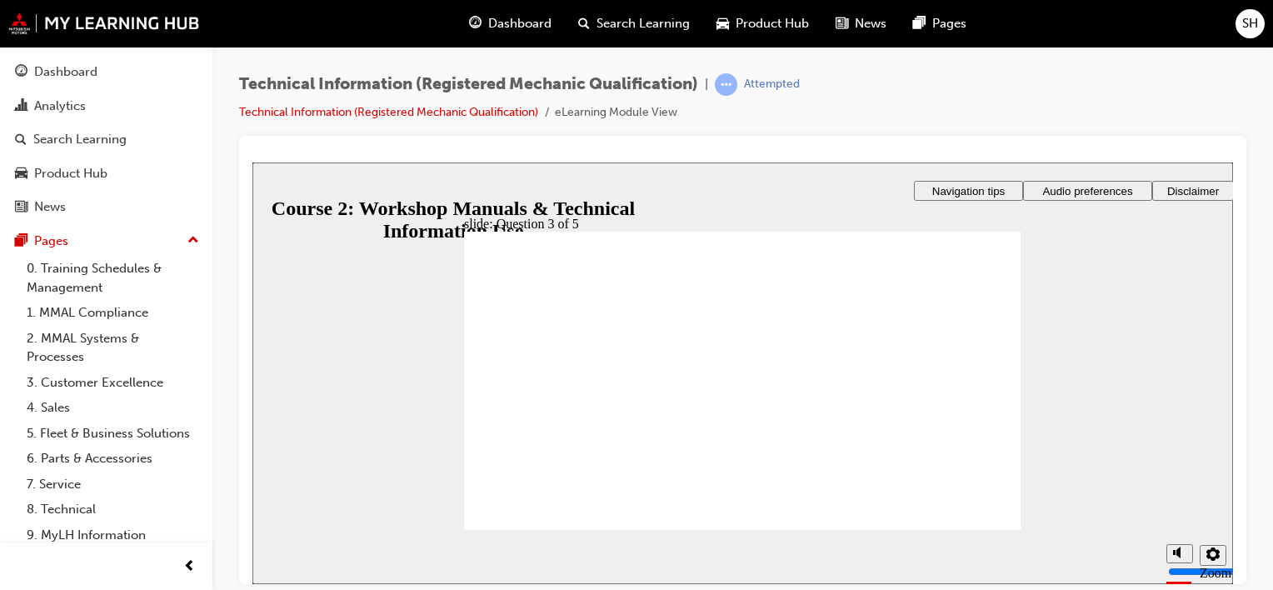
checkbox input "true"
radio input "true"
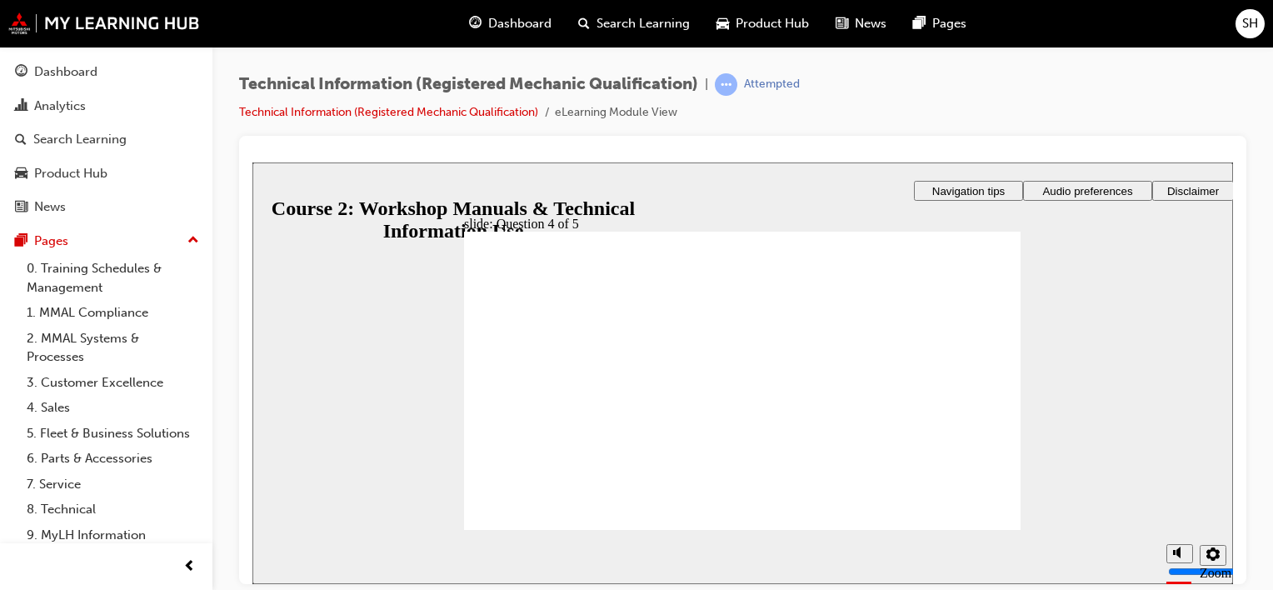
radio input "true"
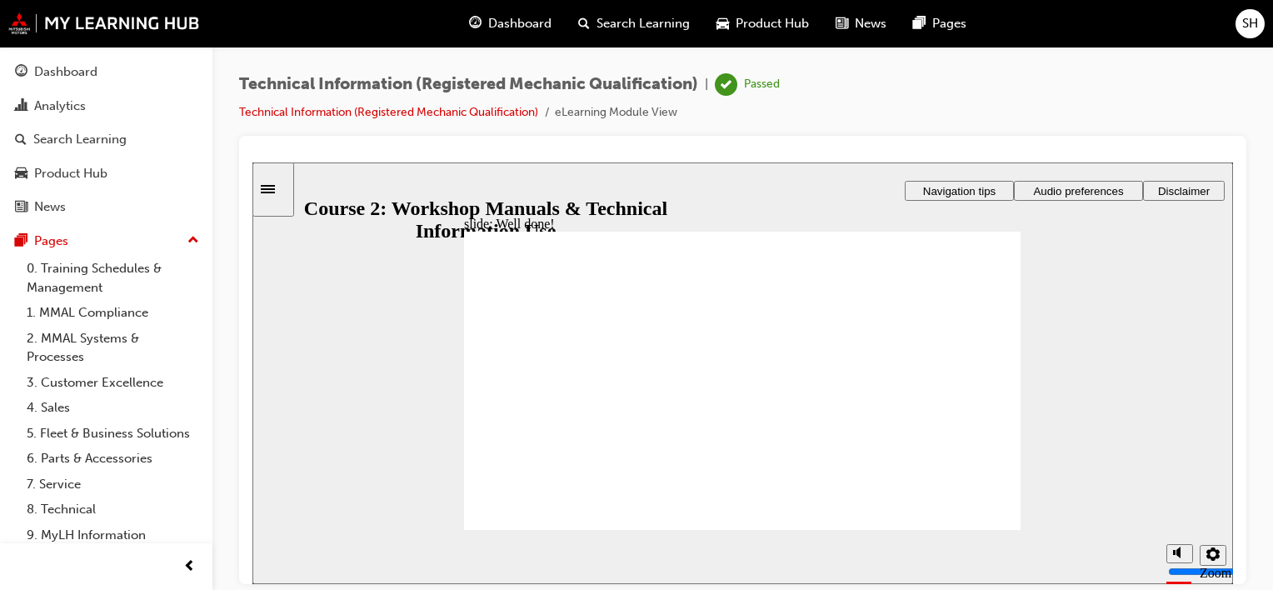
click at [329, 109] on link "Technical Information (Registered Mechanic Qualification)" at bounding box center [388, 112] width 299 height 14
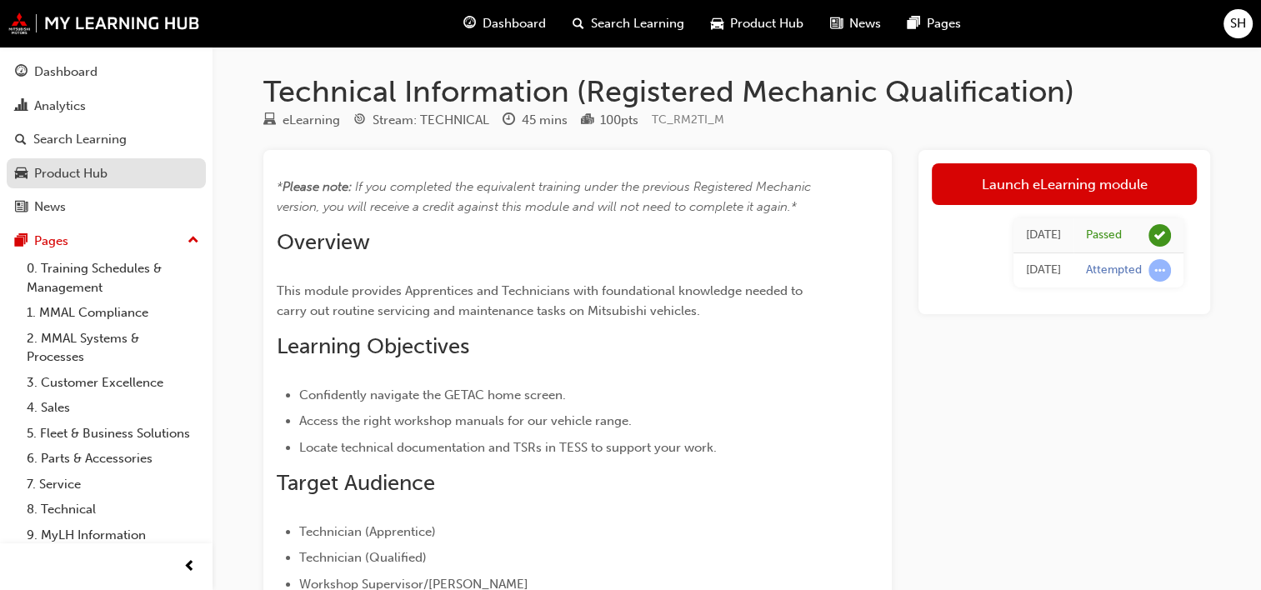
click at [73, 170] on div "Product Hub" at bounding box center [70, 173] width 73 height 19
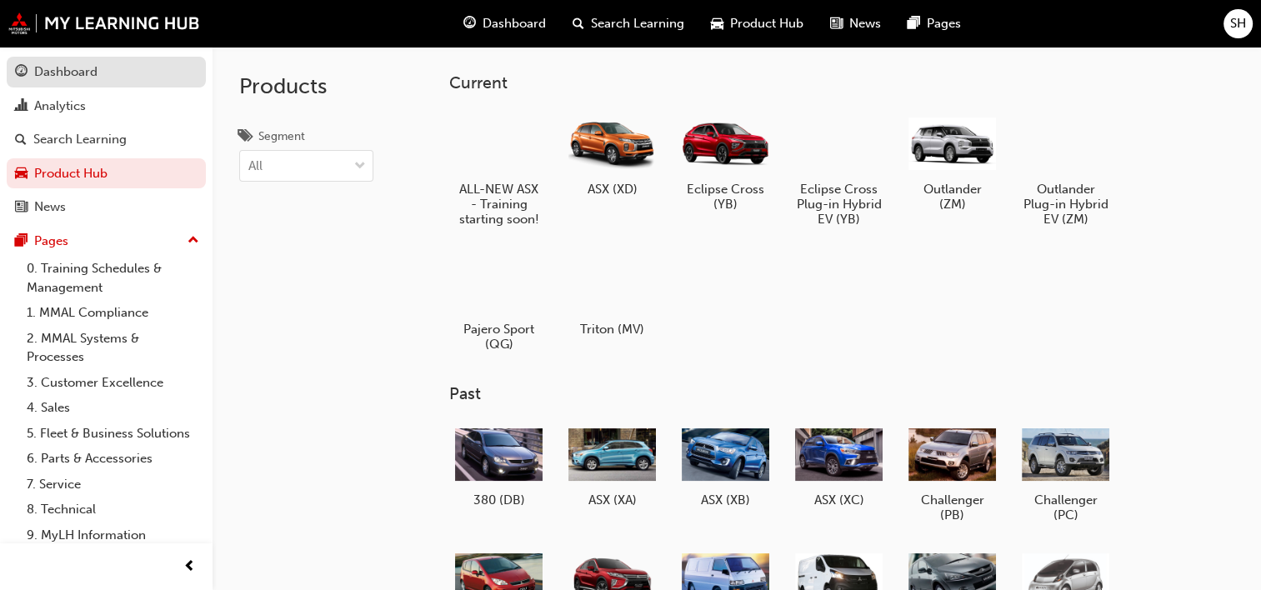
click at [85, 78] on div "Dashboard" at bounding box center [65, 71] width 63 height 19
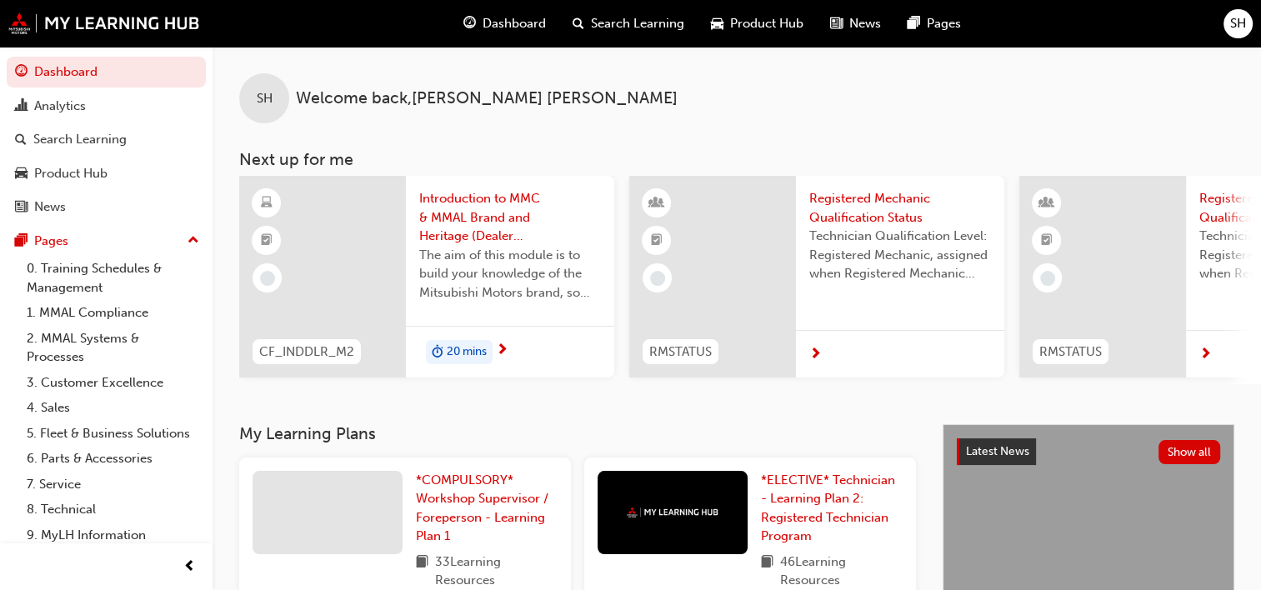
click at [890, 200] on span "Registered Mechanic Qualification Status" at bounding box center [900, 207] width 182 height 37
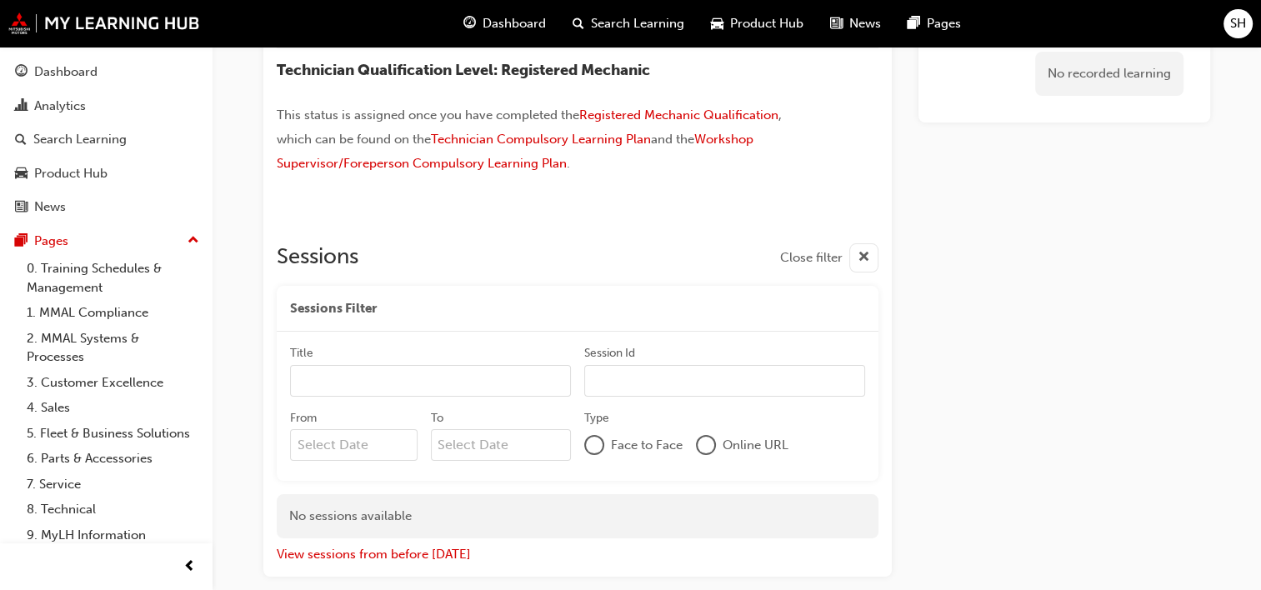
scroll to position [115, 0]
click at [755, 115] on span "Registered Mechanic Qualification" at bounding box center [678, 114] width 199 height 15
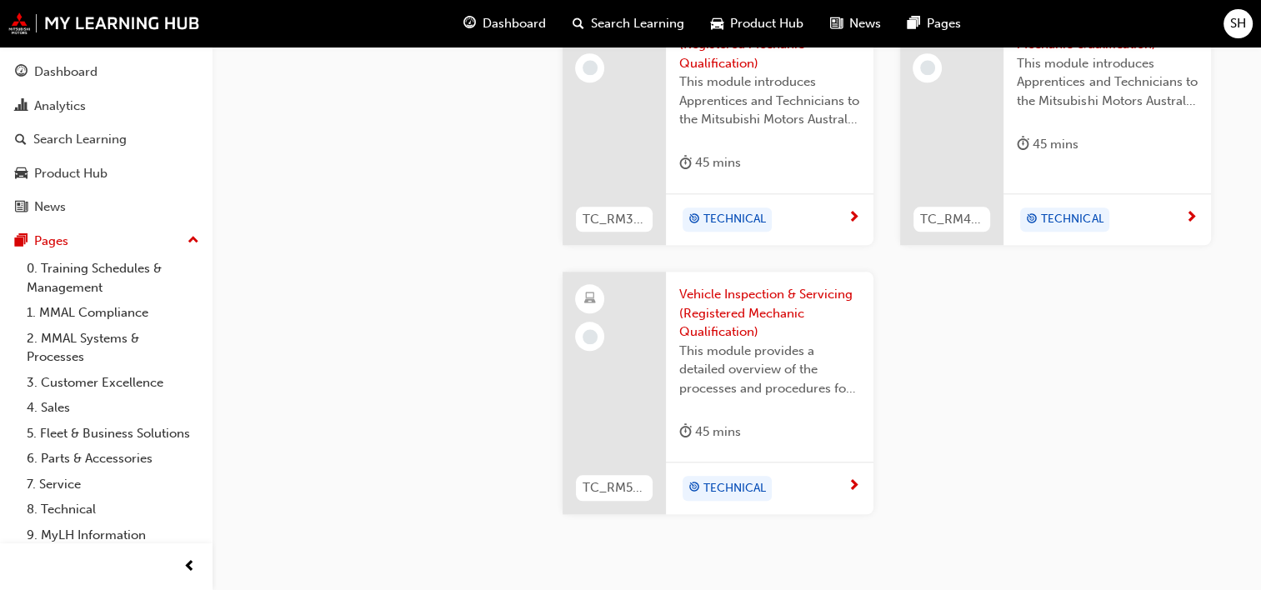
scroll to position [1666, 0]
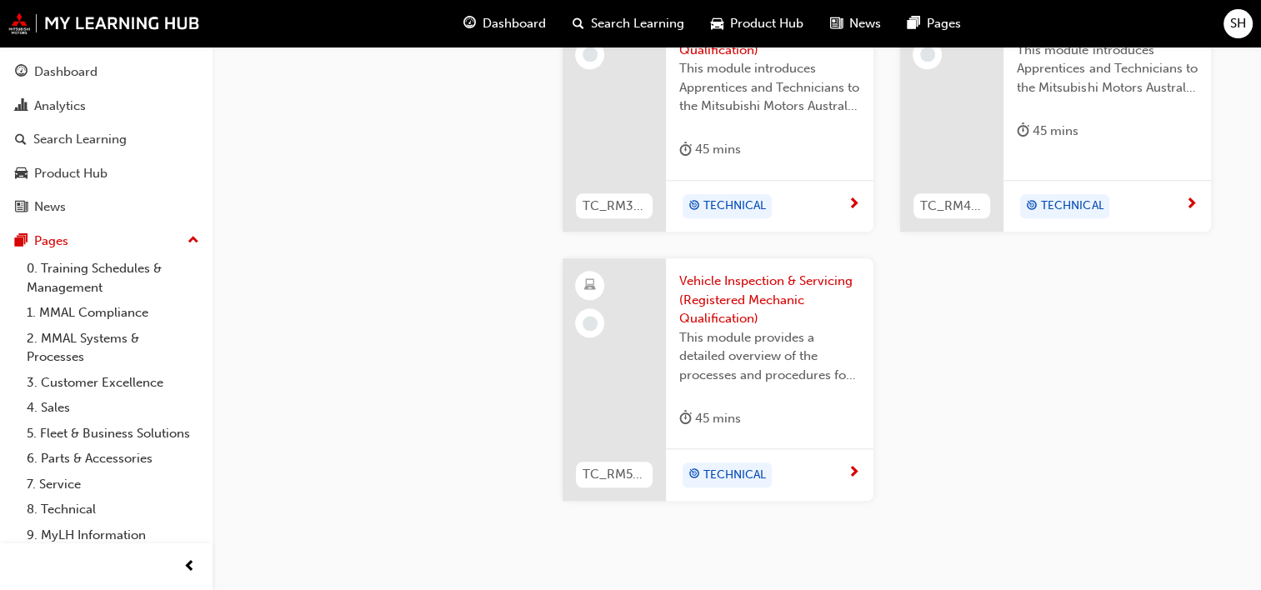
click at [697, 278] on span "Vehicle Inspection & Servicing (Registered Mechanic Qualification)" at bounding box center [769, 300] width 181 height 57
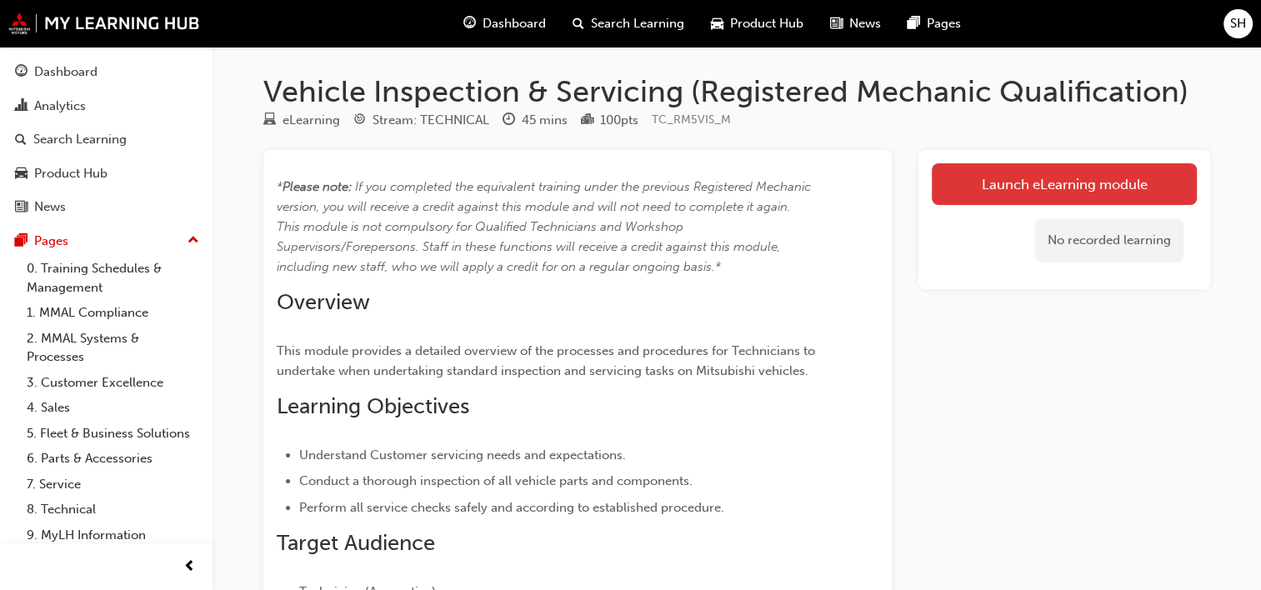
click at [956, 189] on link "Launch eLearning module" at bounding box center [1064, 184] width 265 height 42
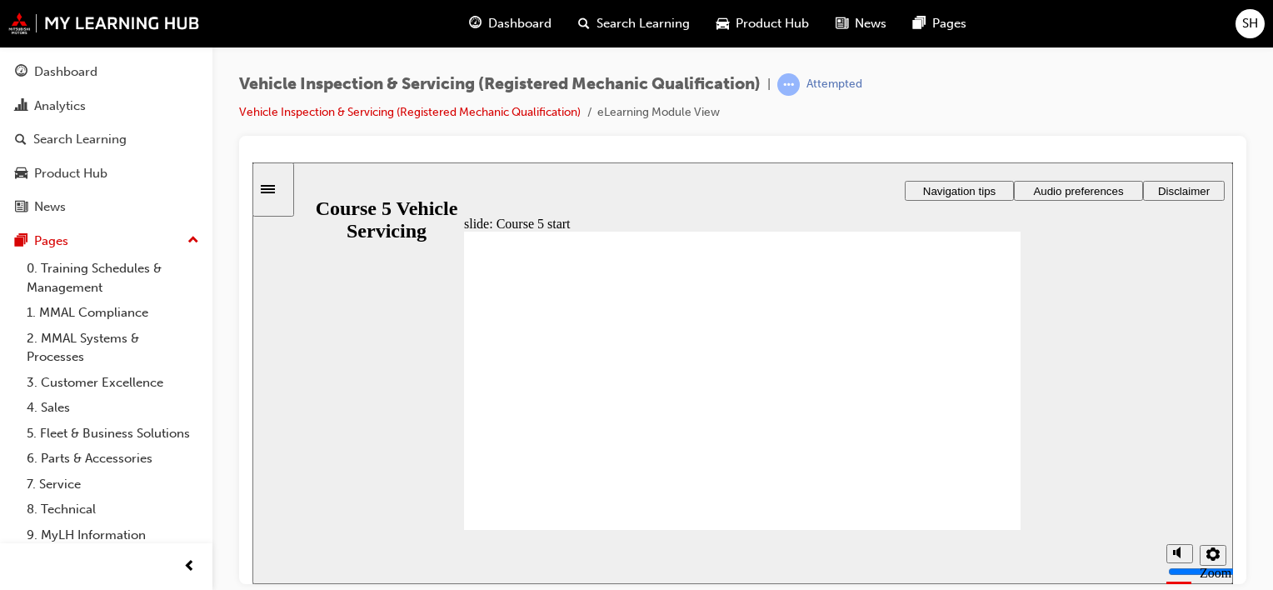
click at [441, 113] on link "Vehicle Inspection & Servicing (Registered Mechanic Qualification)" at bounding box center [410, 112] width 342 height 14
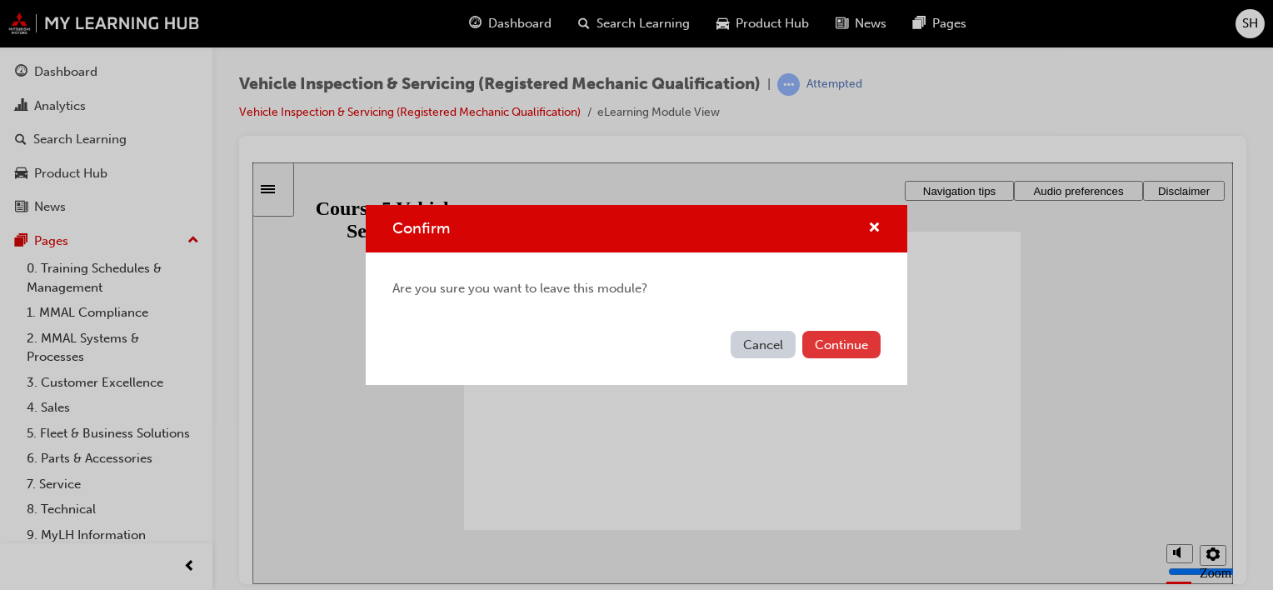
click at [862, 339] on button "Continue" at bounding box center [841, 344] width 78 height 27
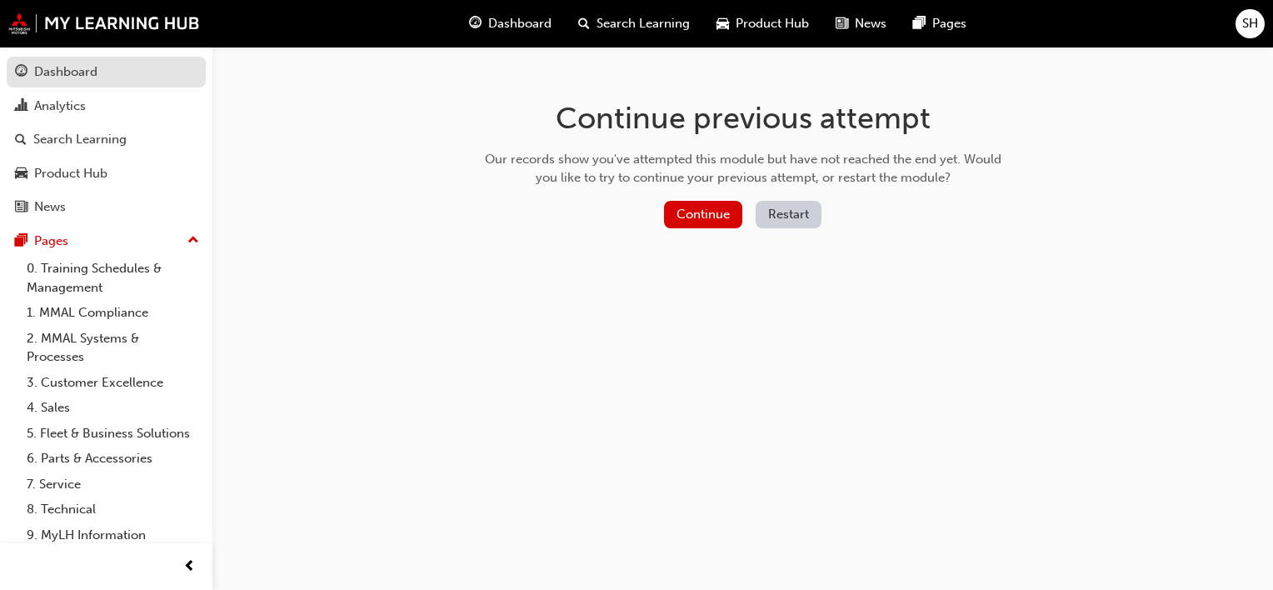
click at [57, 69] on div "Dashboard" at bounding box center [65, 71] width 63 height 19
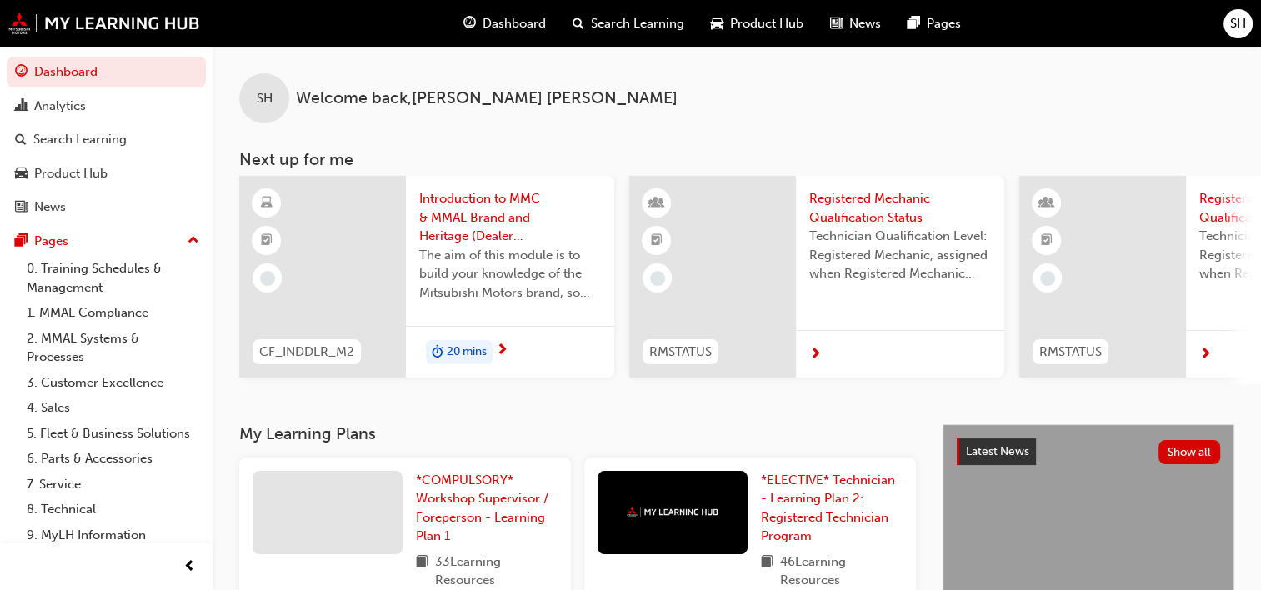
click at [817, 196] on span "Registered Mechanic Qualification Status" at bounding box center [900, 207] width 182 height 37
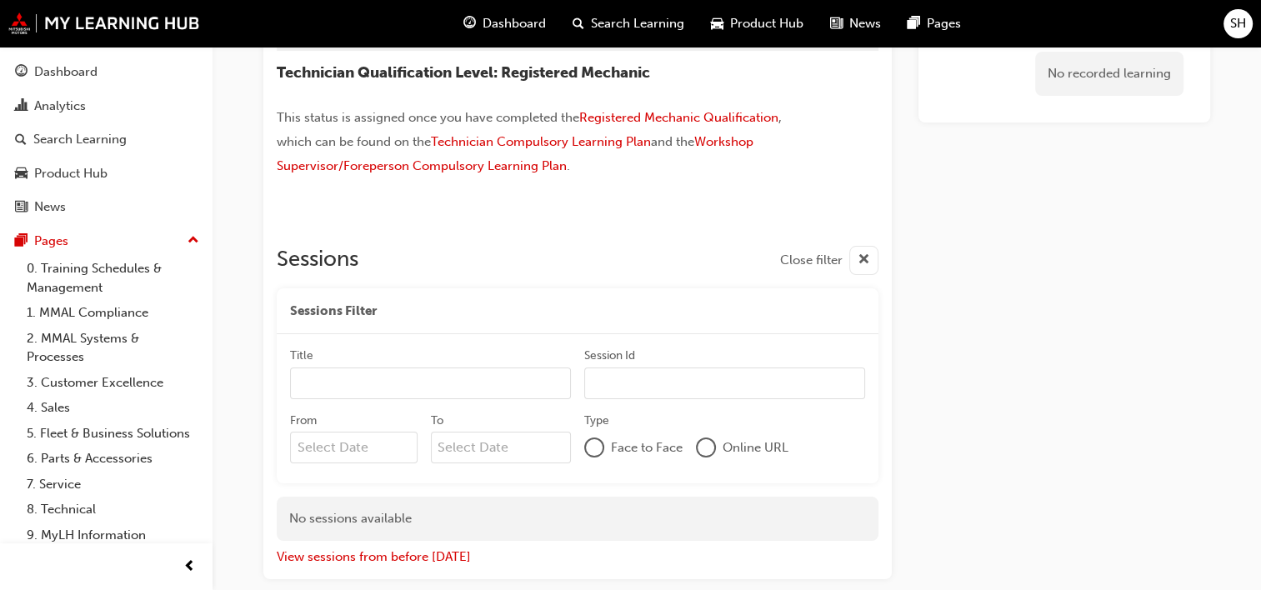
scroll to position [152, 0]
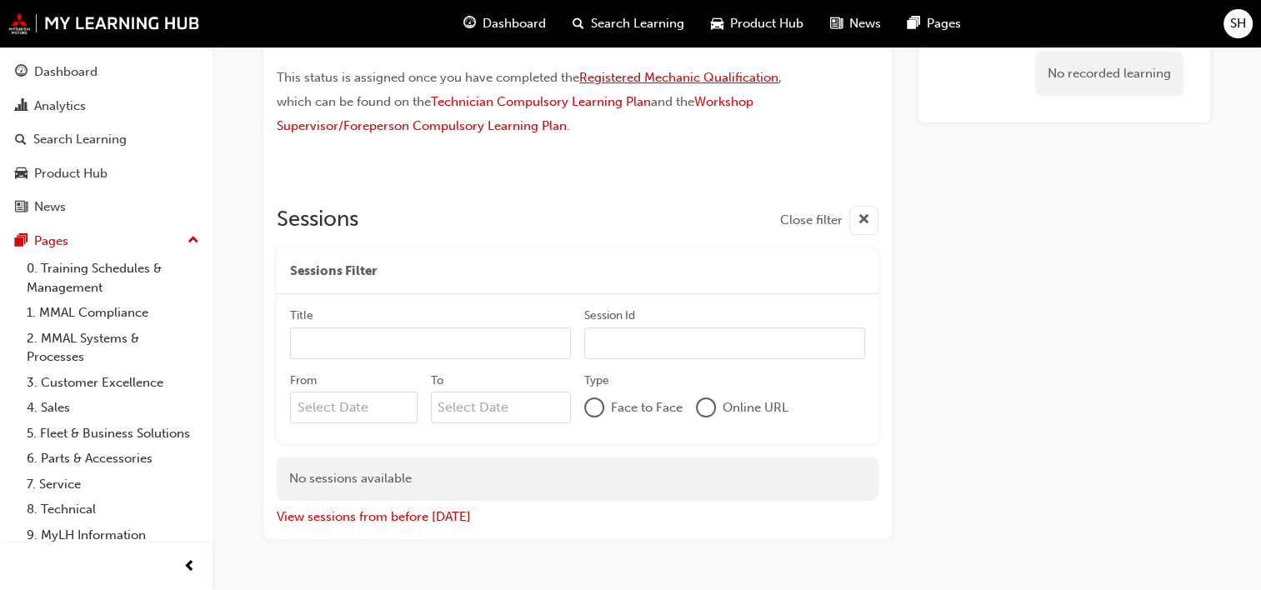
click at [680, 79] on span "Registered Mechanic Qualification" at bounding box center [678, 77] width 199 height 15
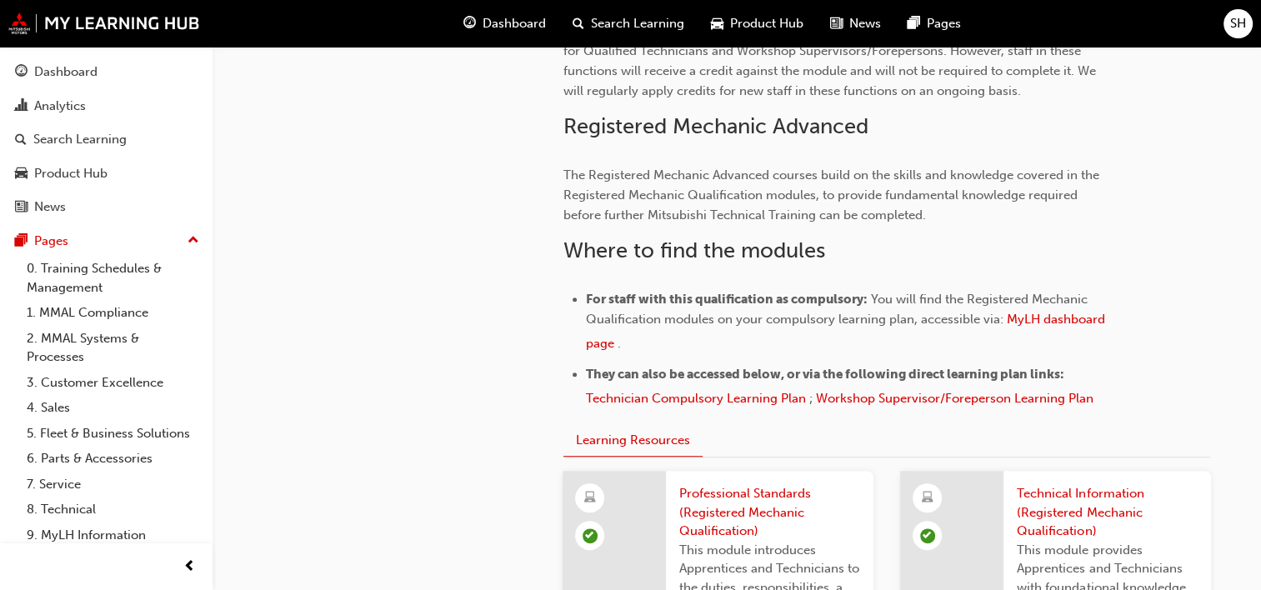
scroll to position [1000, 0]
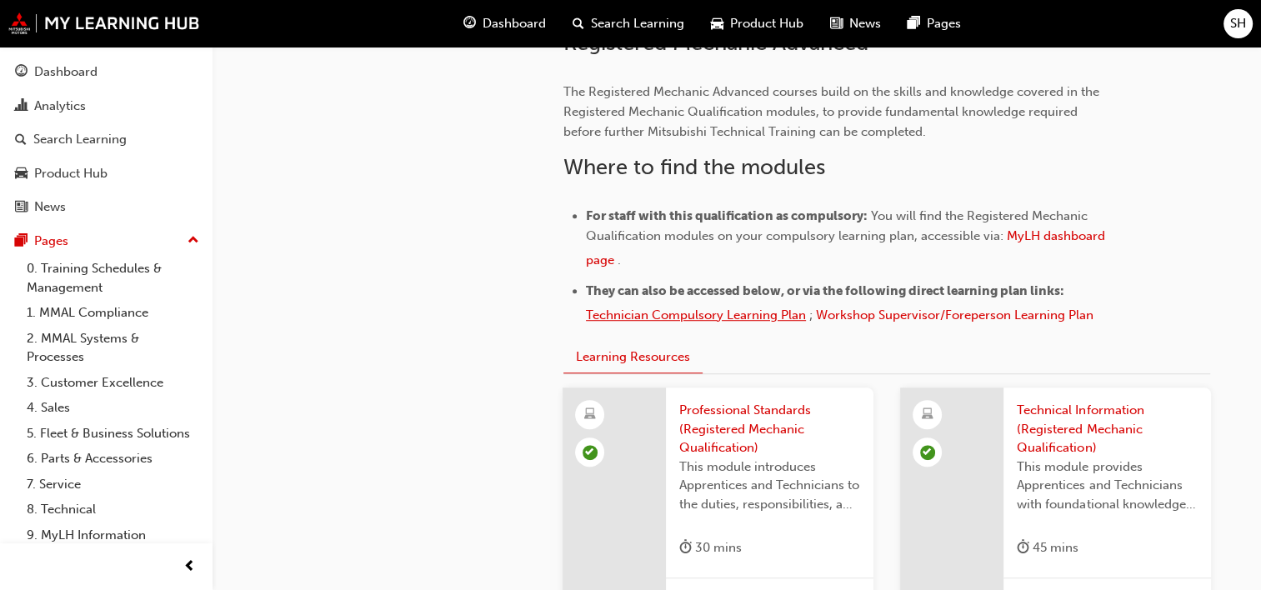
click at [653, 313] on span "Technician Compulsory Learning Plan" at bounding box center [696, 314] width 220 height 15
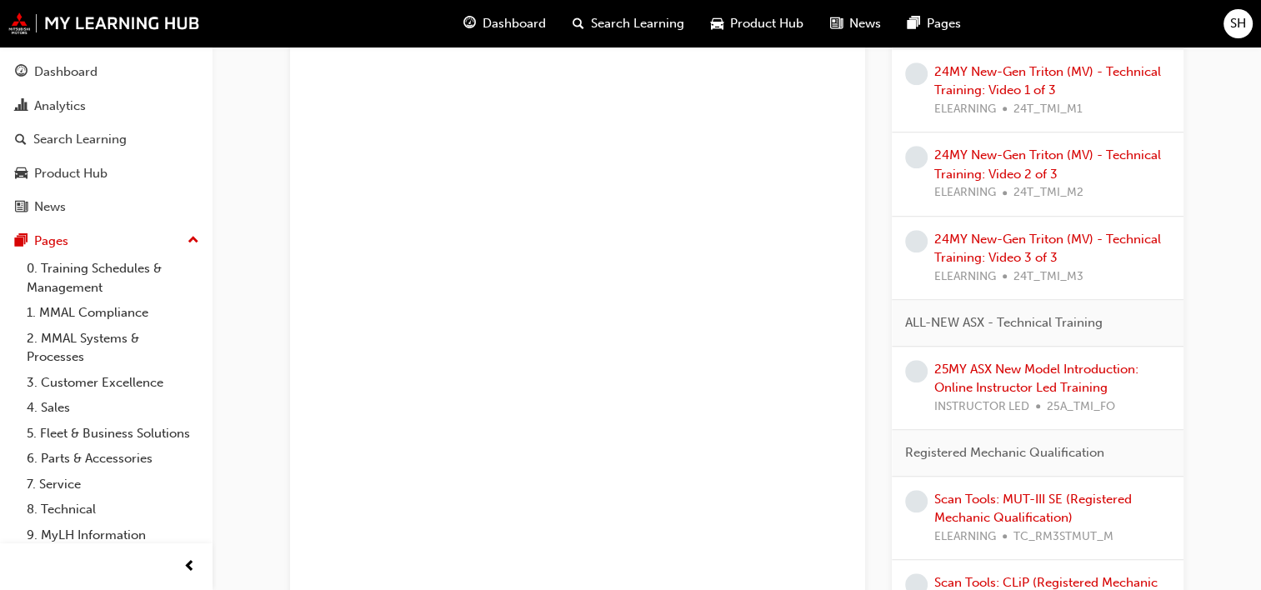
scroll to position [1083, 0]
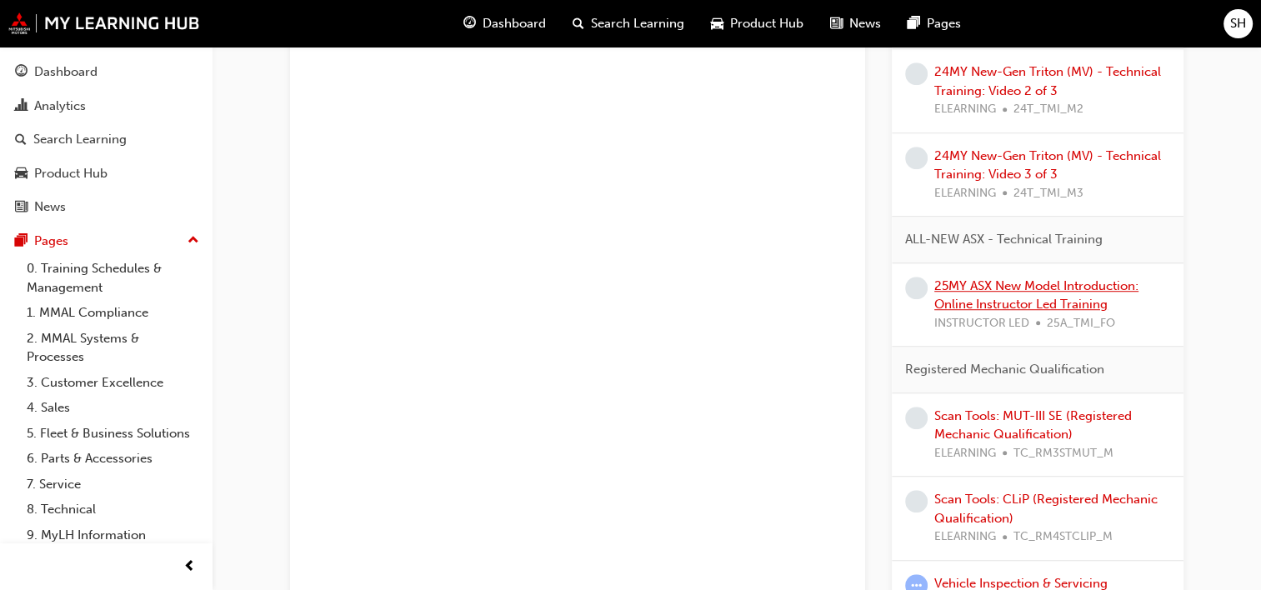
click at [1122, 281] on link "25MY ASX New Model Introduction: Online Instructor Led Training" at bounding box center [1036, 295] width 204 height 34
